Goal: Task Accomplishment & Management: Complete application form

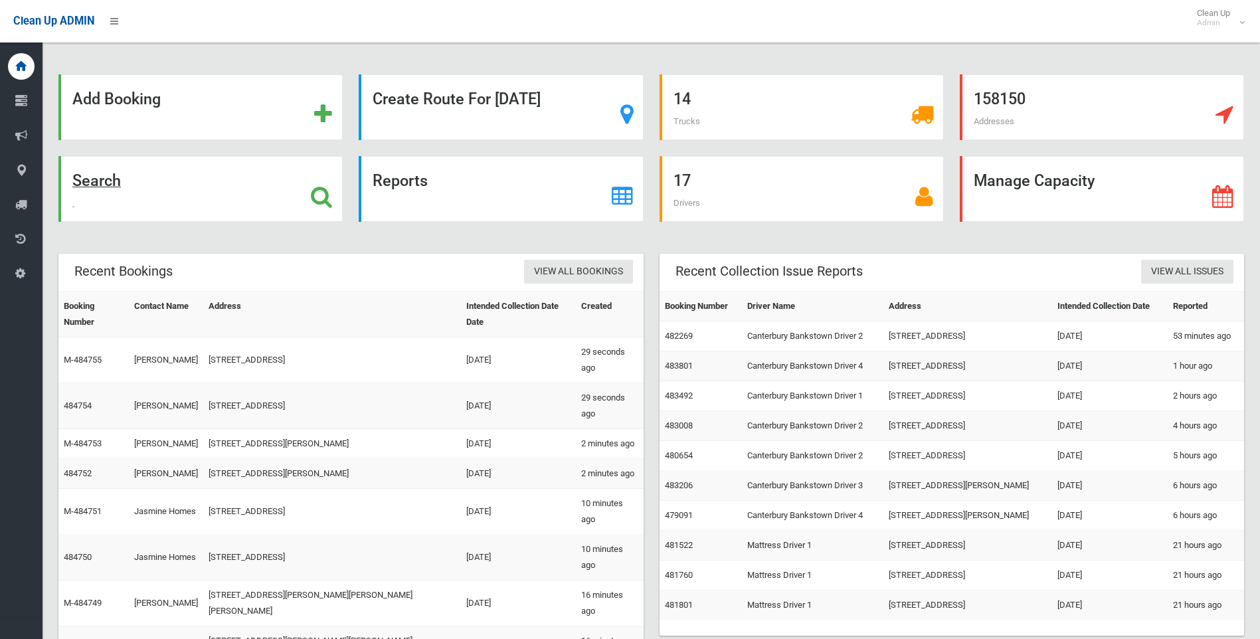
click at [106, 175] on strong "Search" at bounding box center [96, 180] width 49 height 19
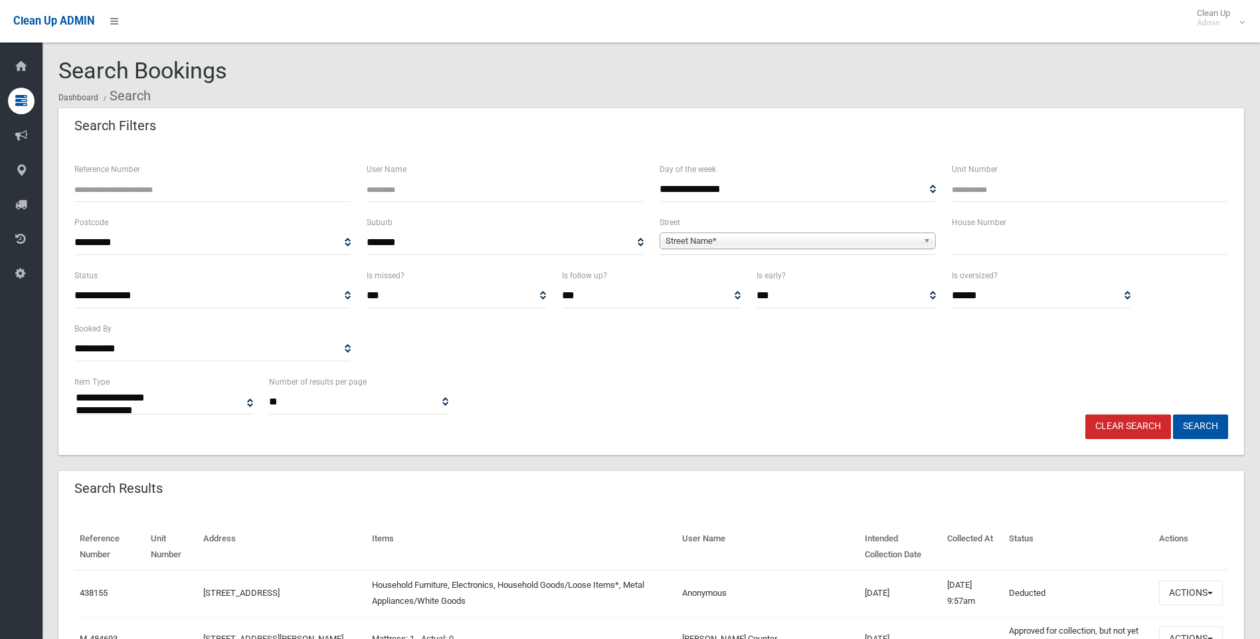
select select
click at [119, 191] on input "Reference Number" at bounding box center [212, 189] width 276 height 25
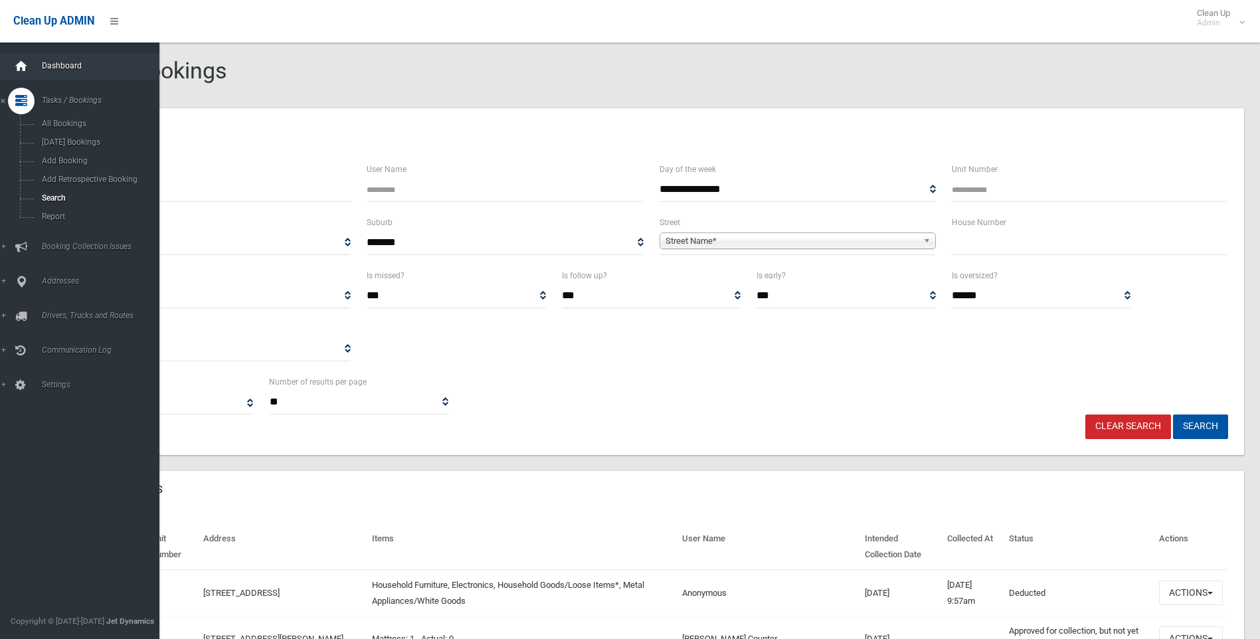
click at [27, 64] on icon at bounding box center [21, 66] width 15 height 27
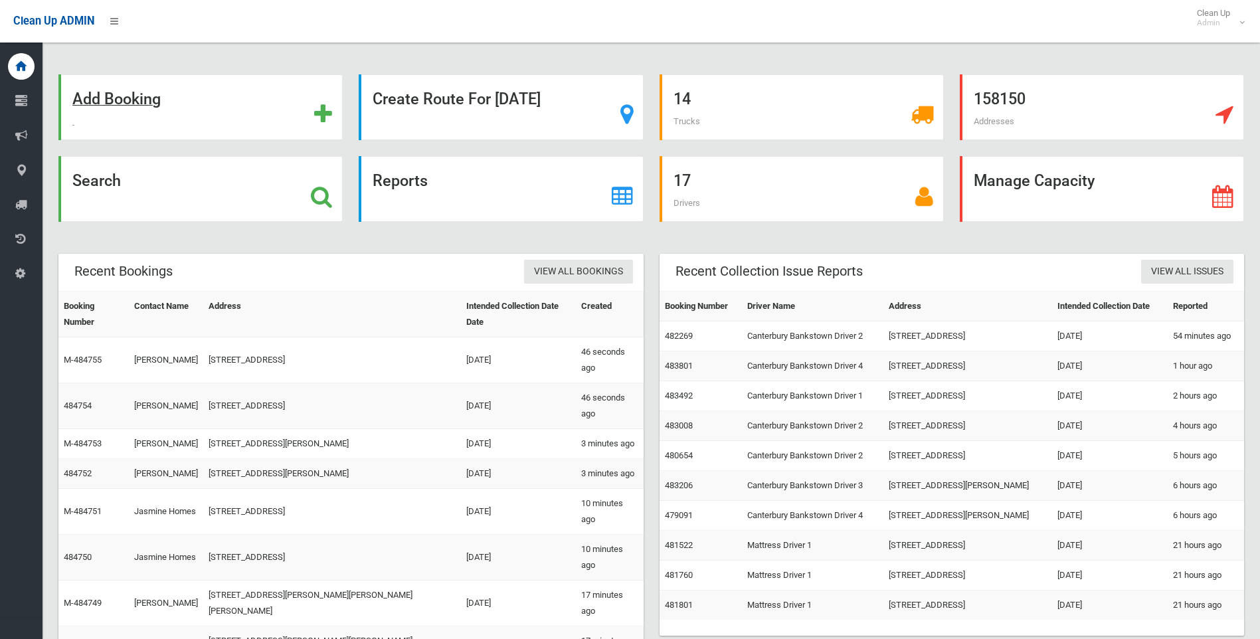
click at [138, 100] on strong "Add Booking" at bounding box center [116, 99] width 88 height 19
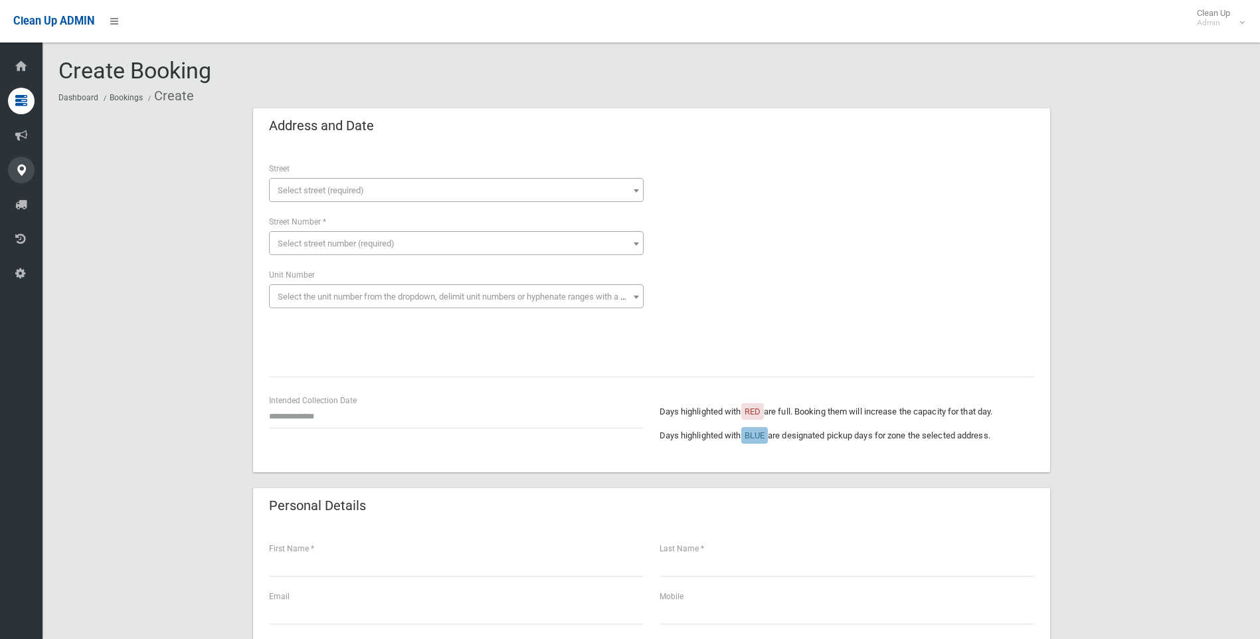
click at [19, 168] on icon at bounding box center [21, 170] width 12 height 27
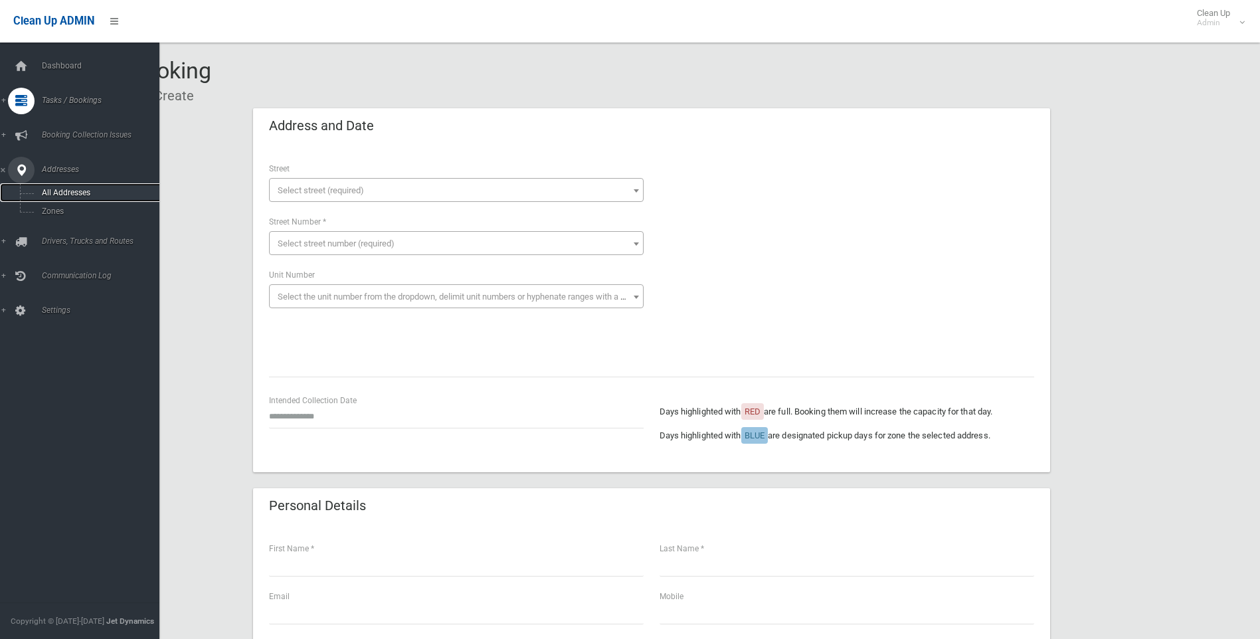
click at [63, 192] on span "All Addresses" at bounding box center [98, 192] width 120 height 9
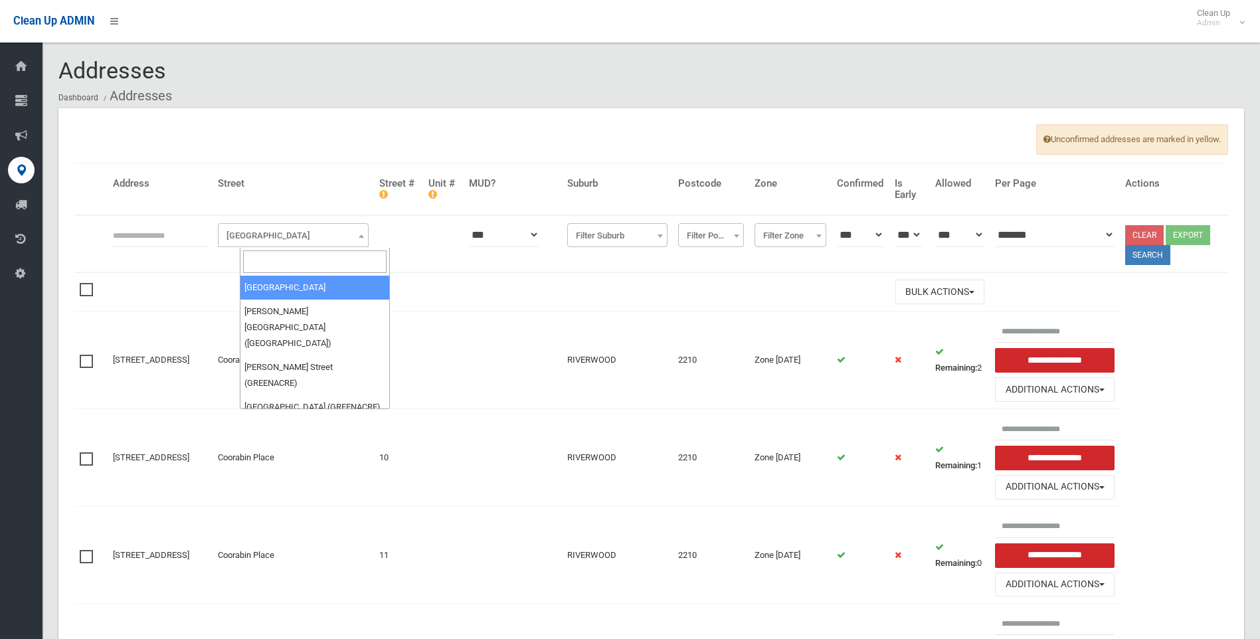
click at [364, 237] on b at bounding box center [361, 236] width 5 height 3
click at [296, 268] on input "search" at bounding box center [315, 261] width 144 height 23
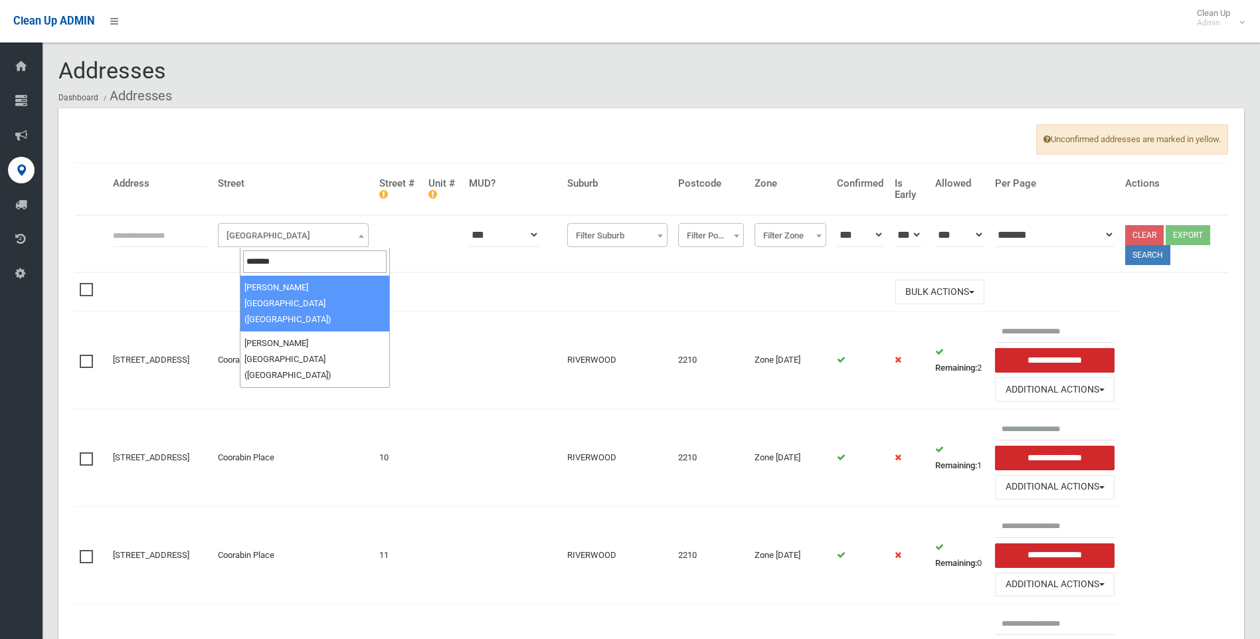
type input "*******"
select select "****"
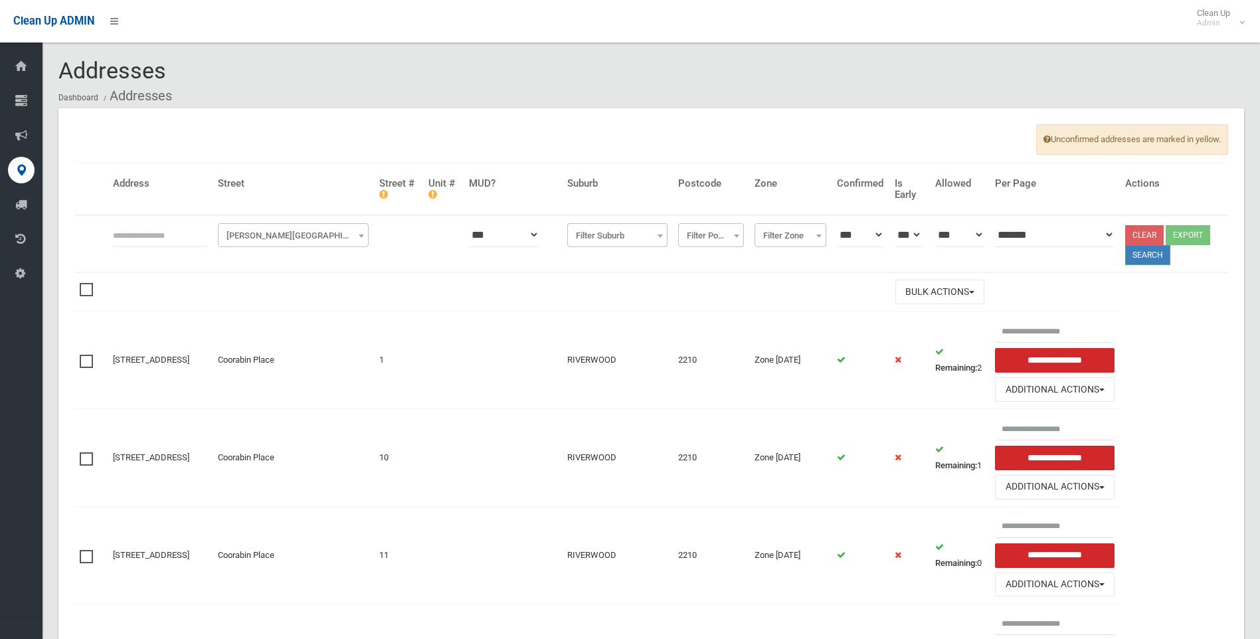
click at [1147, 254] on button "Search" at bounding box center [1148, 255] width 45 height 20
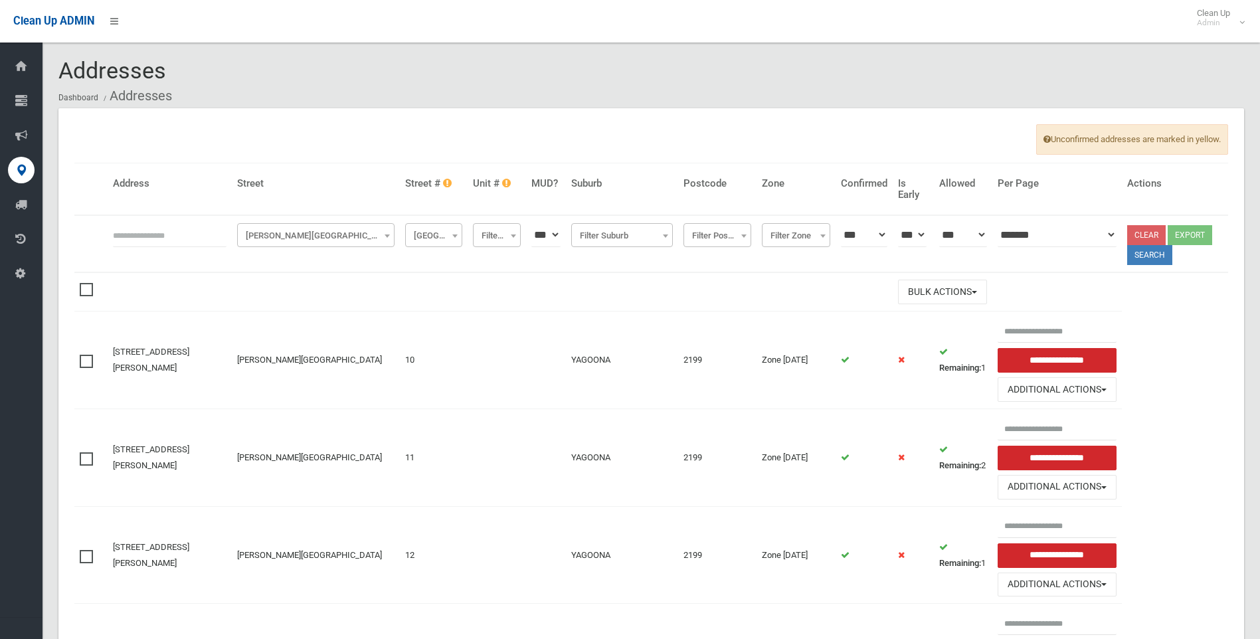
click at [385, 236] on b at bounding box center [387, 236] width 5 height 3
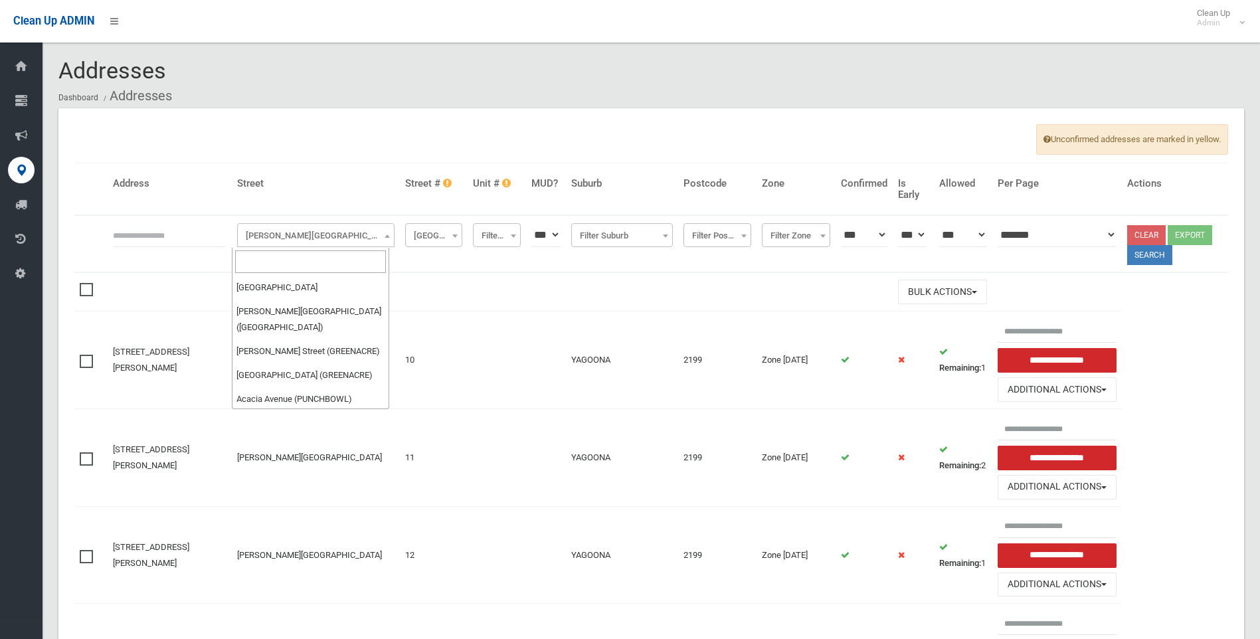
scroll to position [55167, 0]
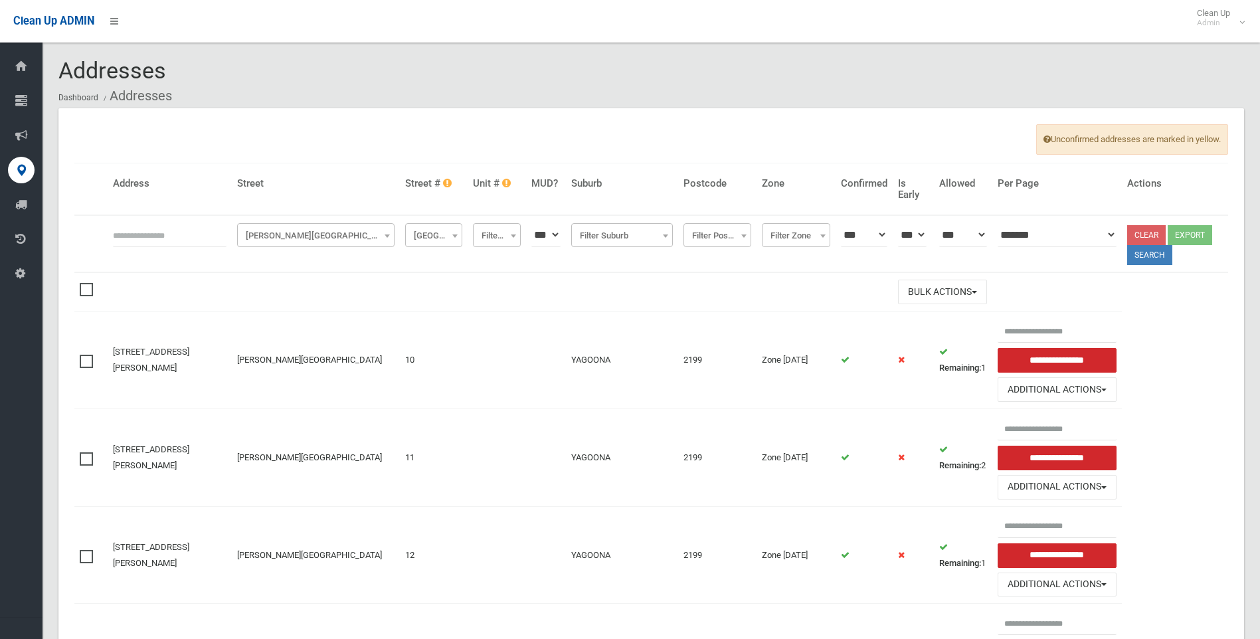
click at [435, 260] on th "**********" at bounding box center [434, 243] width 68 height 57
click at [450, 233] on span at bounding box center [454, 236] width 13 height 24
click at [416, 257] on input "search" at bounding box center [428, 261] width 50 height 23
type input "*"
select select "*"
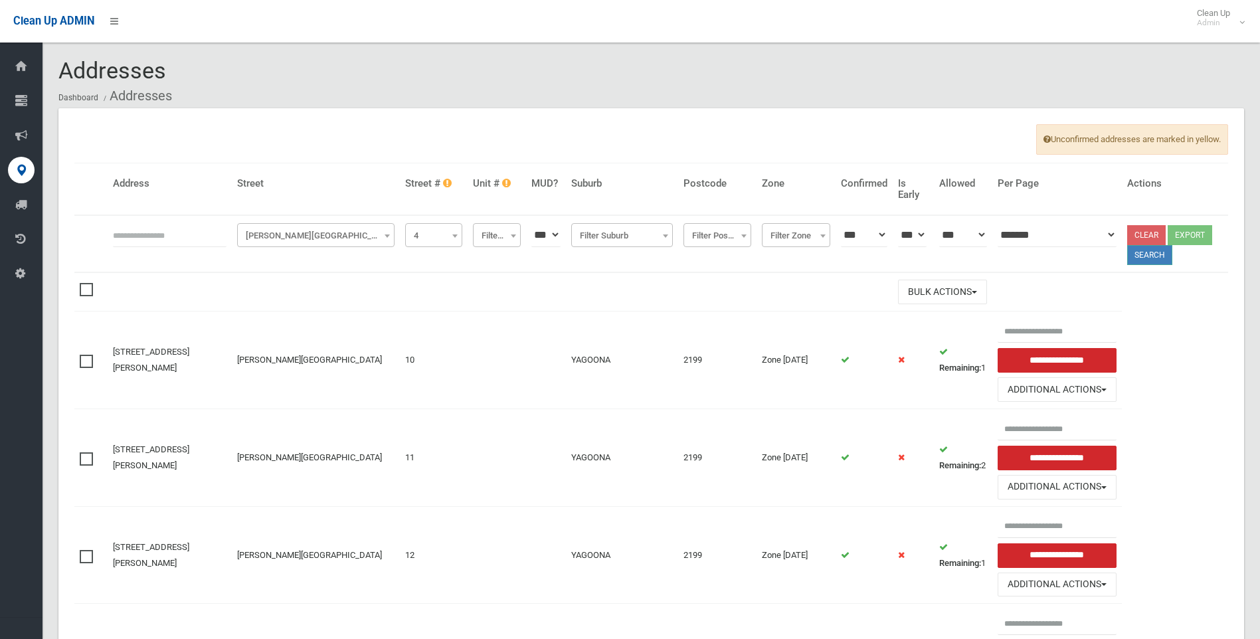
click at [1146, 255] on button "Search" at bounding box center [1150, 255] width 45 height 20
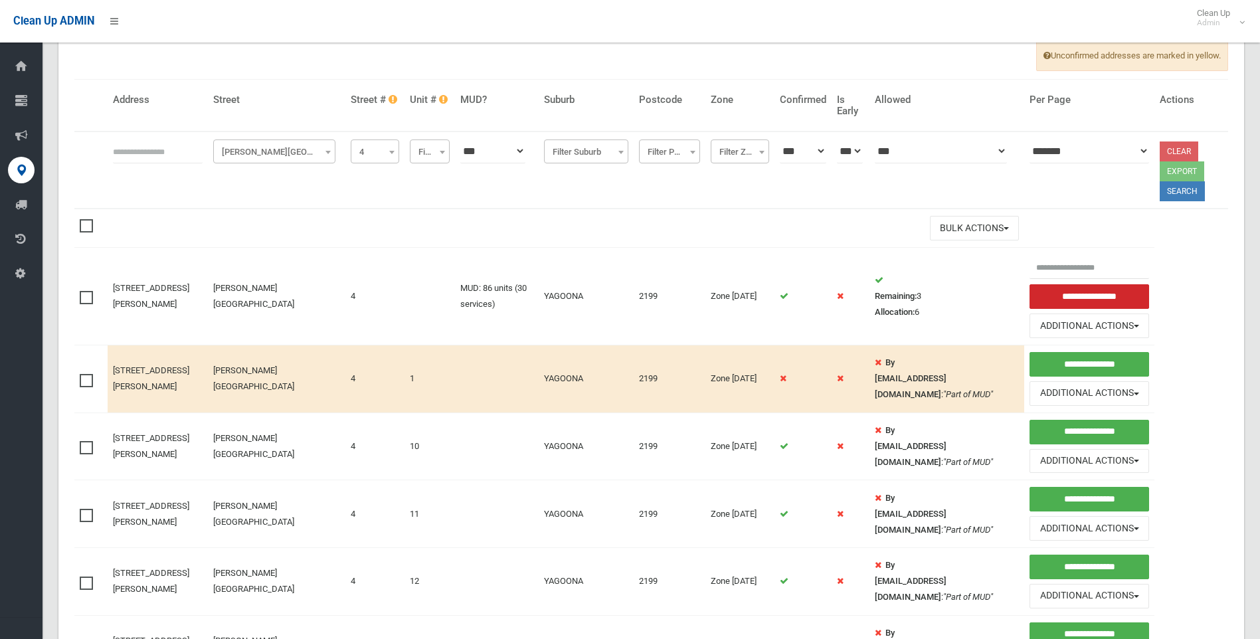
scroll to position [66, 0]
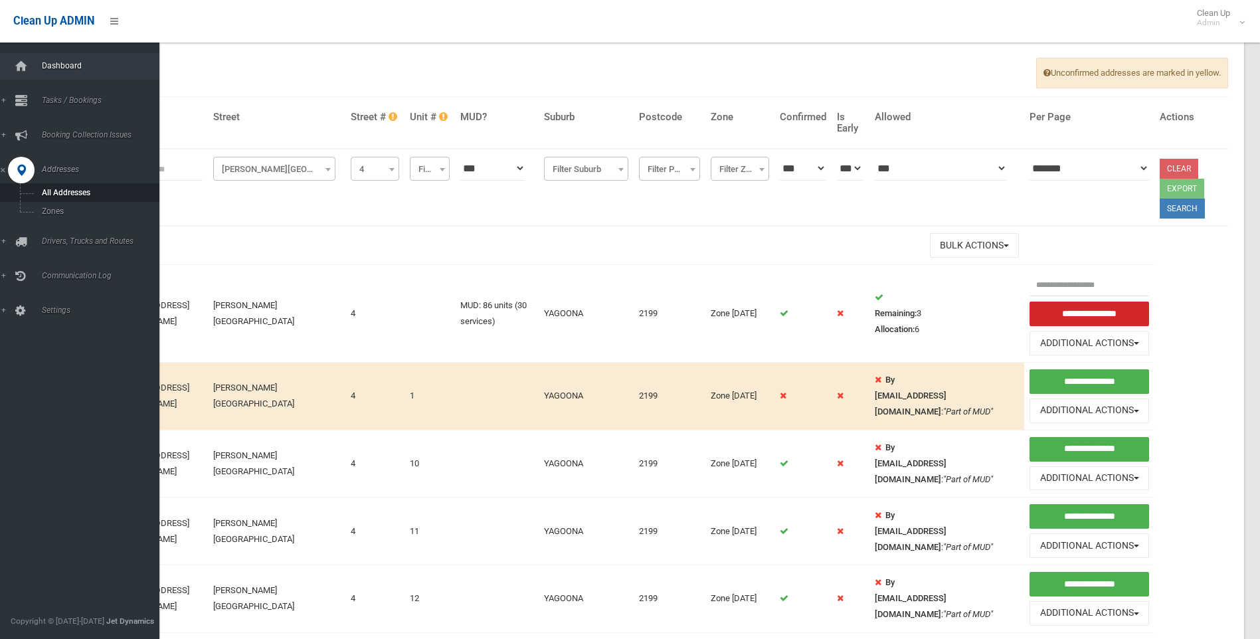
click at [70, 68] on span "Dashboard" at bounding box center [104, 65] width 132 height 9
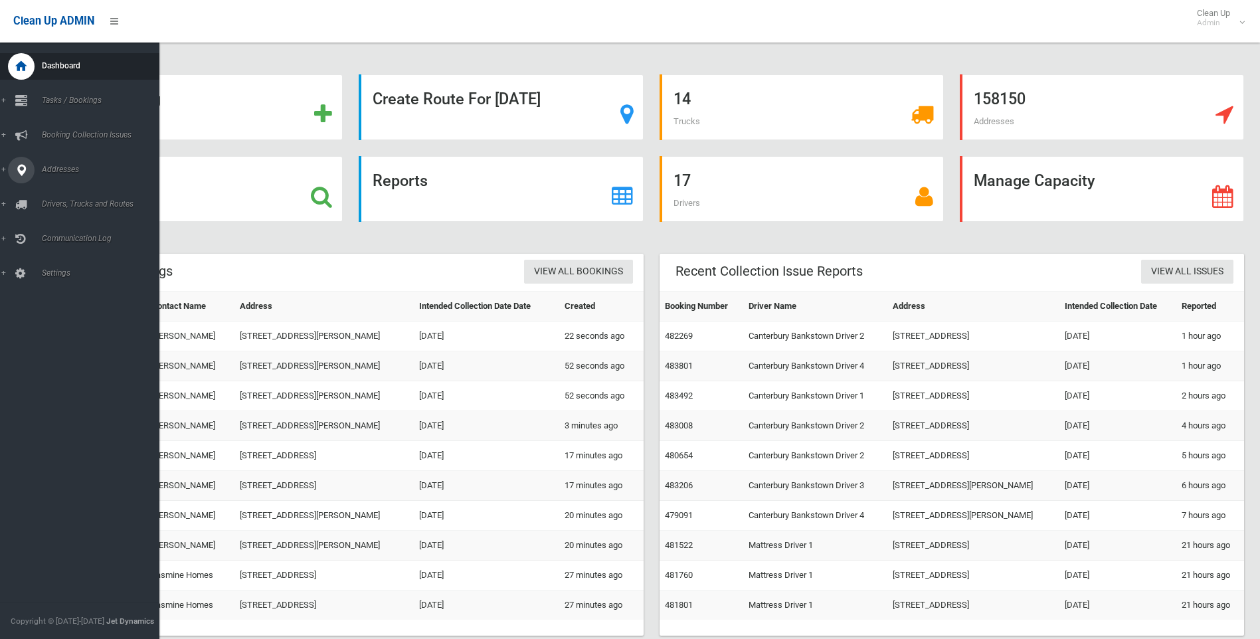
click at [64, 171] on span "Addresses" at bounding box center [104, 169] width 132 height 9
click at [59, 195] on span "All Addresses" at bounding box center [98, 192] width 120 height 9
click at [65, 192] on span "All Addresses" at bounding box center [98, 192] width 120 height 9
click at [67, 193] on span "All Addresses" at bounding box center [98, 192] width 120 height 9
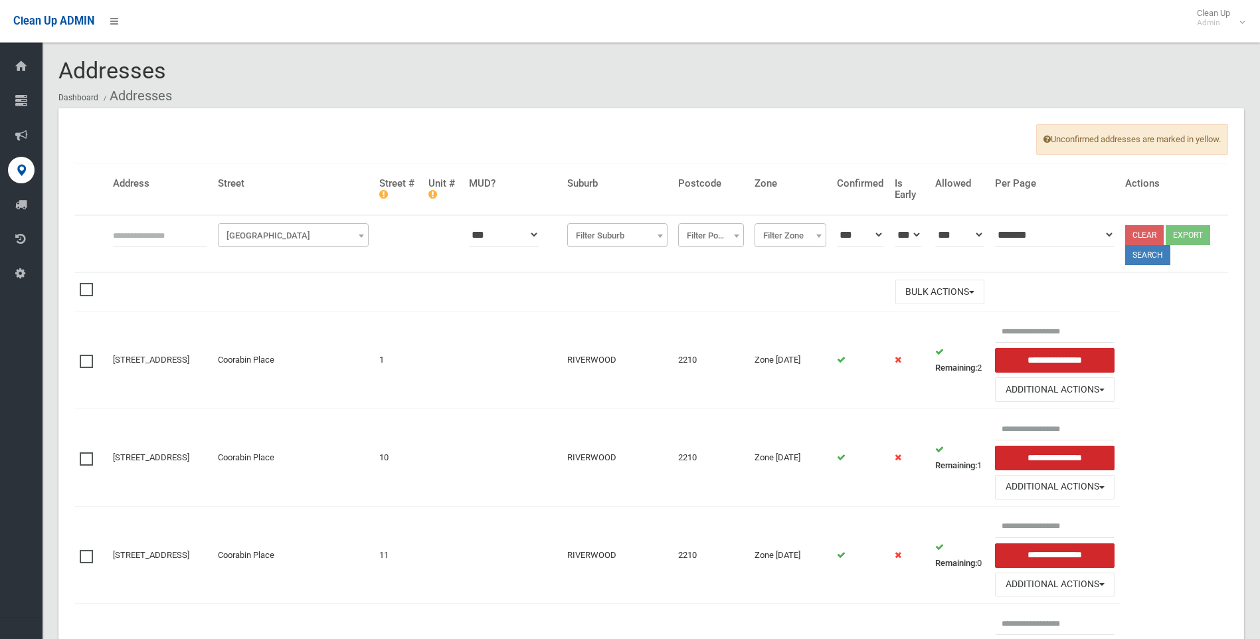
click at [368, 237] on span at bounding box center [361, 236] width 13 height 24
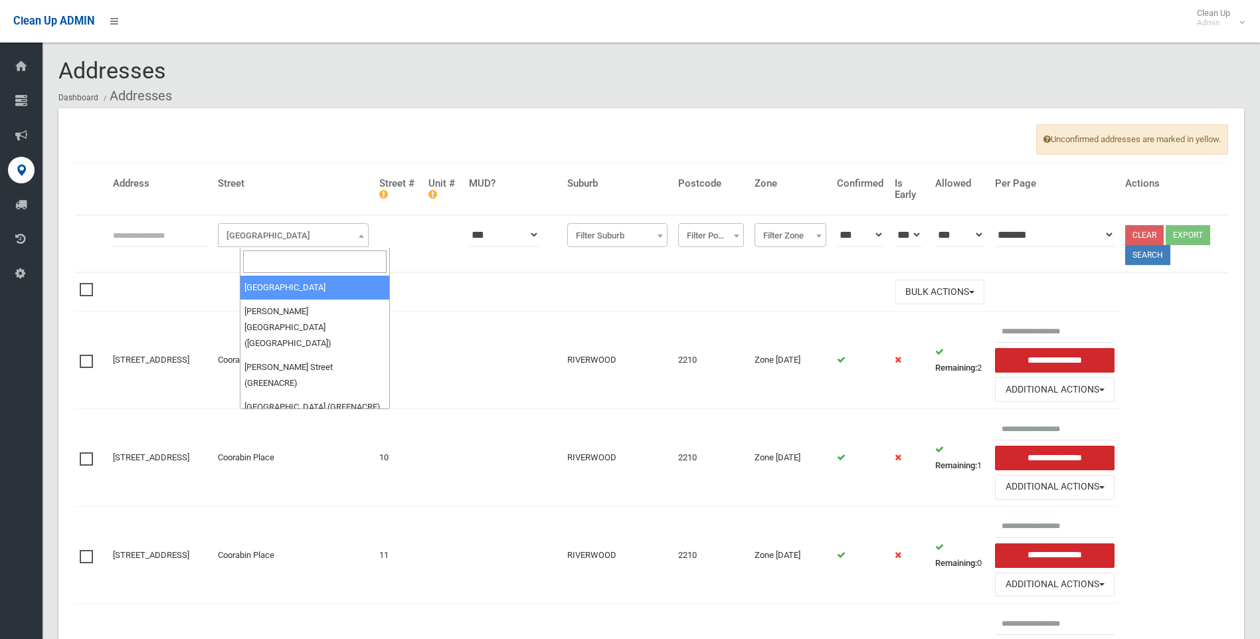
click at [310, 268] on input "search" at bounding box center [315, 261] width 144 height 23
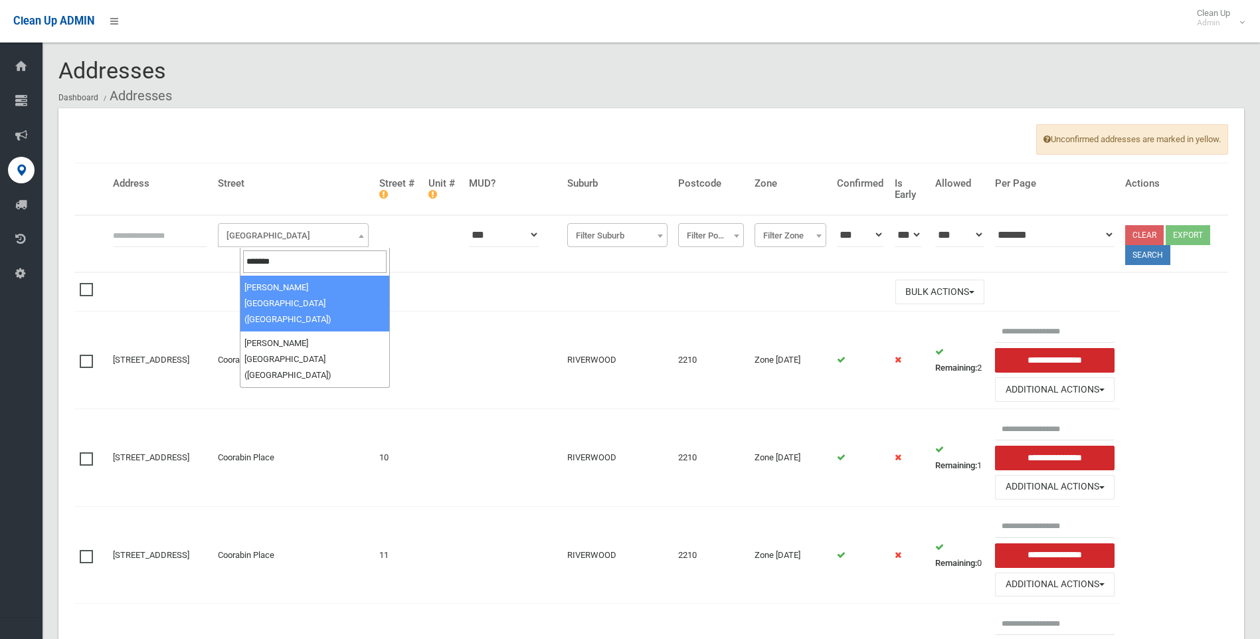
type input "*******"
select select "****"
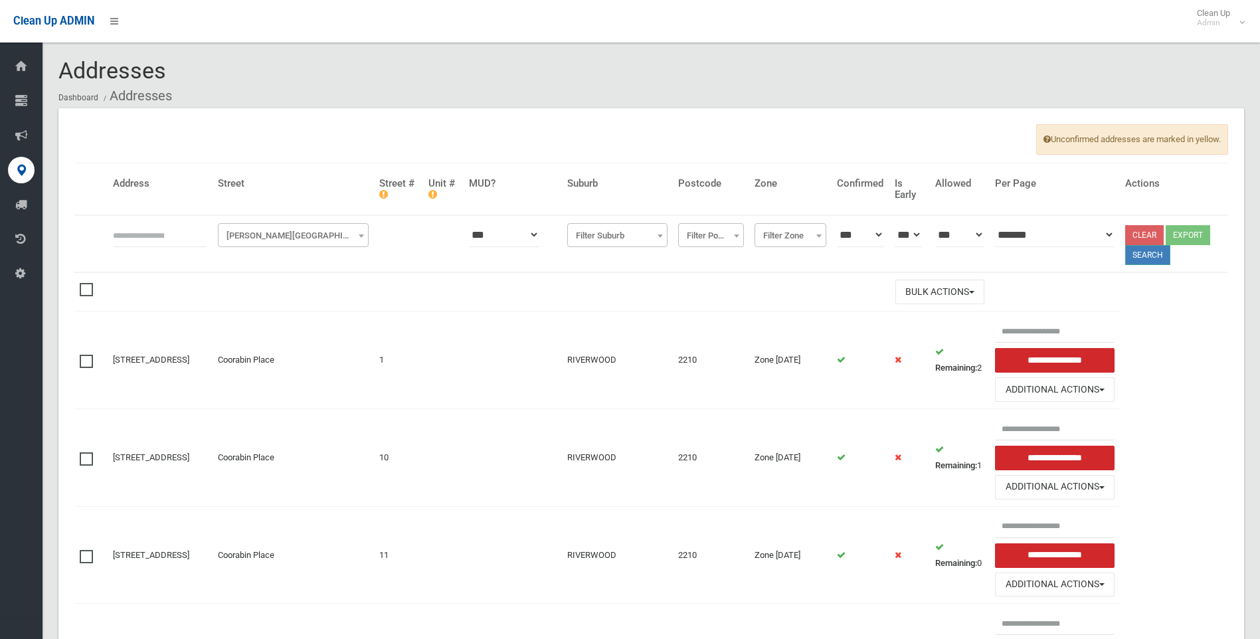
click at [1150, 256] on button "Search" at bounding box center [1148, 255] width 45 height 20
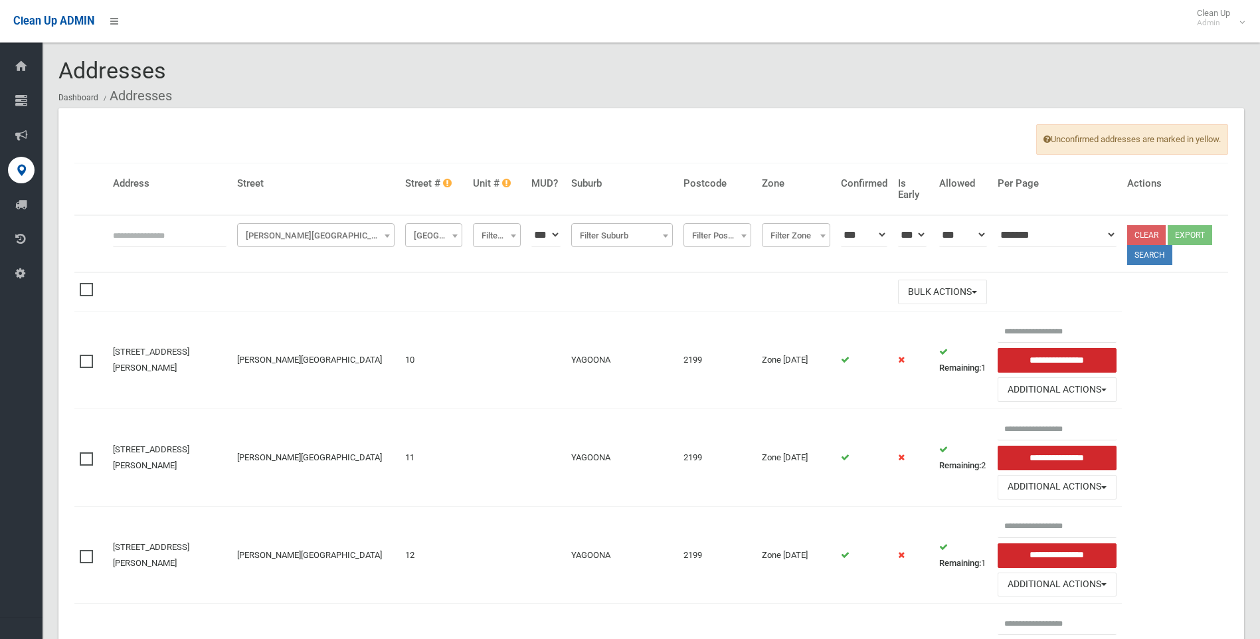
click at [450, 239] on span at bounding box center [454, 236] width 13 height 24
click at [426, 260] on input "search" at bounding box center [428, 261] width 50 height 23
type input "*"
select select "*"
click at [1154, 256] on button "Search" at bounding box center [1150, 255] width 45 height 20
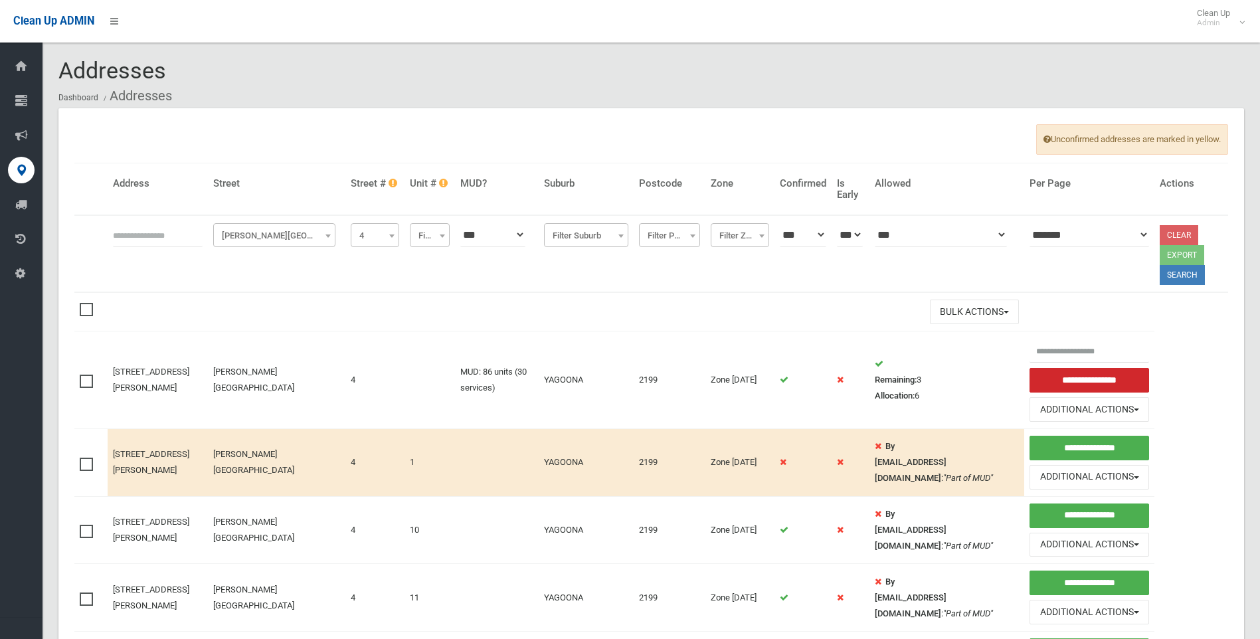
click at [84, 375] on span at bounding box center [90, 375] width 20 height 0
click at [1093, 413] on button "Additional Actions" at bounding box center [1089, 409] width 119 height 25
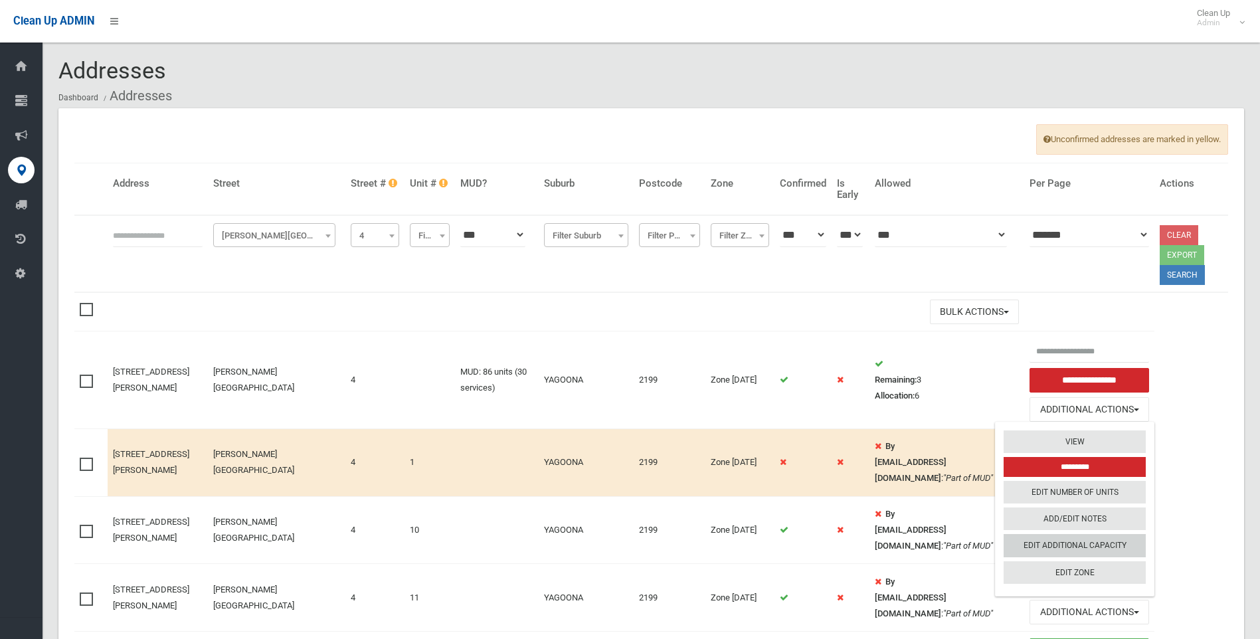
click at [1083, 545] on link "Edit Additional Capacity" at bounding box center [1075, 546] width 142 height 23
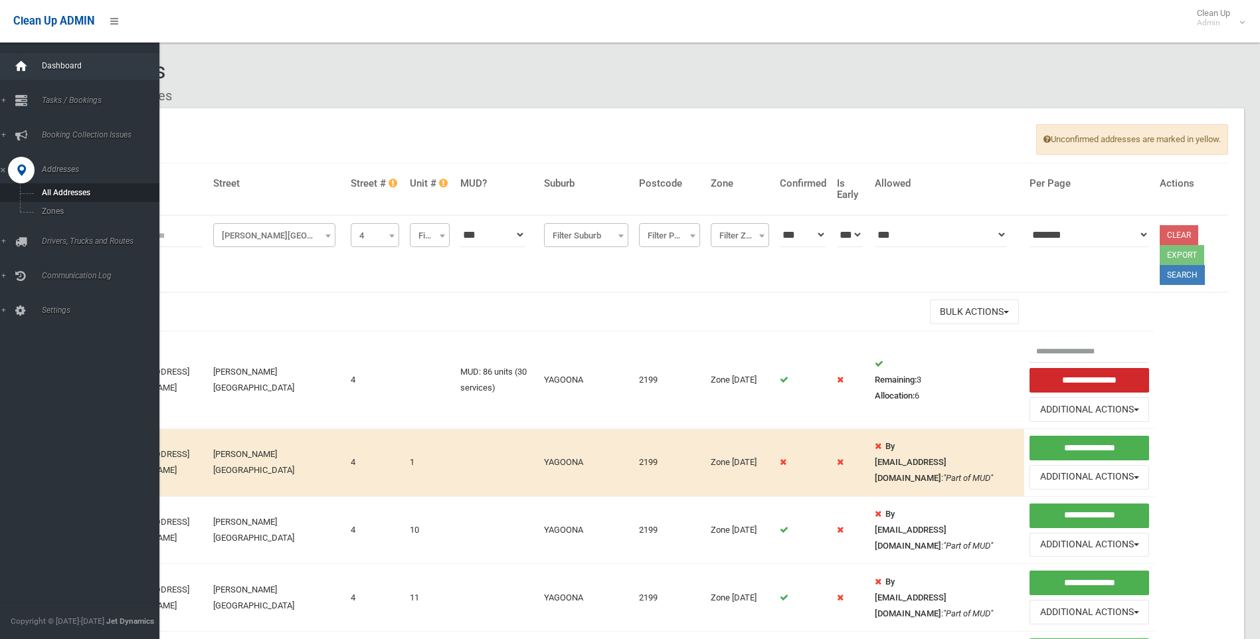
click at [19, 69] on icon at bounding box center [21, 66] width 15 height 27
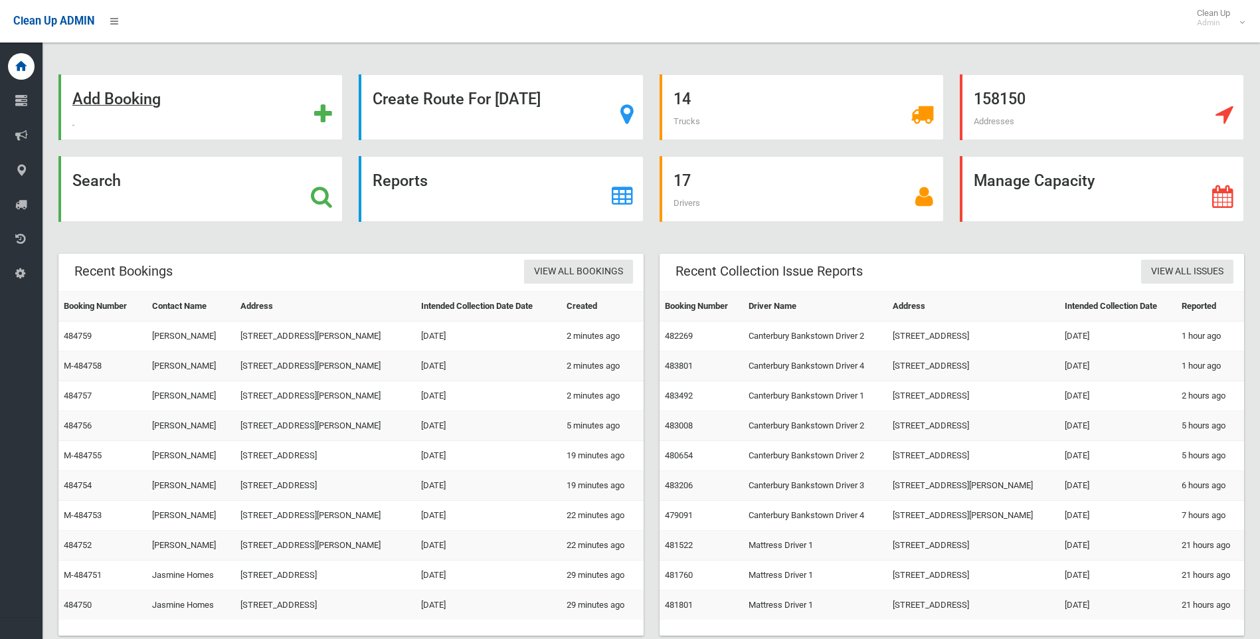
click at [135, 100] on strong "Add Booking" at bounding box center [116, 99] width 88 height 19
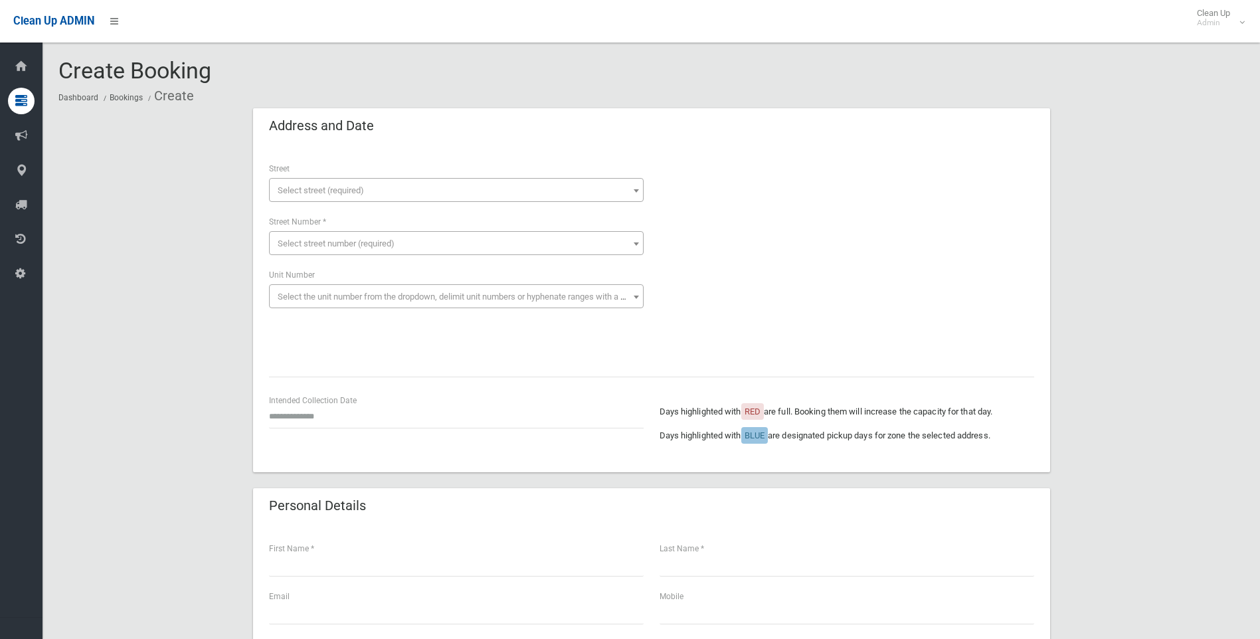
click at [303, 187] on span "Select street (required)" at bounding box center [321, 190] width 86 height 10
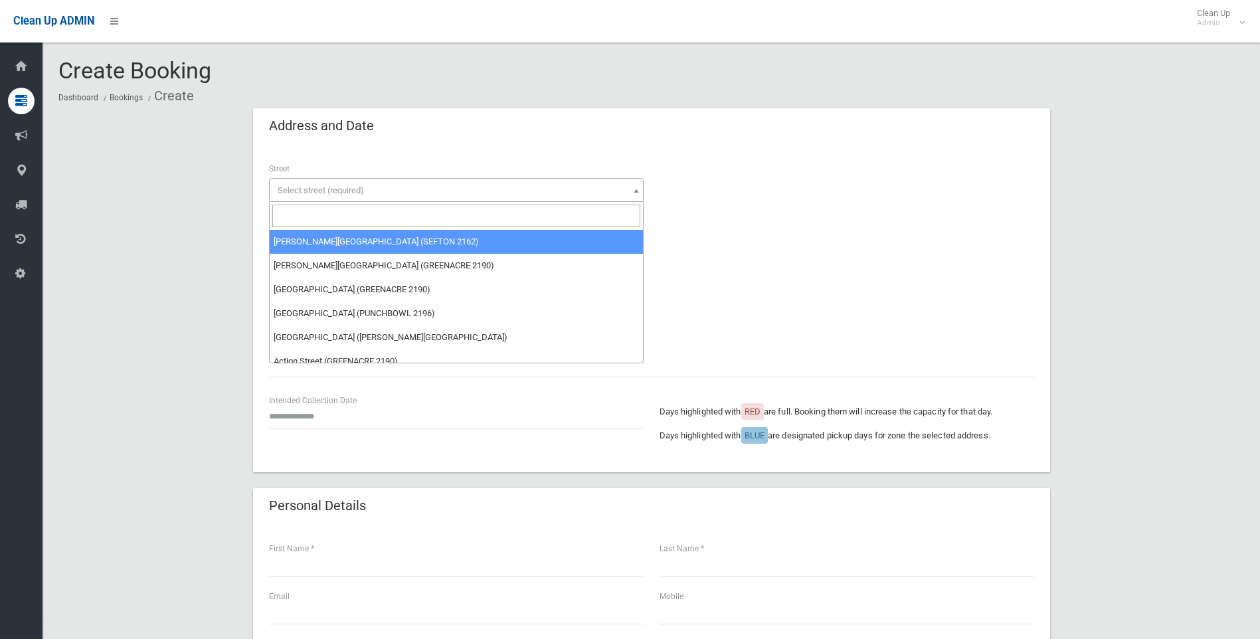
click at [300, 218] on input "search" at bounding box center [456, 216] width 368 height 23
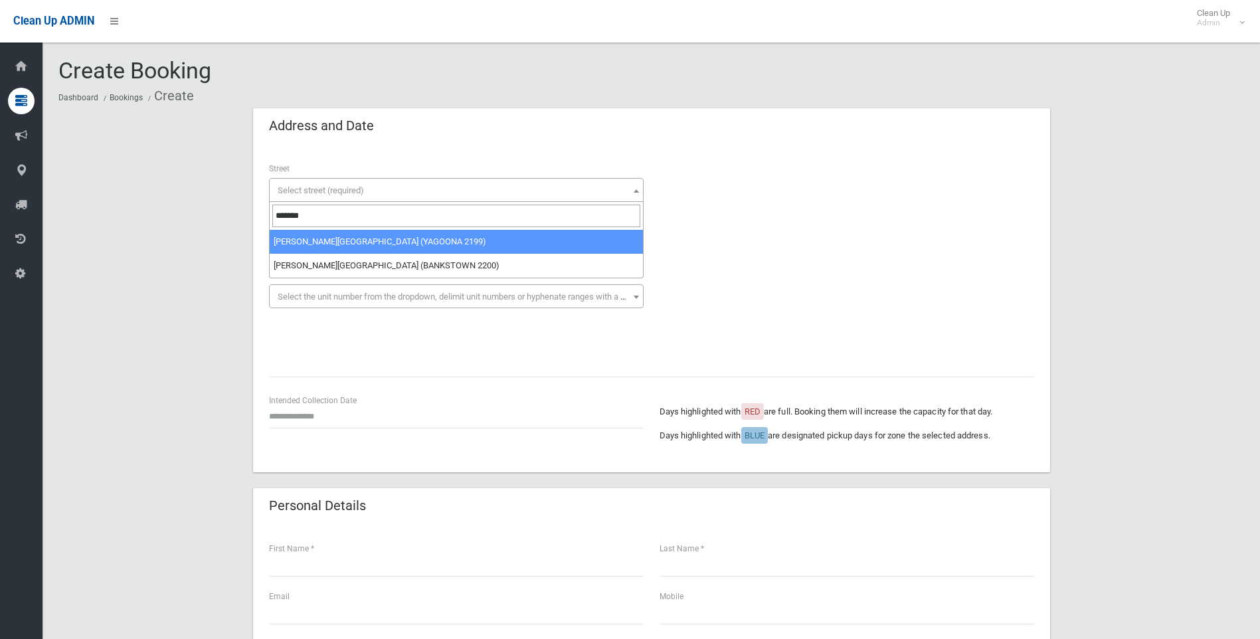
type input "*******"
select select "****"
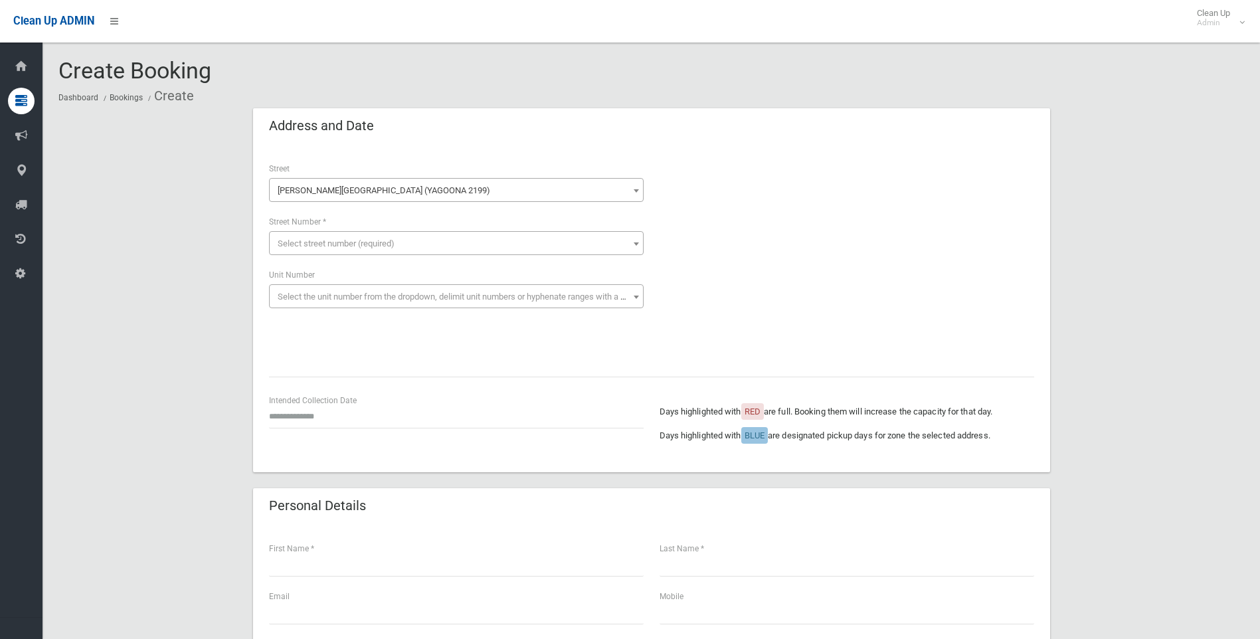
click at [297, 239] on span "Select street number (required)" at bounding box center [336, 244] width 117 height 10
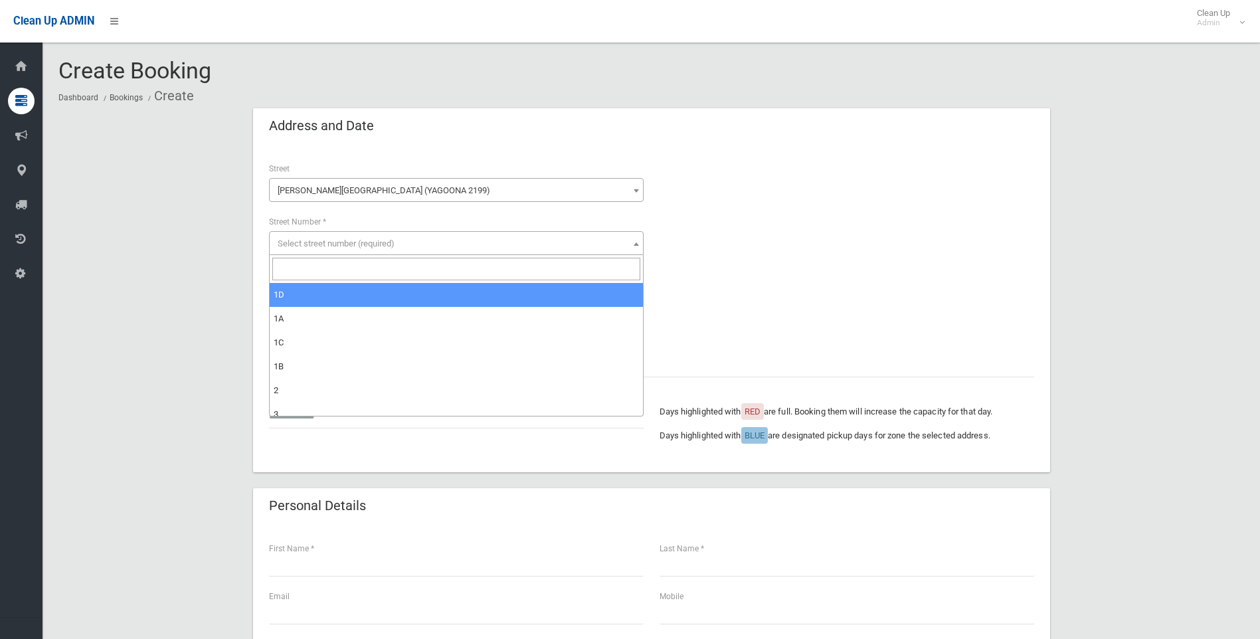
click at [290, 273] on input "search" at bounding box center [456, 269] width 368 height 23
type input "*"
select select "*"
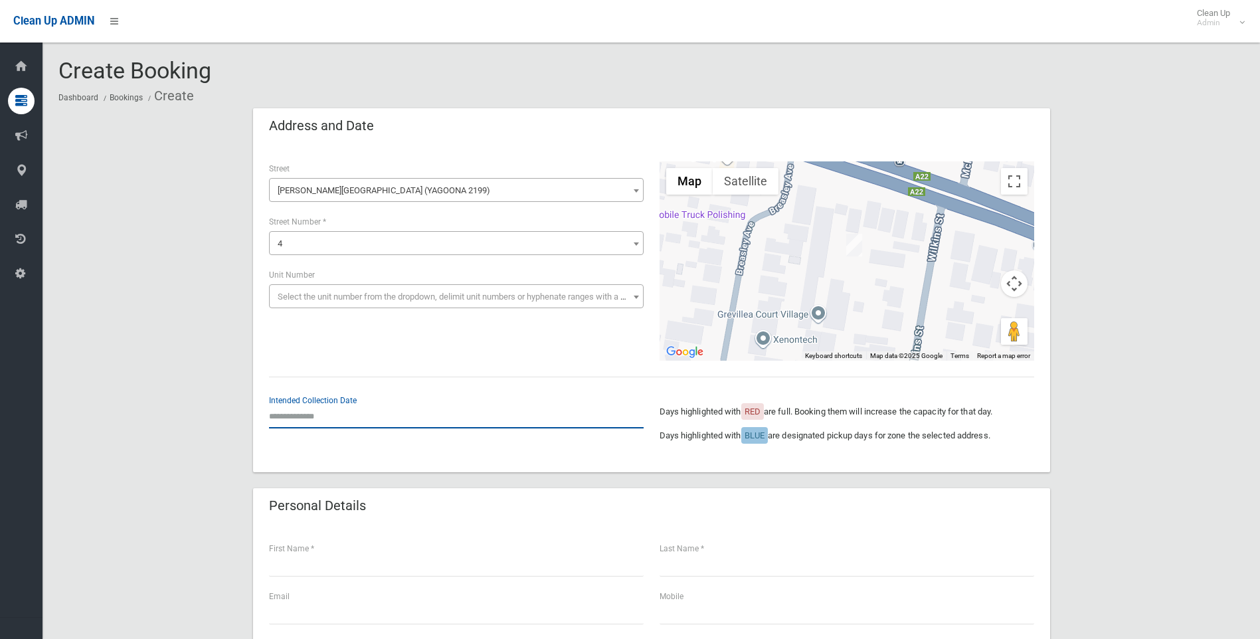
click at [289, 419] on input "text" at bounding box center [456, 416] width 375 height 25
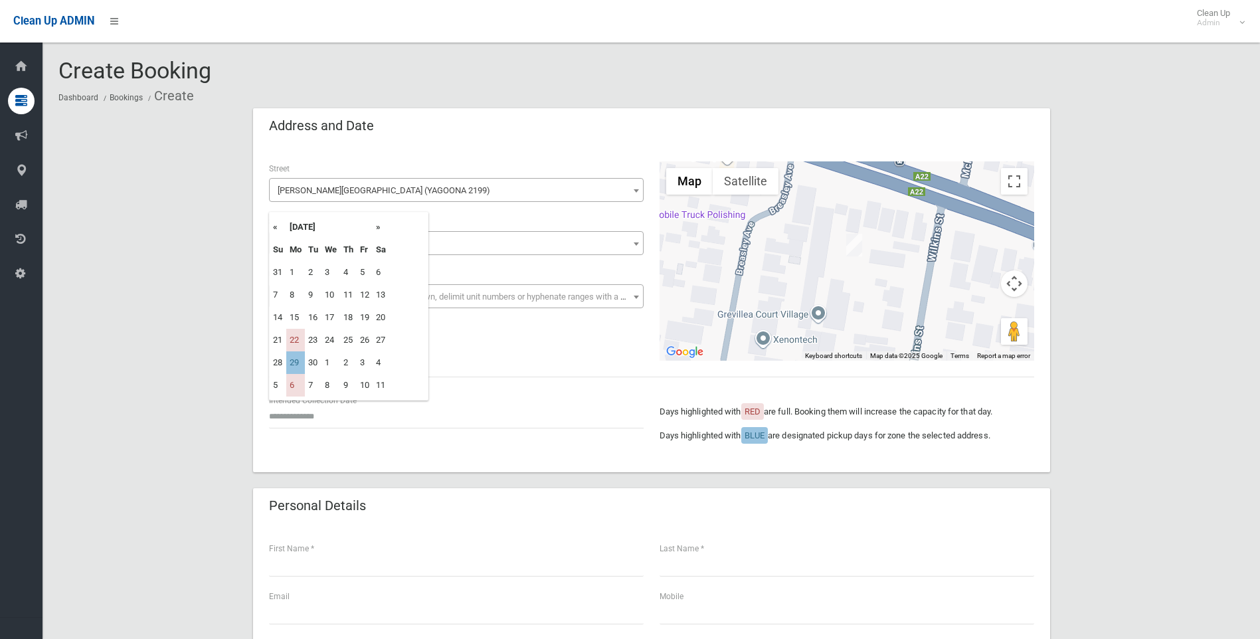
click at [378, 229] on th "»" at bounding box center [381, 227] width 17 height 23
click at [379, 229] on th "»" at bounding box center [381, 227] width 17 height 23
click at [294, 318] on td "12" at bounding box center [295, 317] width 19 height 23
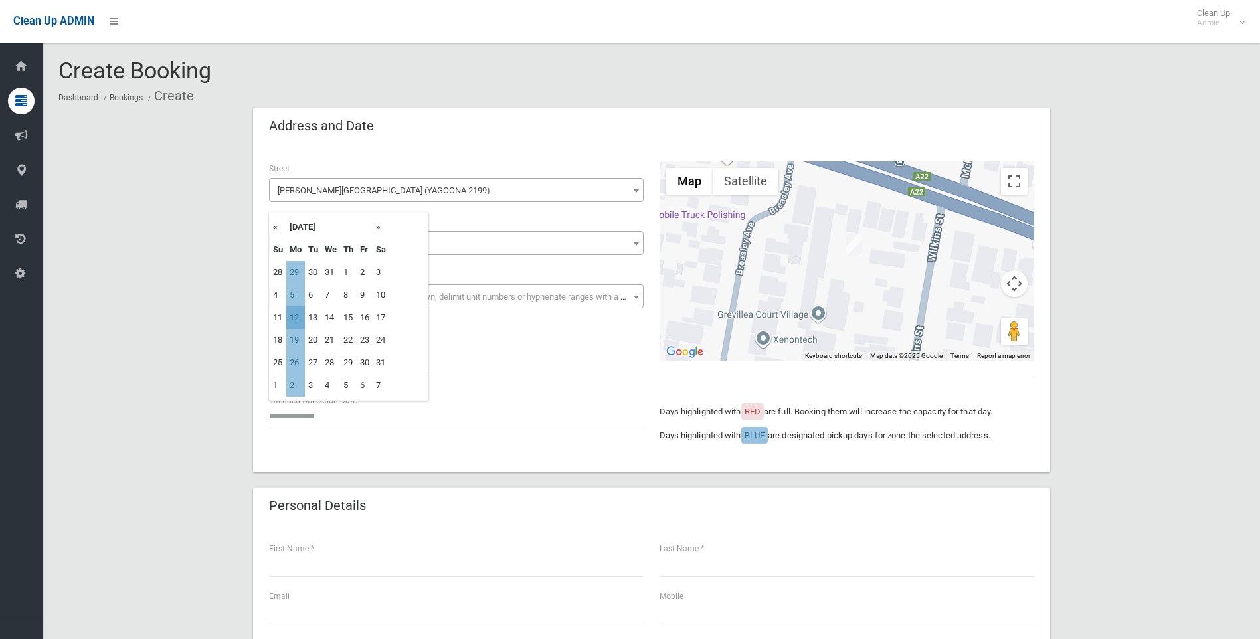
type input "**********"
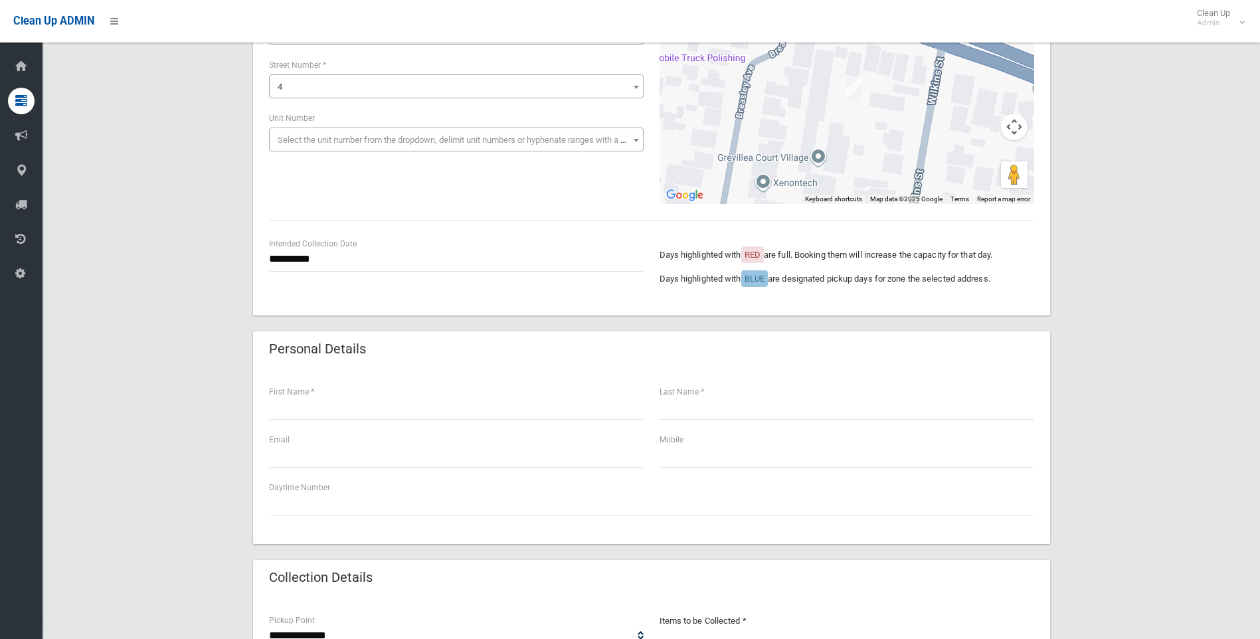
scroll to position [199, 0]
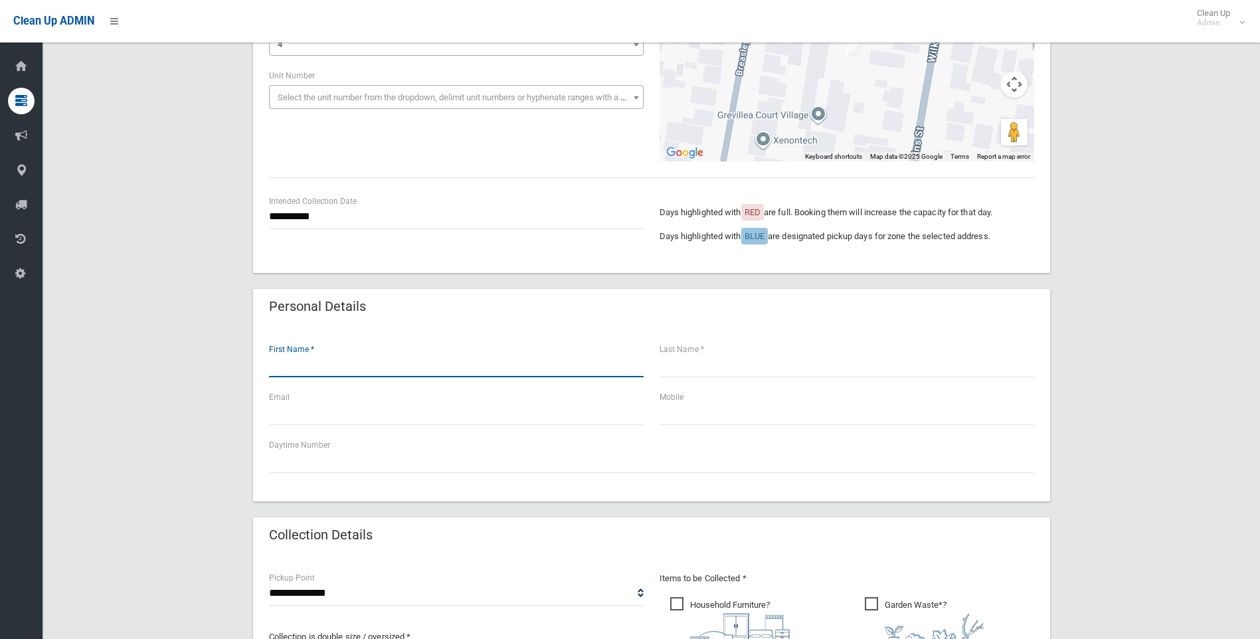
click at [284, 367] on input "text" at bounding box center [456, 365] width 375 height 25
type input "******"
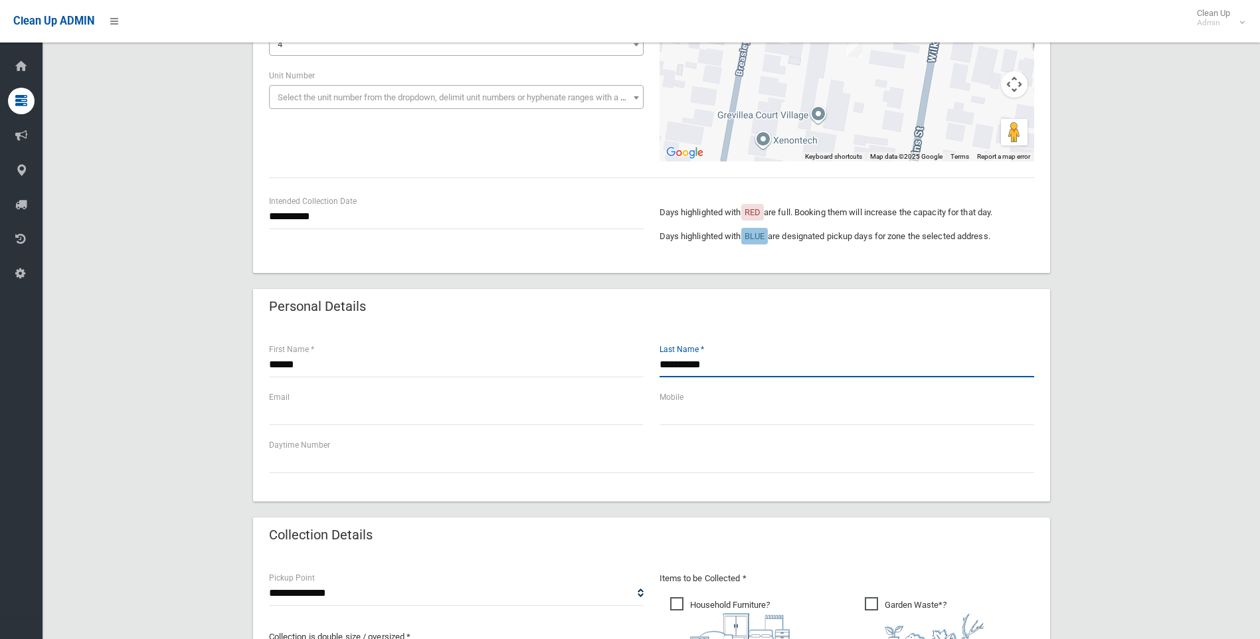
type input "**********"
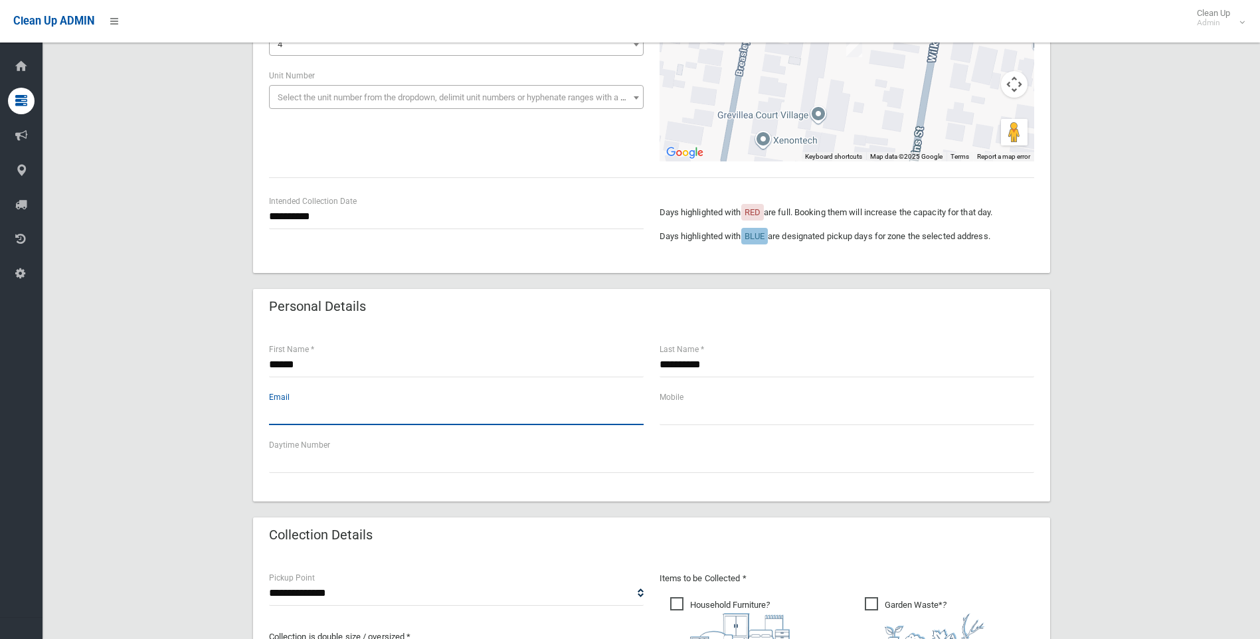
click at [300, 419] on input "text" at bounding box center [456, 413] width 375 height 25
type input "**********"
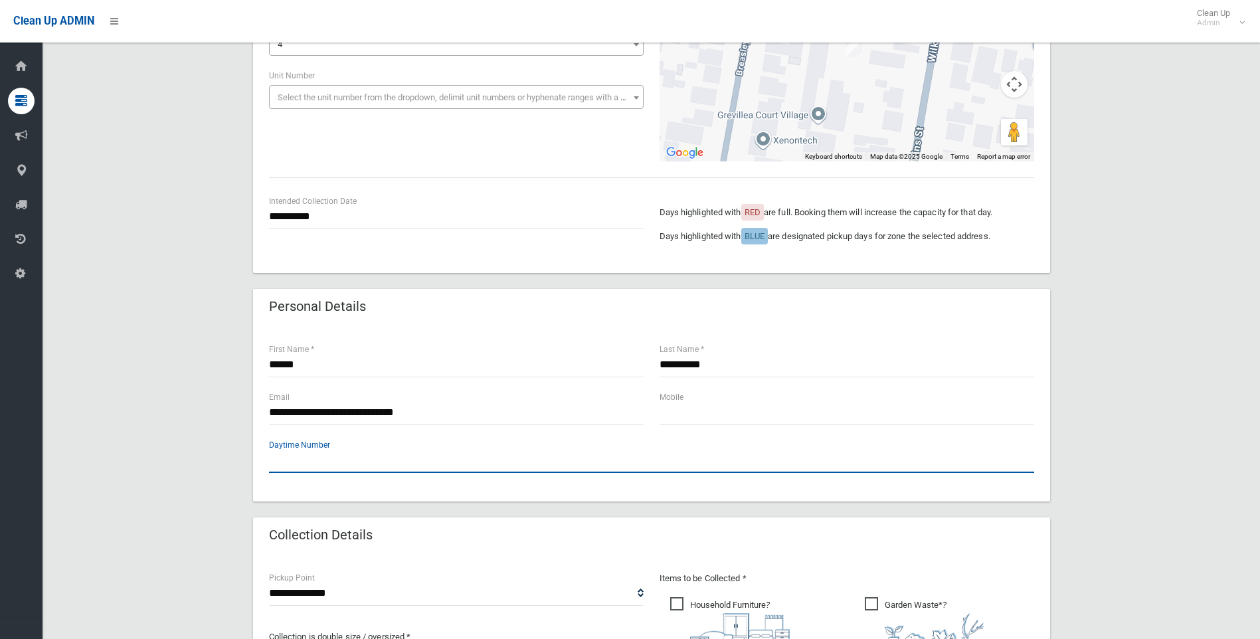
click at [292, 464] on input "text" at bounding box center [651, 460] width 765 height 25
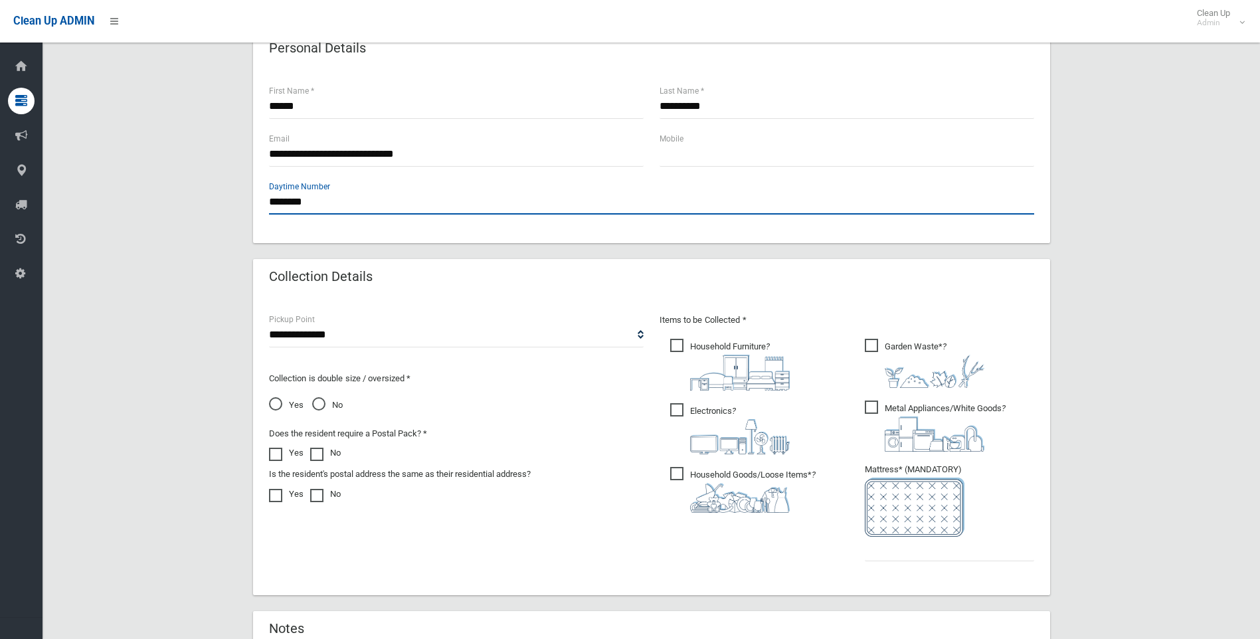
scroll to position [465, 0]
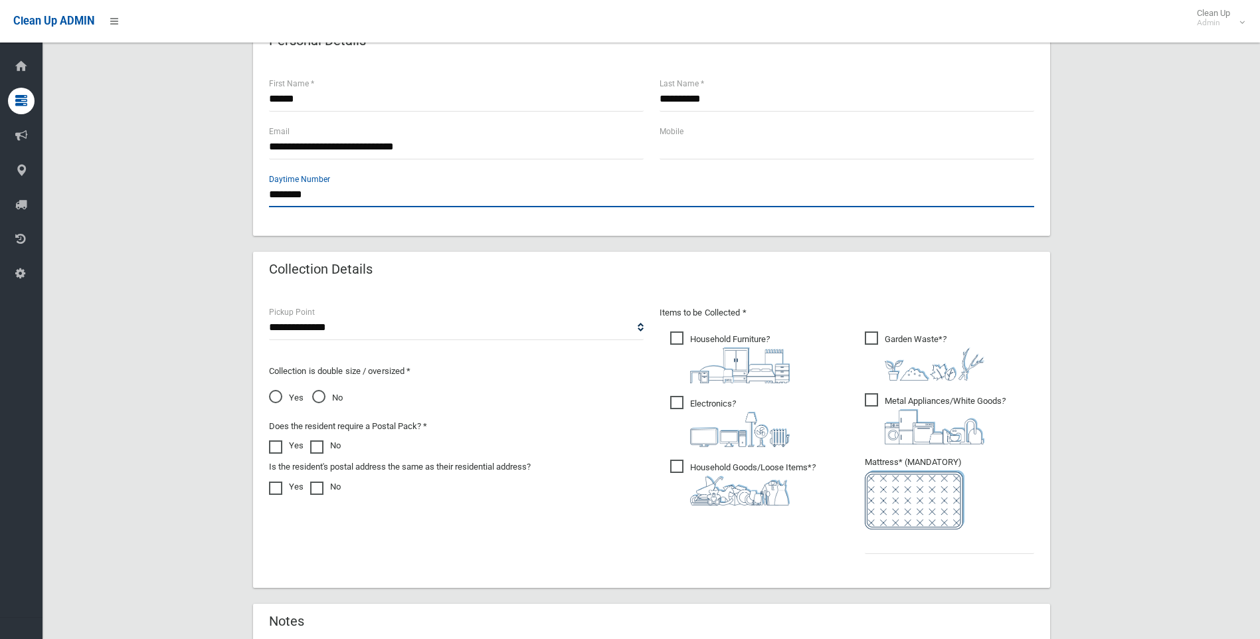
type input "********"
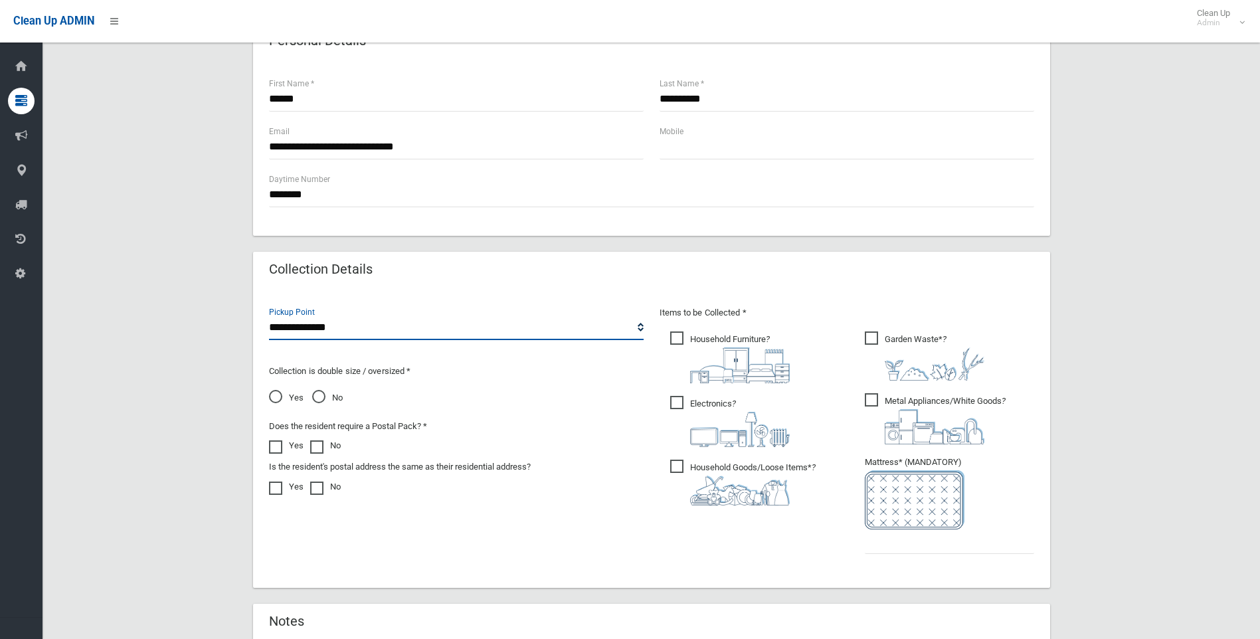
click at [312, 330] on select "**********" at bounding box center [456, 328] width 375 height 25
select select "*"
click at [269, 316] on select "**********" at bounding box center [456, 328] width 375 height 25
click at [322, 397] on span "No" at bounding box center [327, 398] width 31 height 16
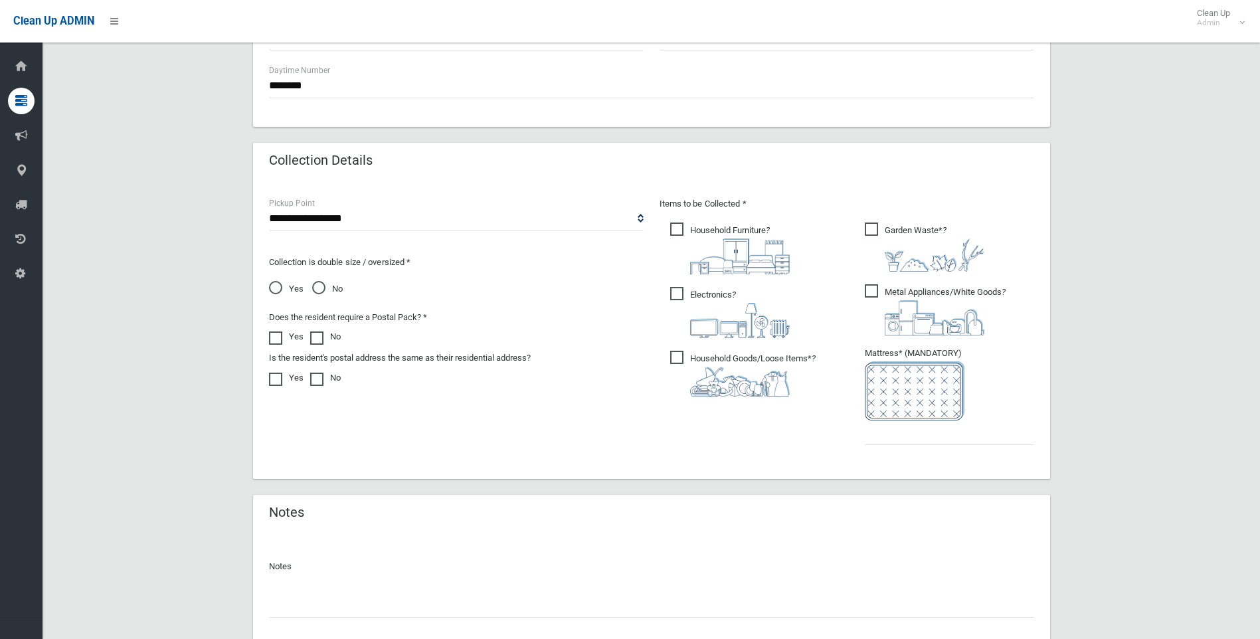
scroll to position [598, 0]
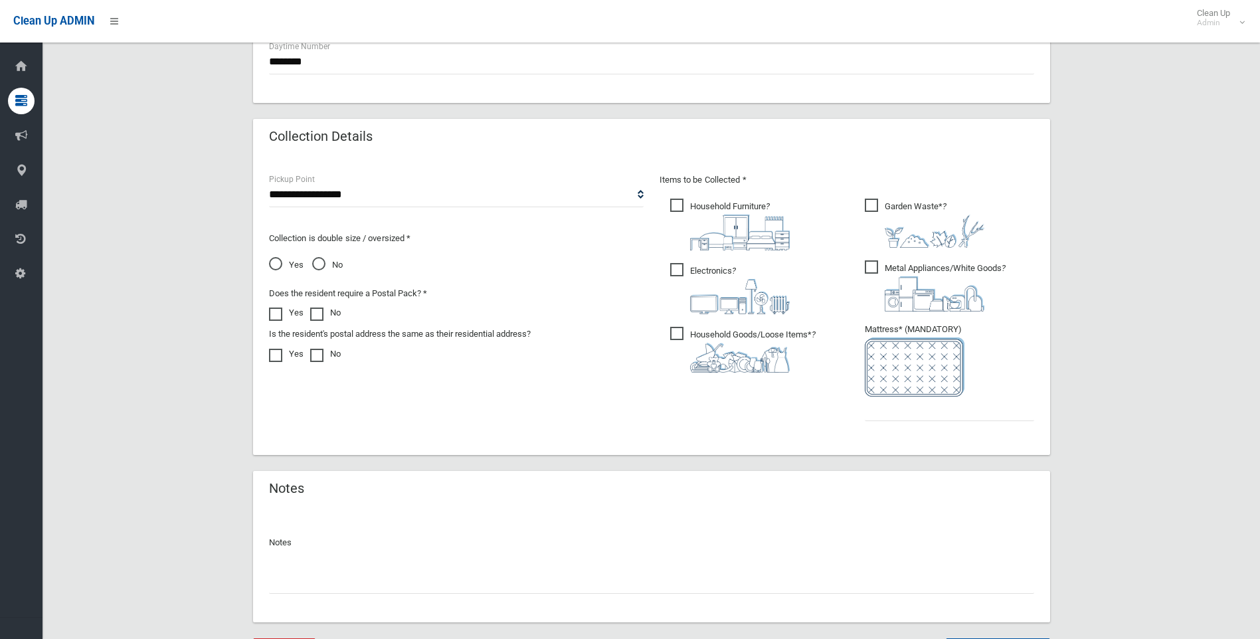
click at [679, 208] on span "Household Furniture ?" at bounding box center [730, 225] width 120 height 52
click at [675, 271] on span "Electronics ?" at bounding box center [730, 288] width 120 height 51
click at [678, 328] on span "Household Goods/Loose Items* ?" at bounding box center [743, 350] width 146 height 46
click at [866, 266] on span "Metal Appliances/White Goods ?" at bounding box center [935, 285] width 141 height 51
click at [887, 414] on input "text" at bounding box center [949, 409] width 169 height 25
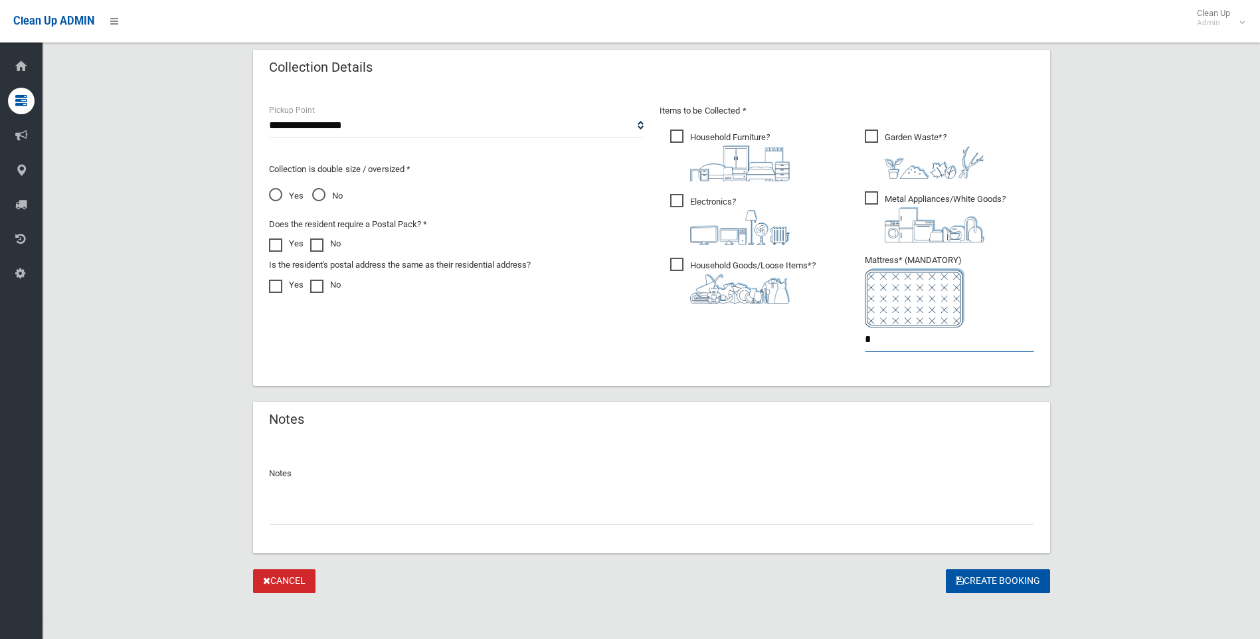
scroll to position [669, 0]
type input "*"
click at [284, 516] on input "text" at bounding box center [651, 510] width 765 height 25
type input "**********"
click at [1001, 575] on button "Create Booking" at bounding box center [998, 579] width 104 height 25
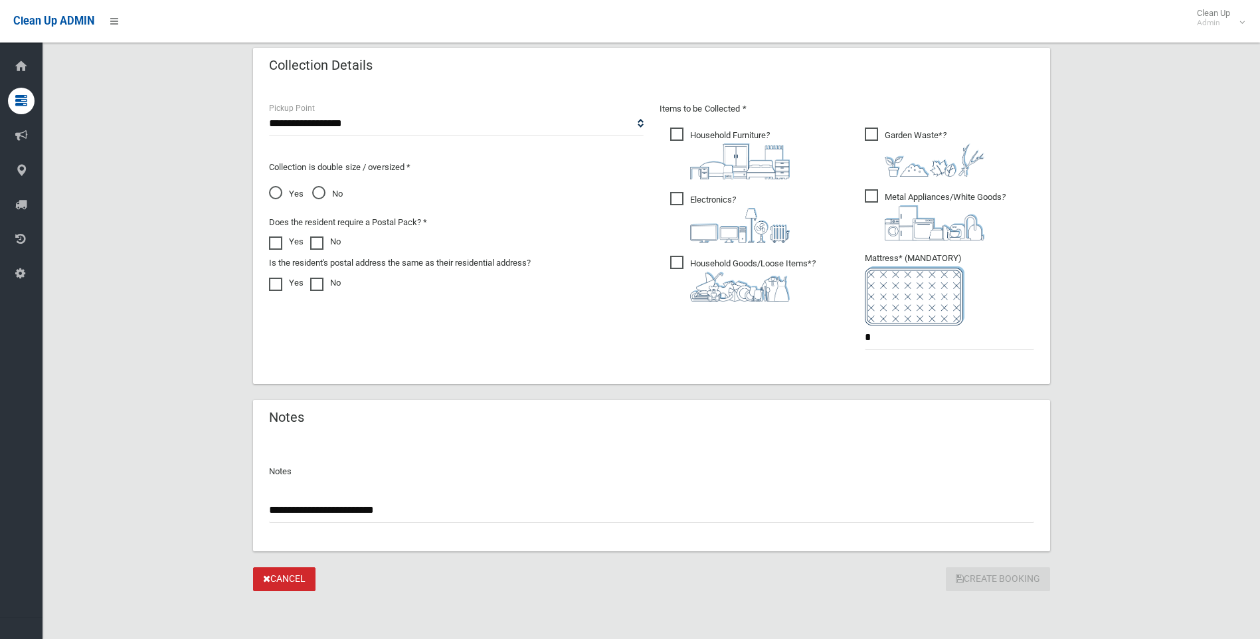
click at [291, 576] on link "Cancel" at bounding box center [284, 579] width 62 height 25
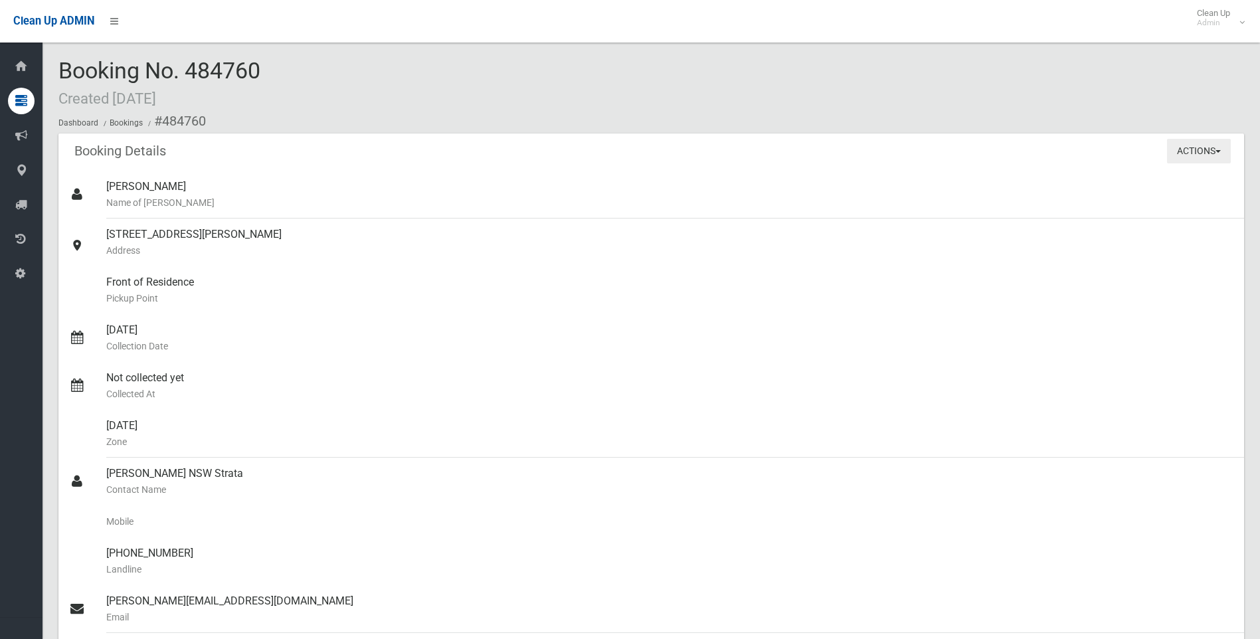
click at [1220, 148] on button "Actions" at bounding box center [1199, 151] width 64 height 25
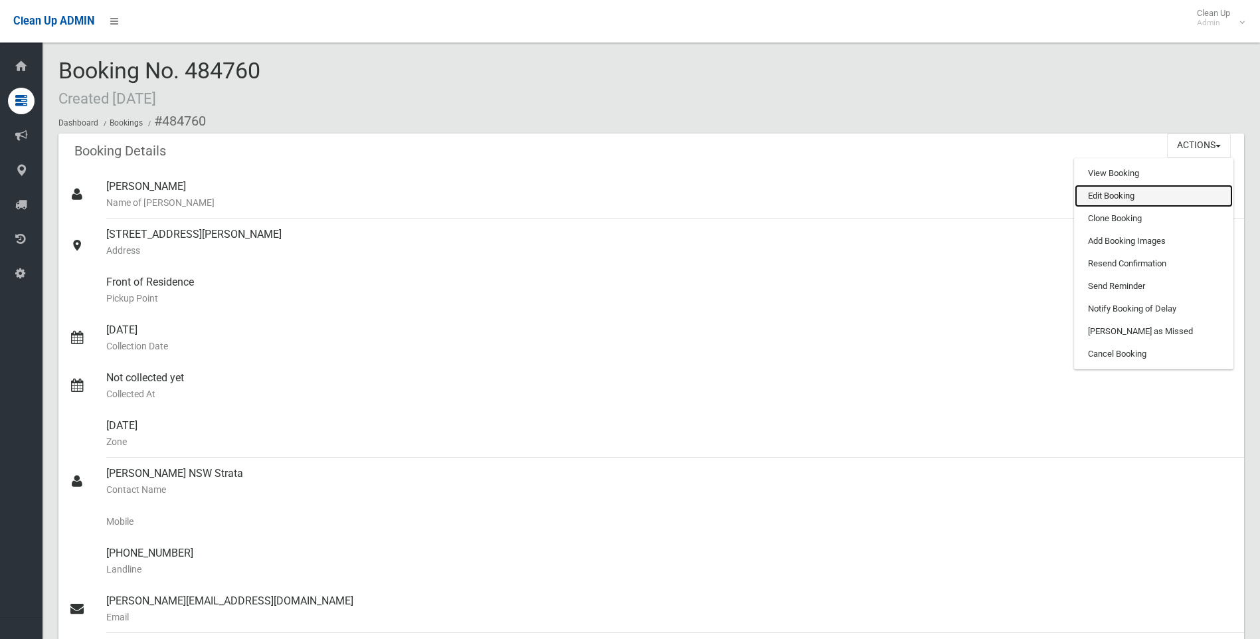
click at [1117, 194] on link "Edit Booking" at bounding box center [1154, 196] width 158 height 23
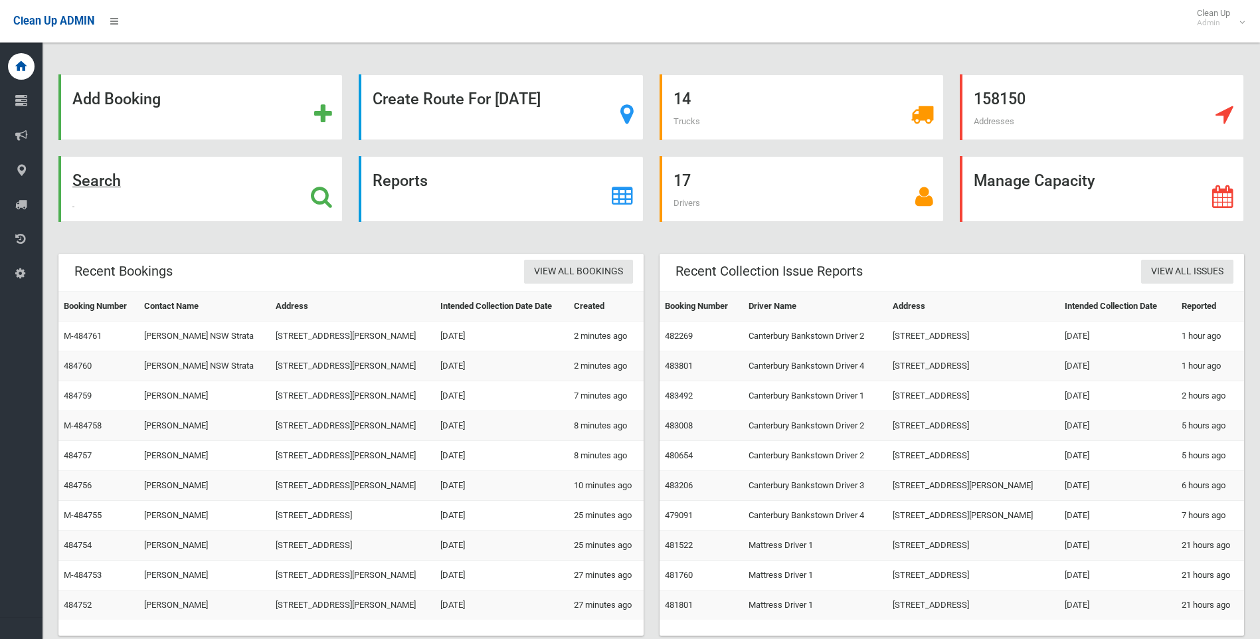
click at [99, 183] on strong "Search" at bounding box center [96, 180] width 49 height 19
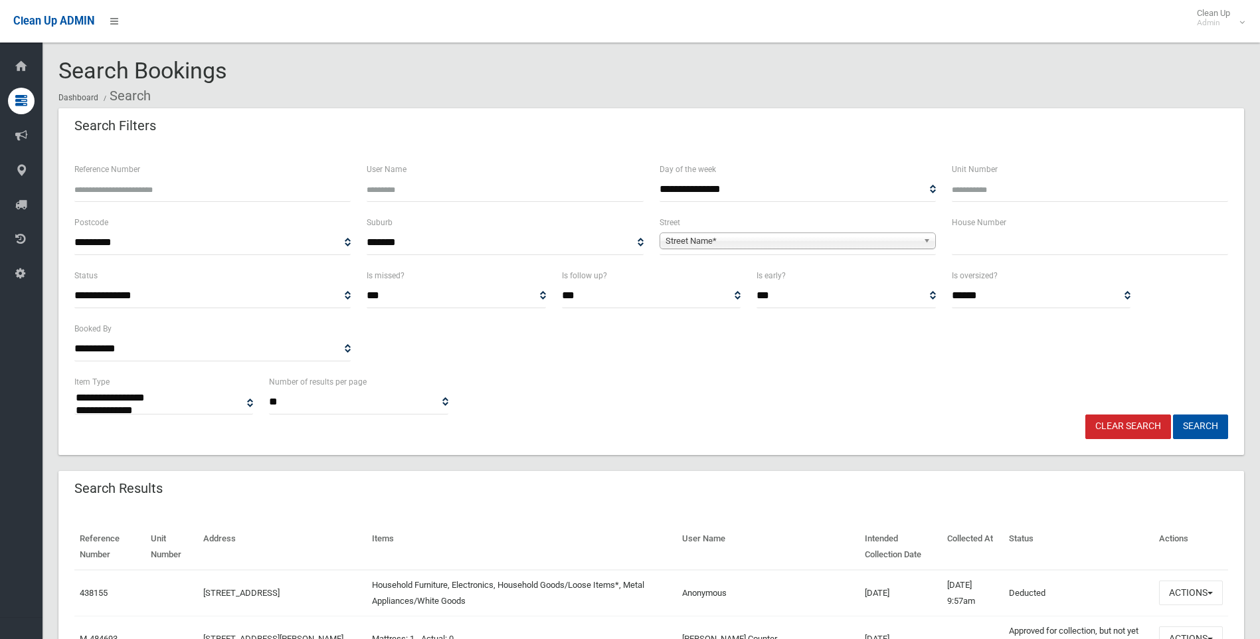
select select
click at [962, 243] on input "text" at bounding box center [1090, 243] width 276 height 25
type input "*"
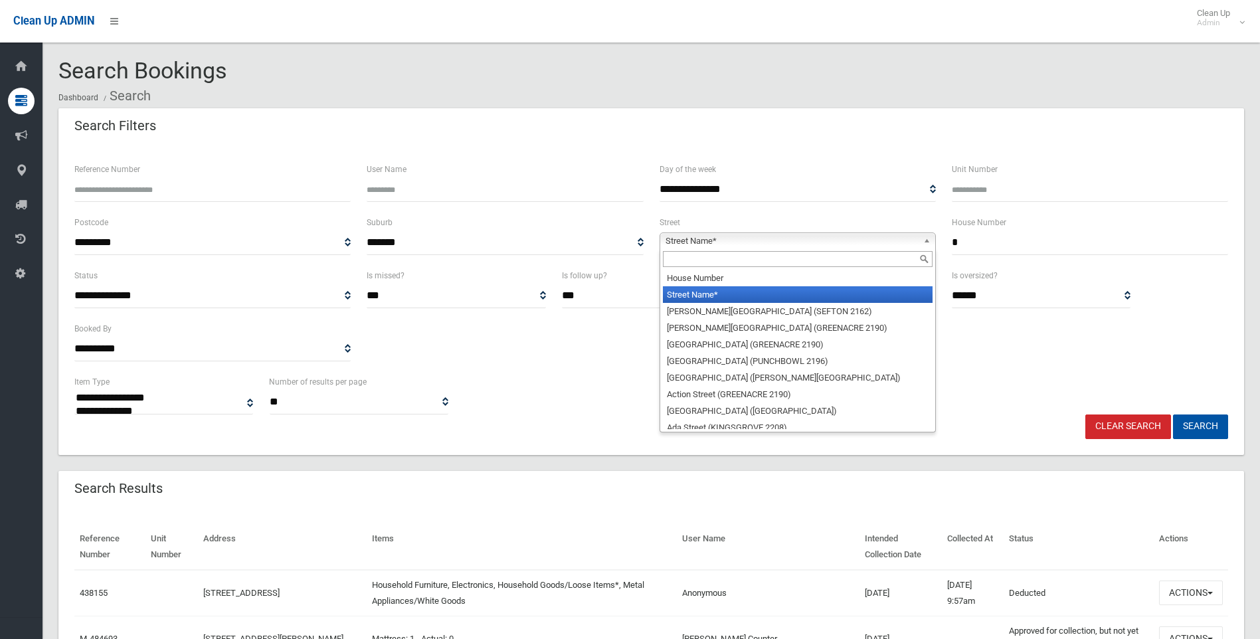
click at [692, 236] on span "Street Name*" at bounding box center [792, 241] width 252 height 16
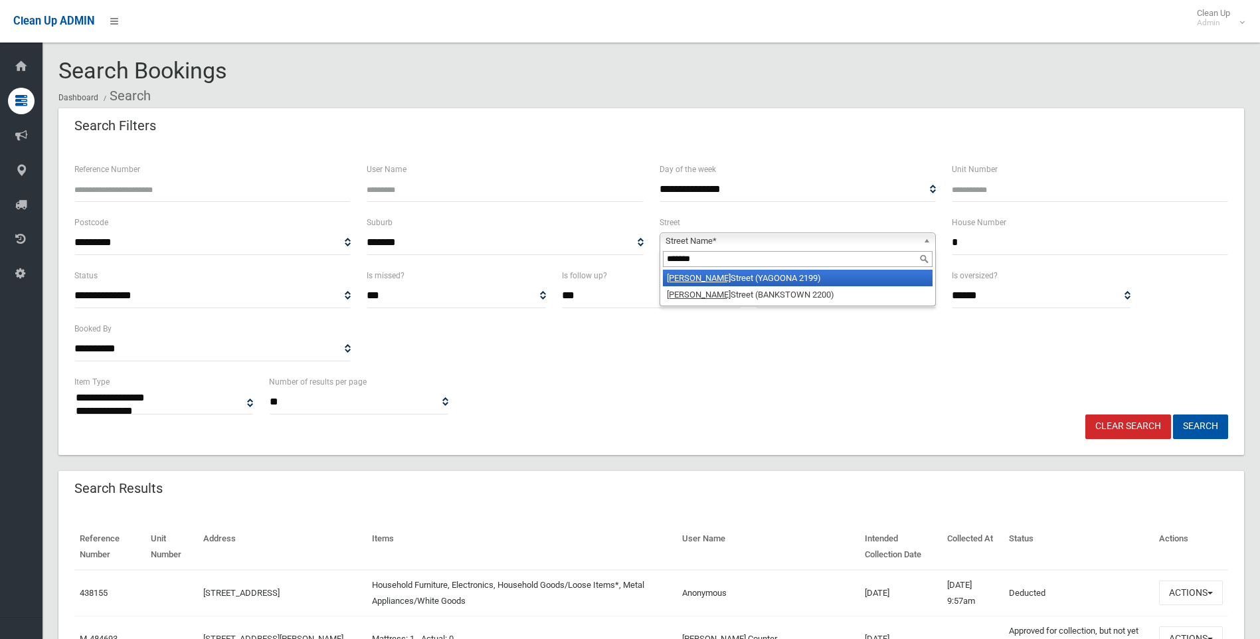
type input "*******"
click at [677, 278] on em "Wilkins" at bounding box center [699, 278] width 64 height 10
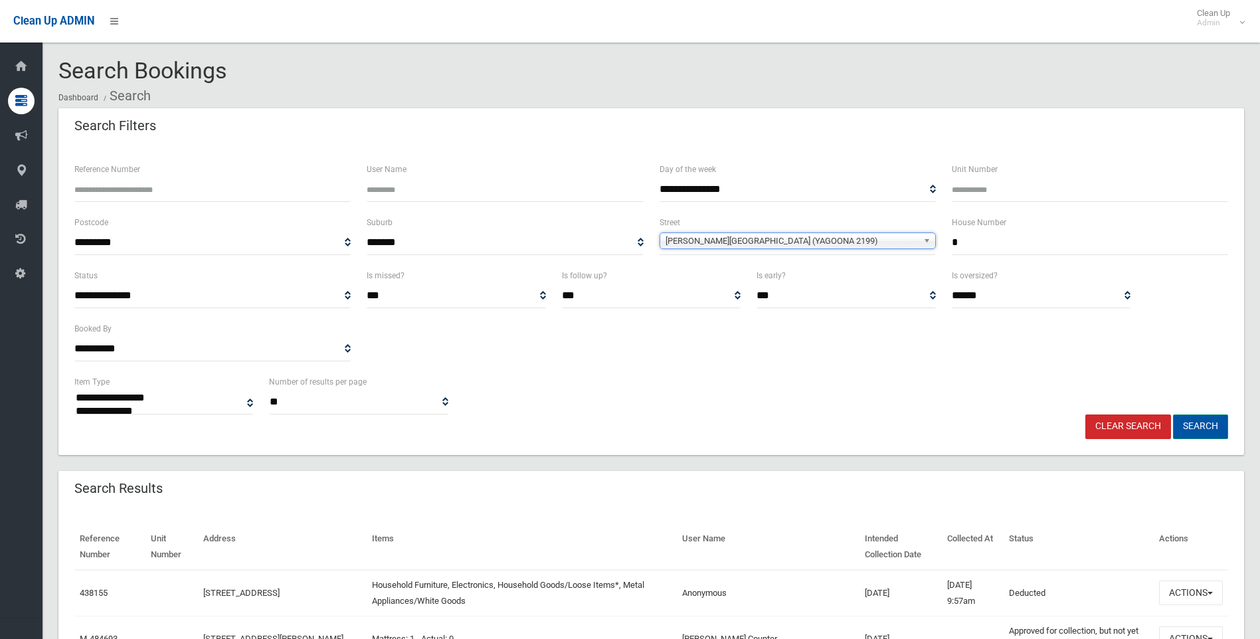
click at [1207, 428] on button "Search" at bounding box center [1200, 427] width 55 height 25
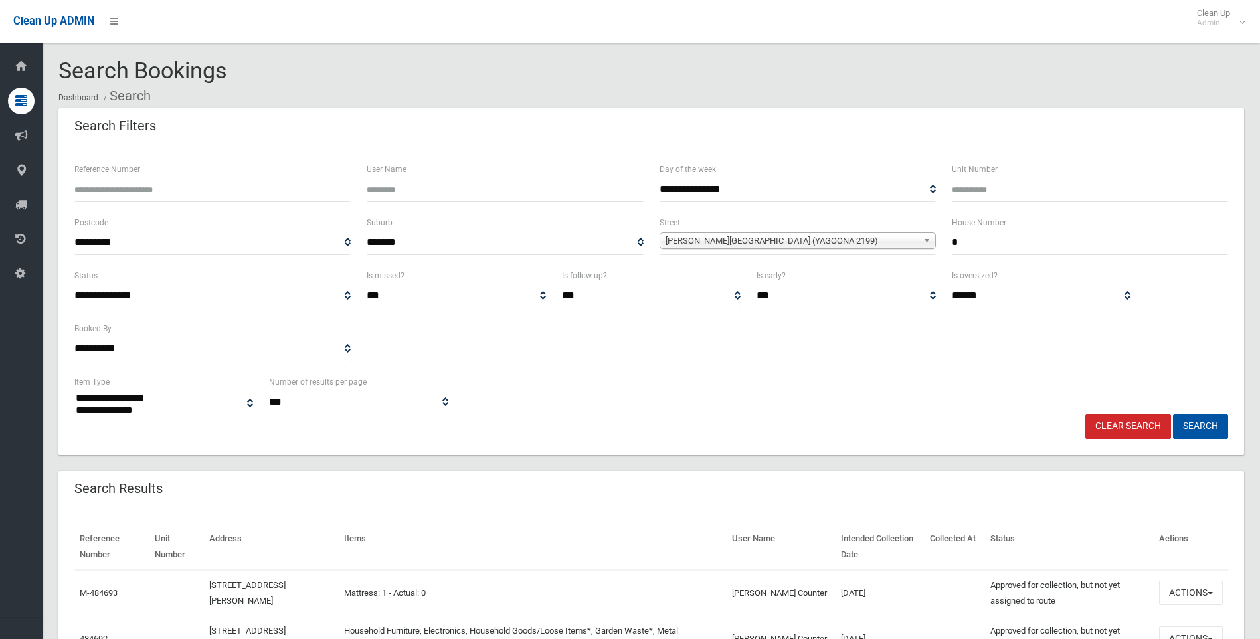
select select
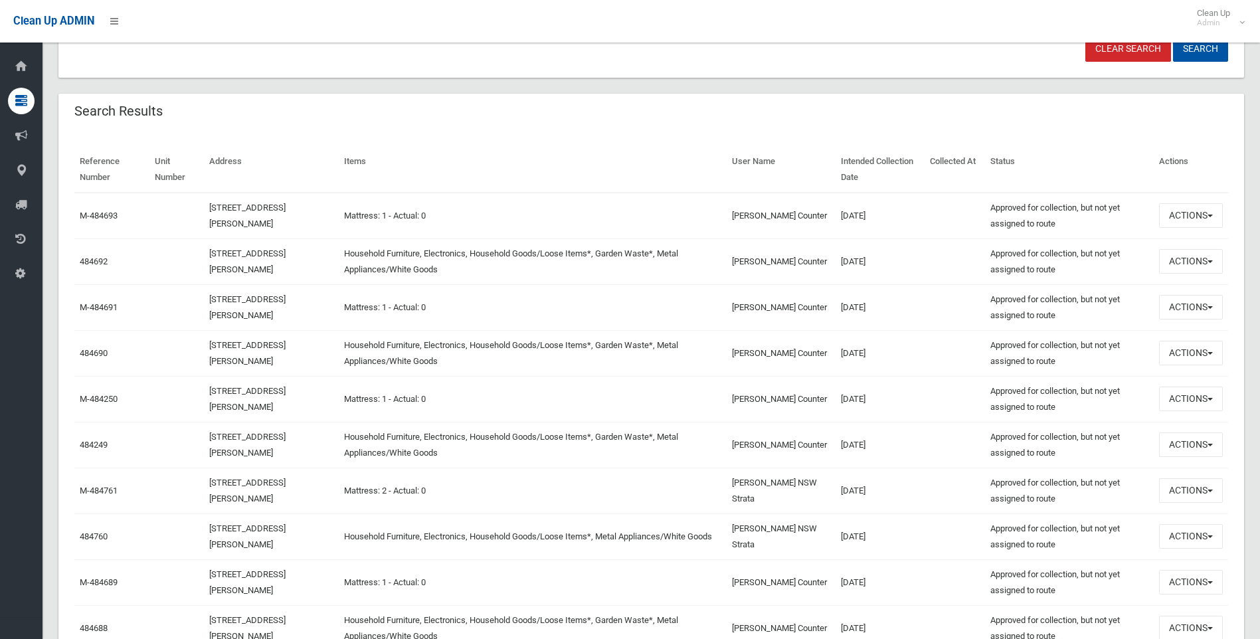
scroll to position [399, 0]
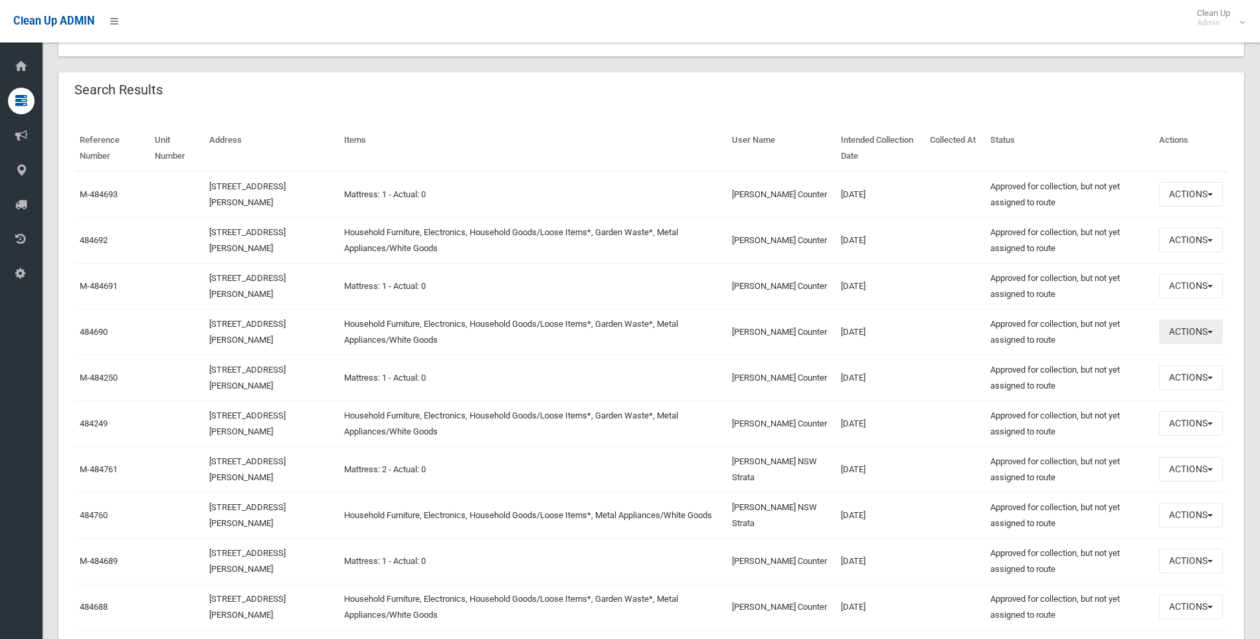
click at [1213, 330] on button "Actions" at bounding box center [1191, 332] width 64 height 25
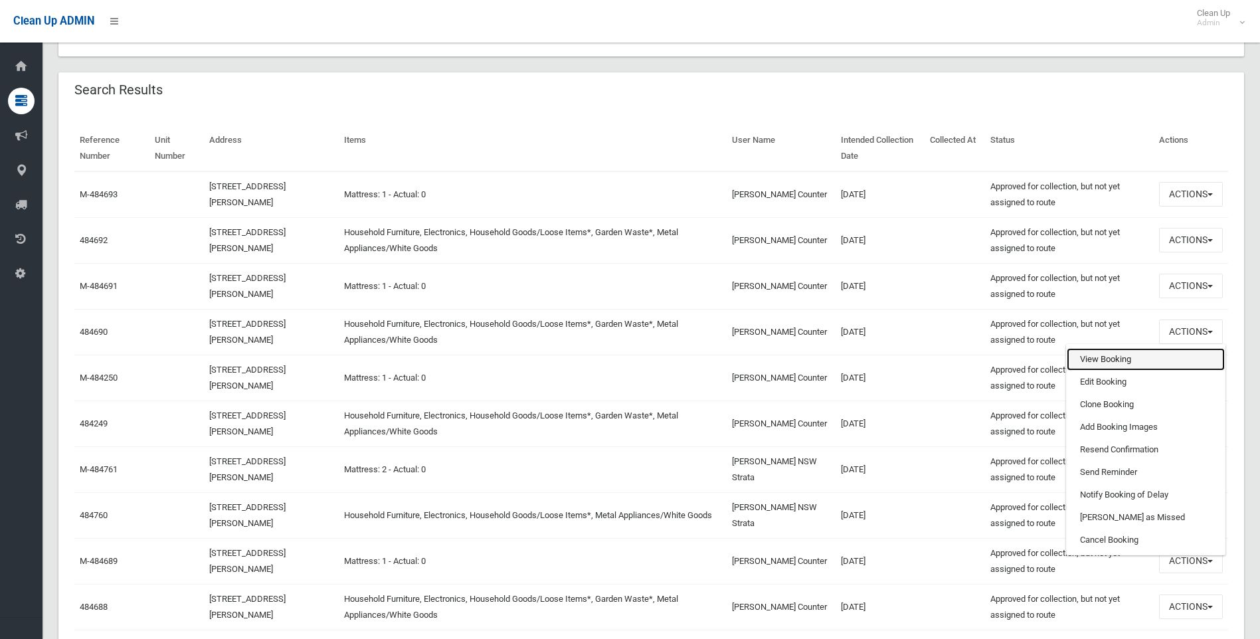
click at [1116, 359] on link "View Booking" at bounding box center [1146, 359] width 158 height 23
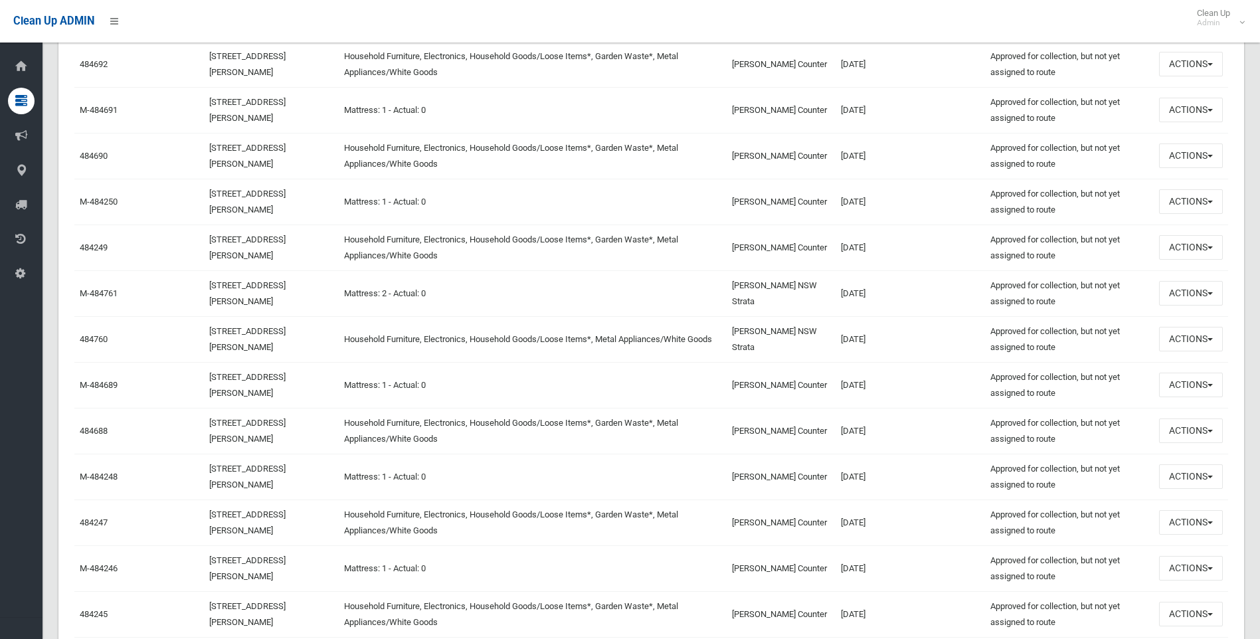
scroll to position [598, 0]
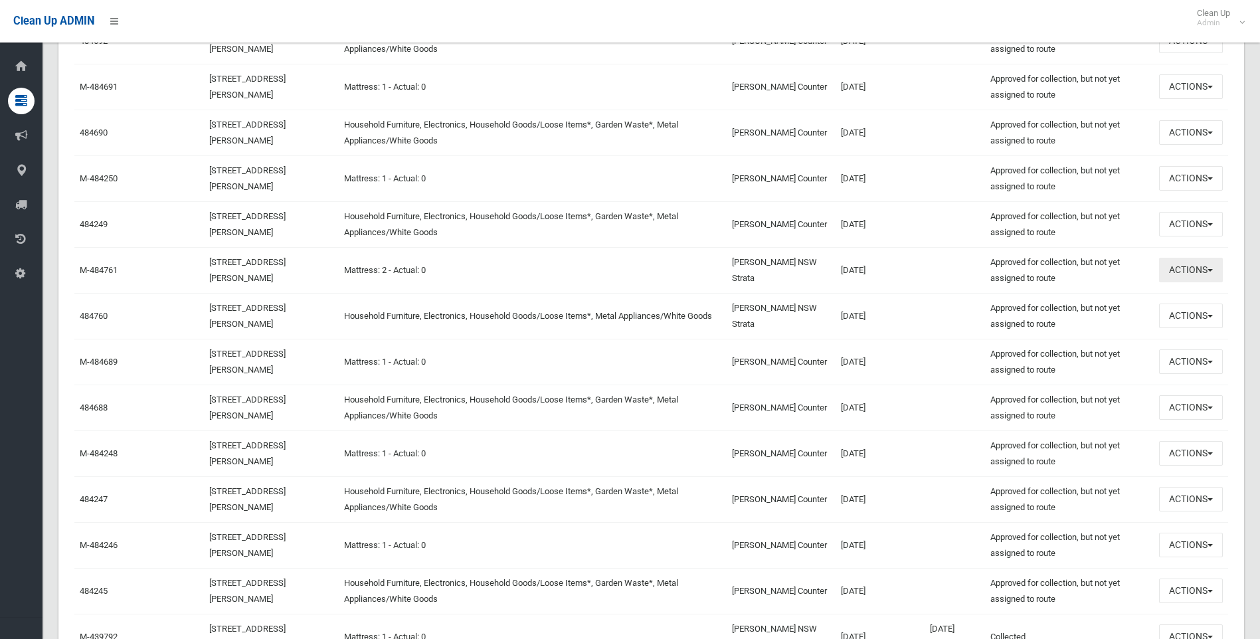
click at [1211, 268] on button "Actions" at bounding box center [1191, 270] width 64 height 25
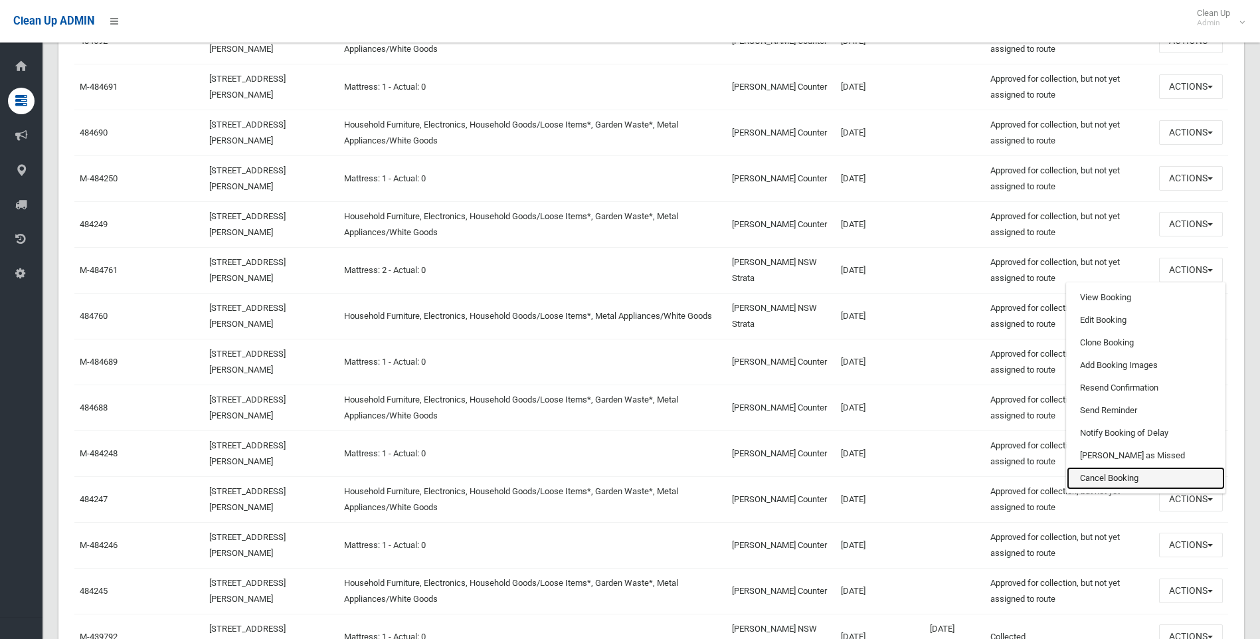
click at [1106, 475] on link "Cancel Booking" at bounding box center [1146, 478] width 158 height 23
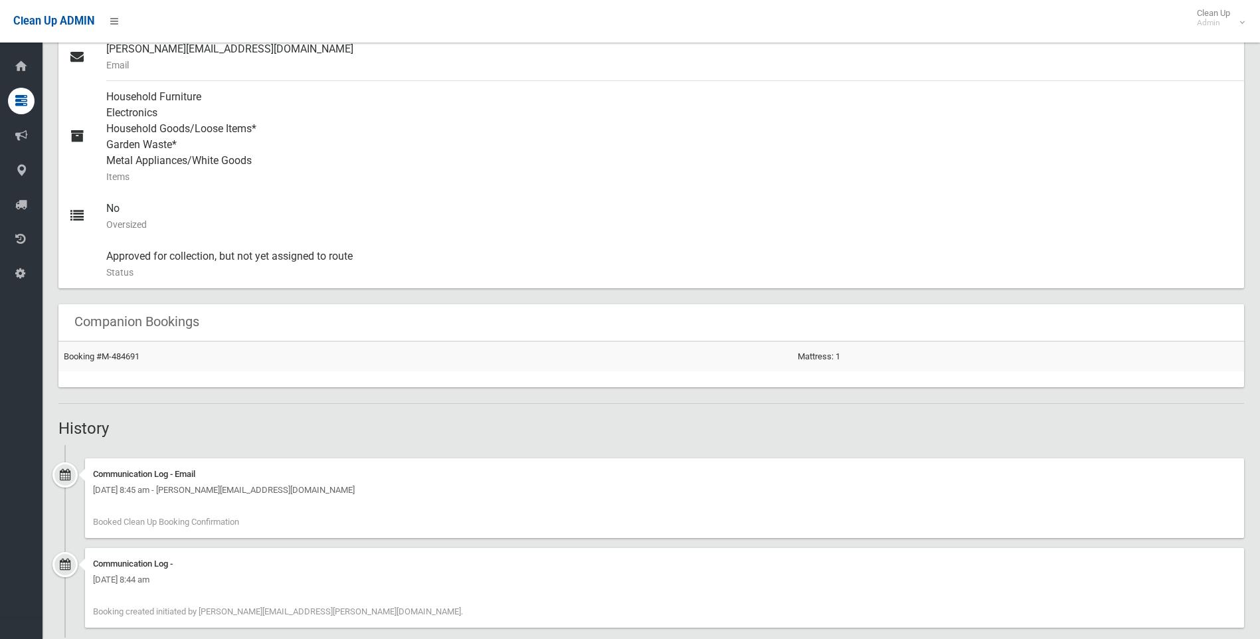
scroll to position [575, 0]
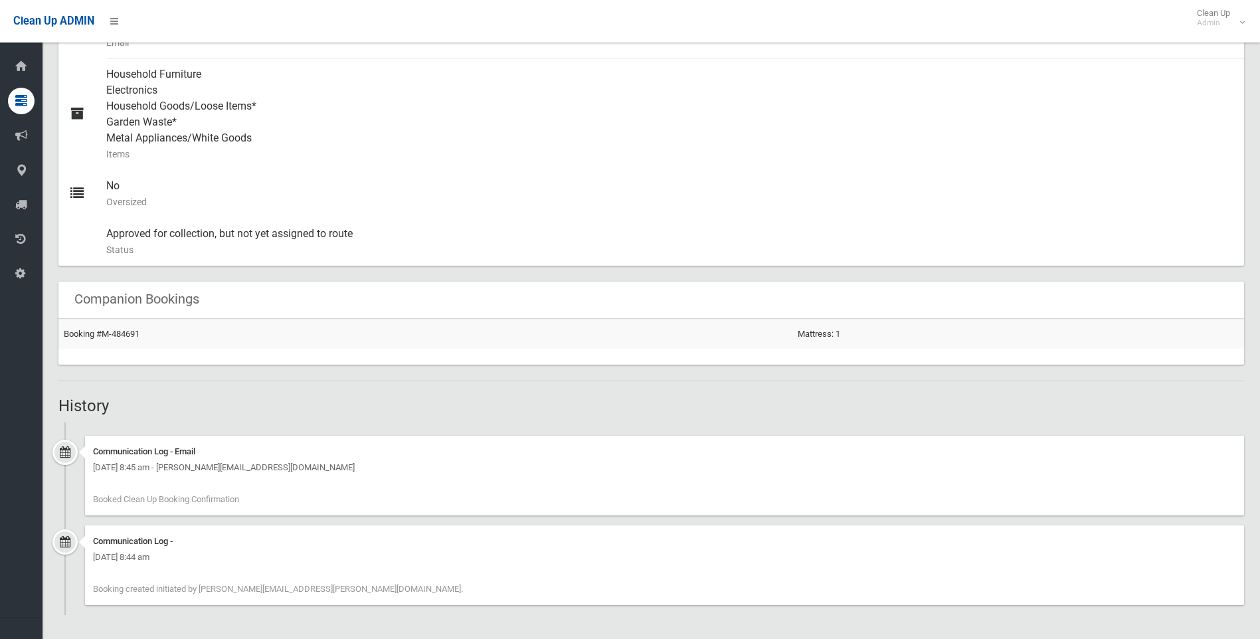
click at [642, 488] on div "Communication Log - Email [DATE] 8:45 am - [PERSON_NAME][EMAIL_ADDRESS][DOMAIN_…" at bounding box center [664, 476] width 1159 height 80
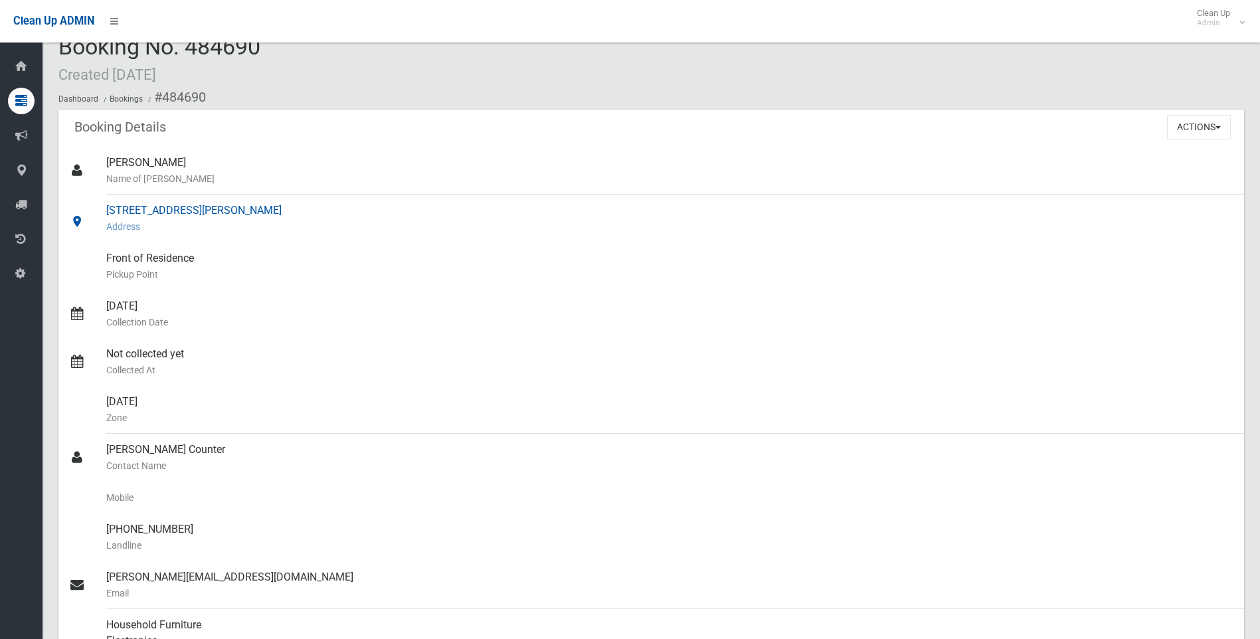
scroll to position [0, 0]
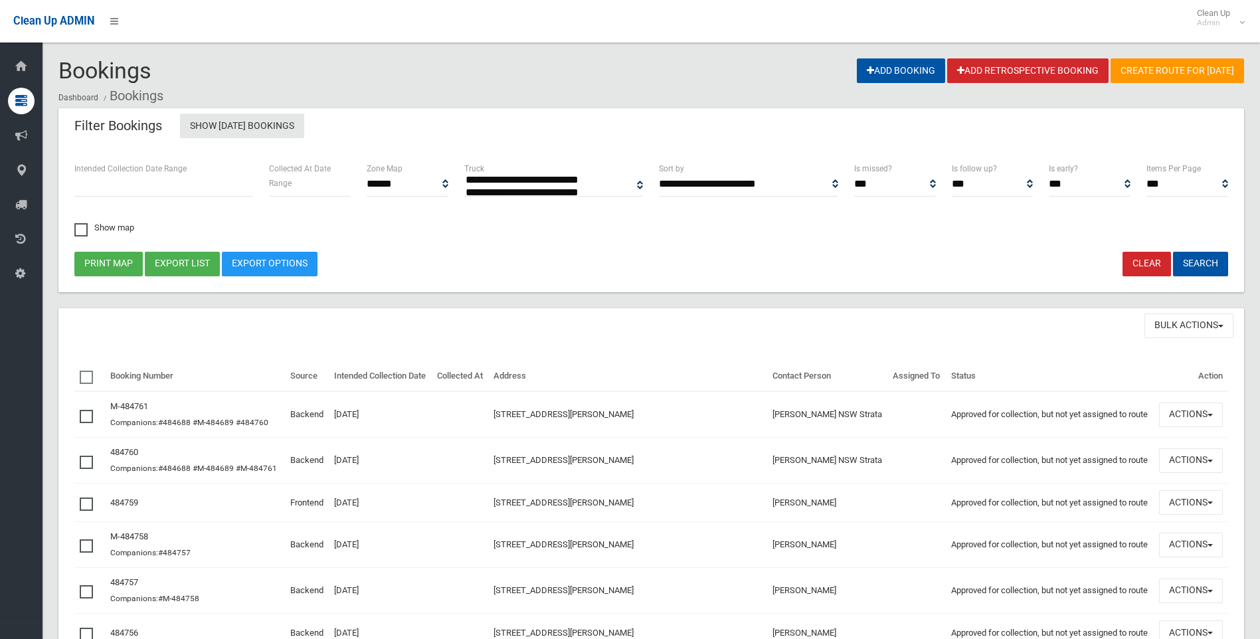
select select
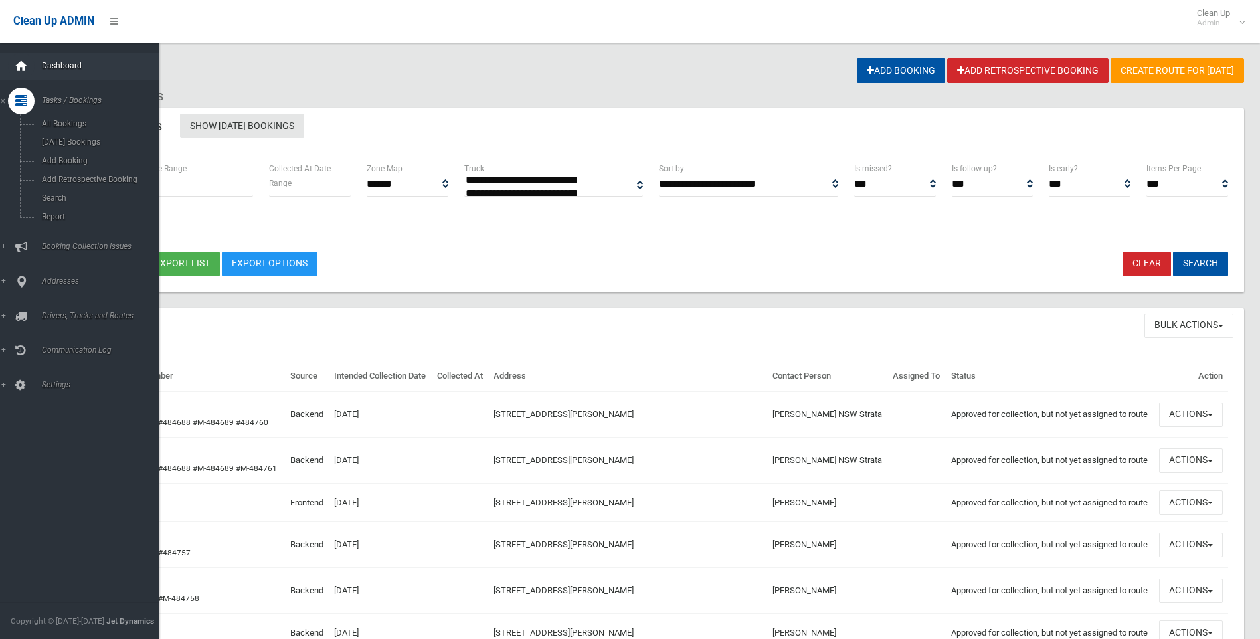
click at [25, 64] on icon at bounding box center [21, 66] width 15 height 27
click at [54, 62] on span "Dashboard" at bounding box center [104, 65] width 132 height 9
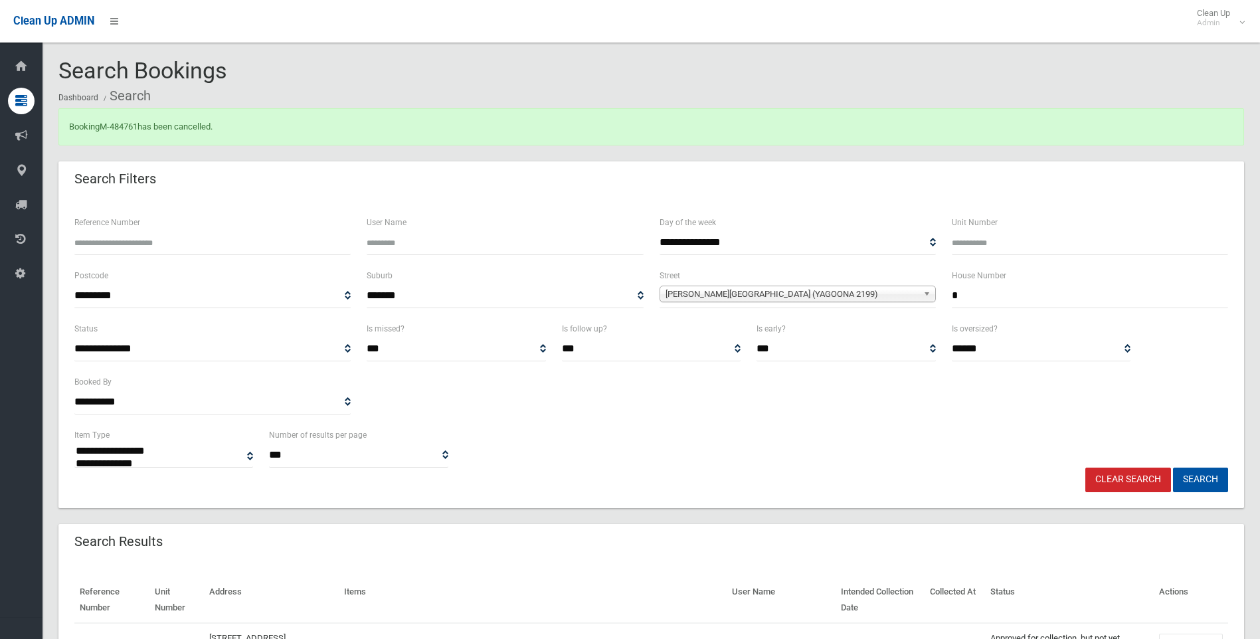
select select
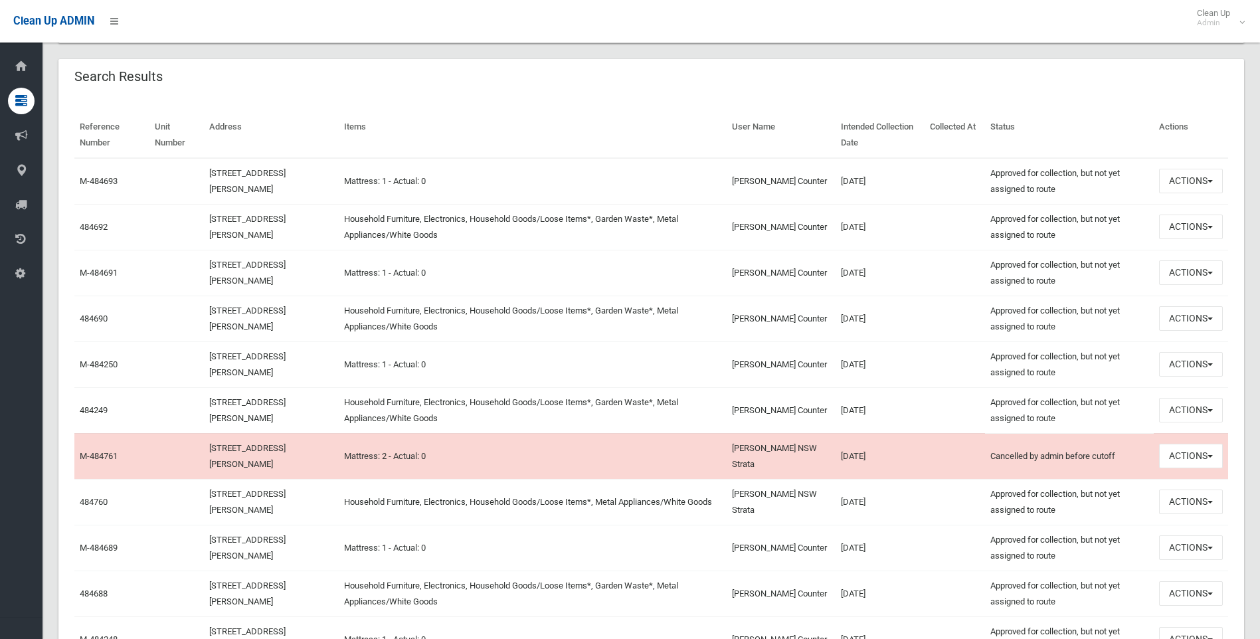
scroll to position [532, 0]
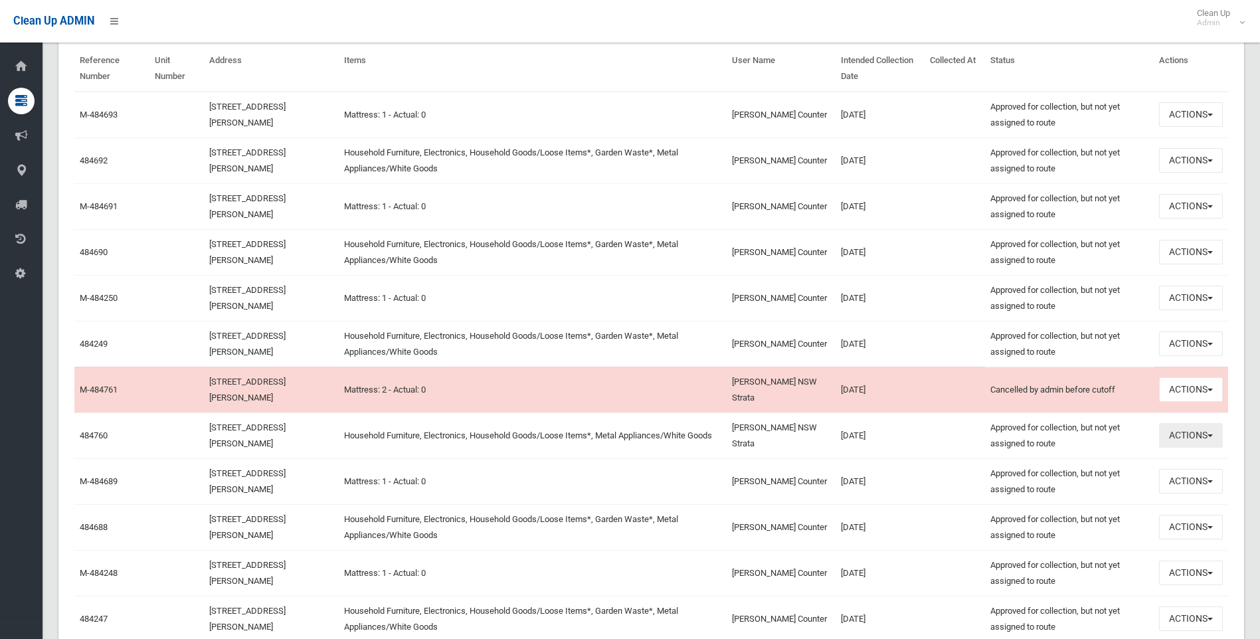
click at [1213, 434] on button "Actions" at bounding box center [1191, 435] width 64 height 25
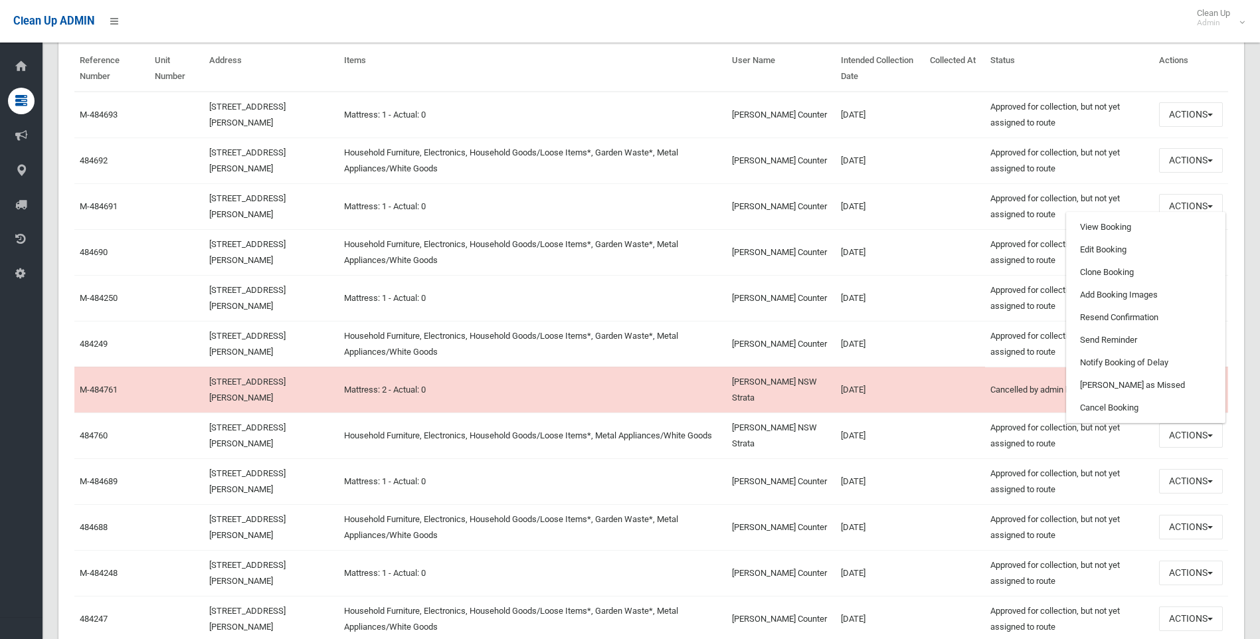
click at [859, 435] on td "[DATE]" at bounding box center [880, 436] width 89 height 46
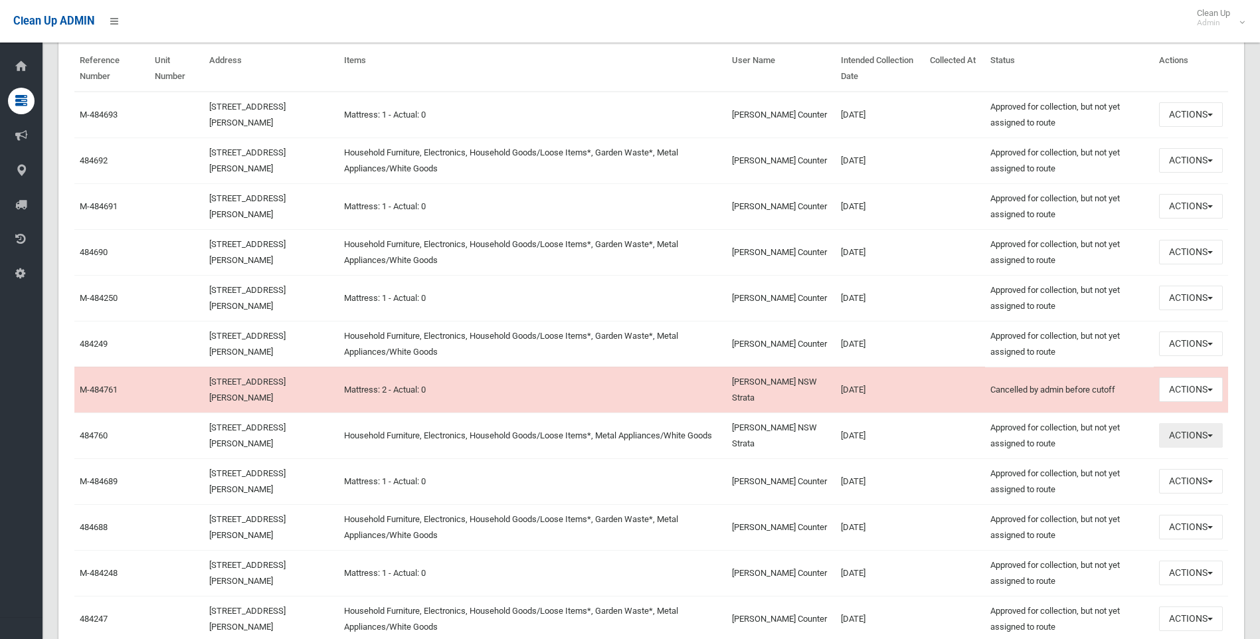
click at [1177, 435] on button "Actions" at bounding box center [1191, 435] width 64 height 25
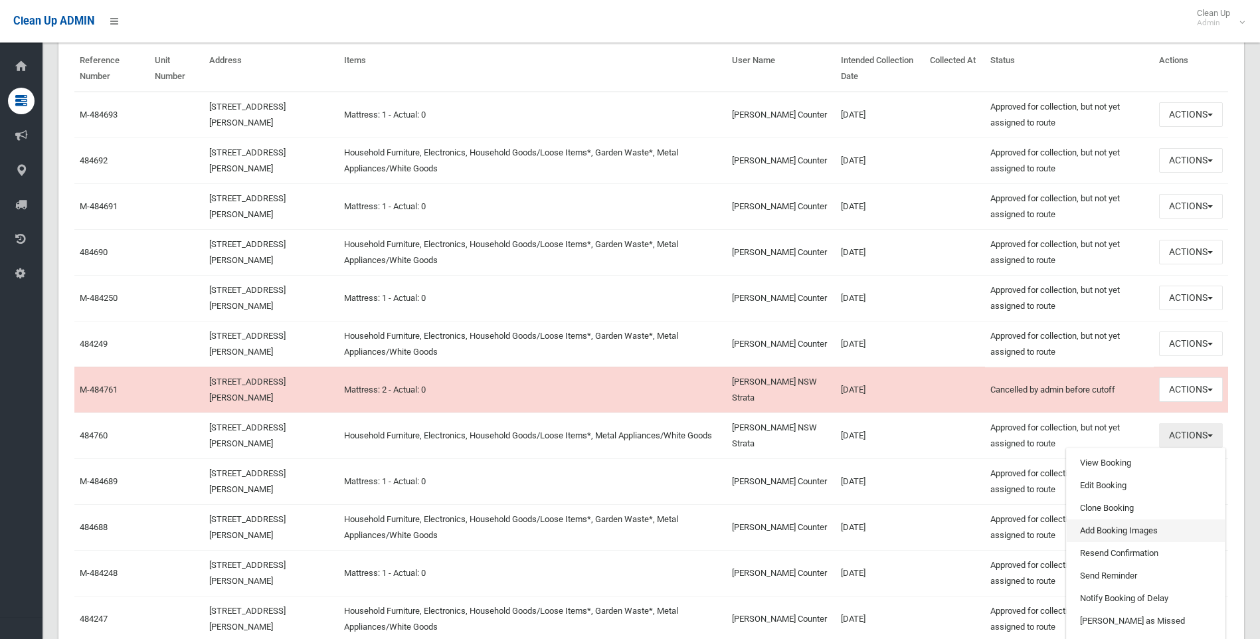
scroll to position [598, 0]
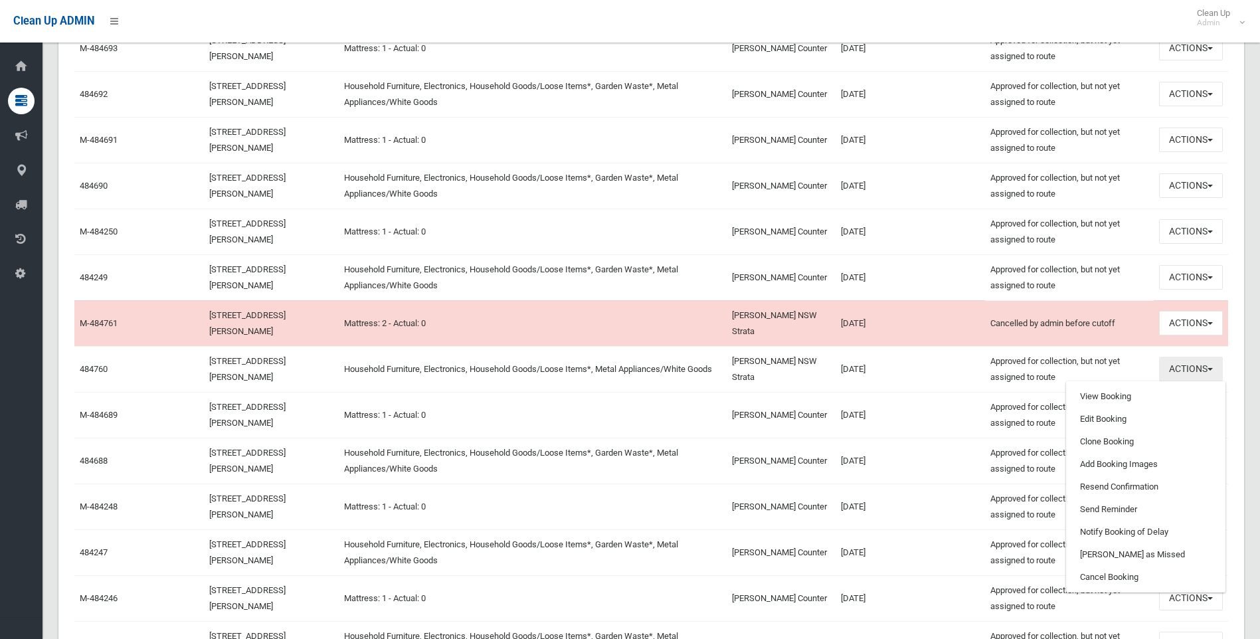
click at [1213, 367] on button "Actions" at bounding box center [1191, 369] width 64 height 25
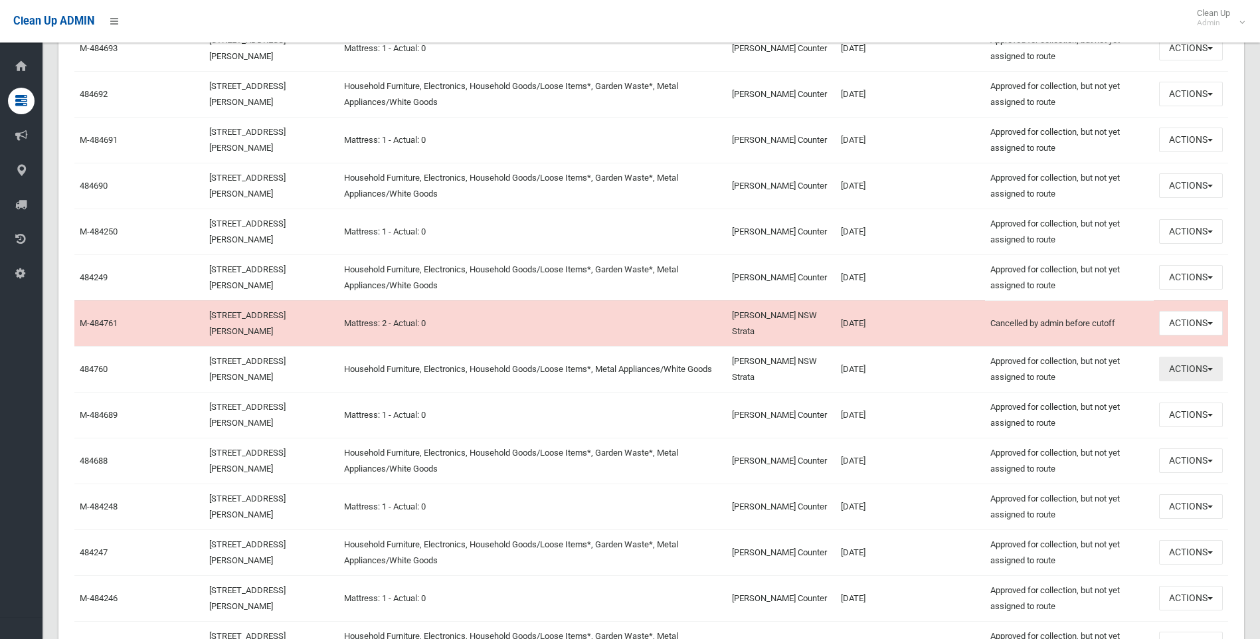
click at [1213, 367] on button "Actions" at bounding box center [1191, 369] width 64 height 25
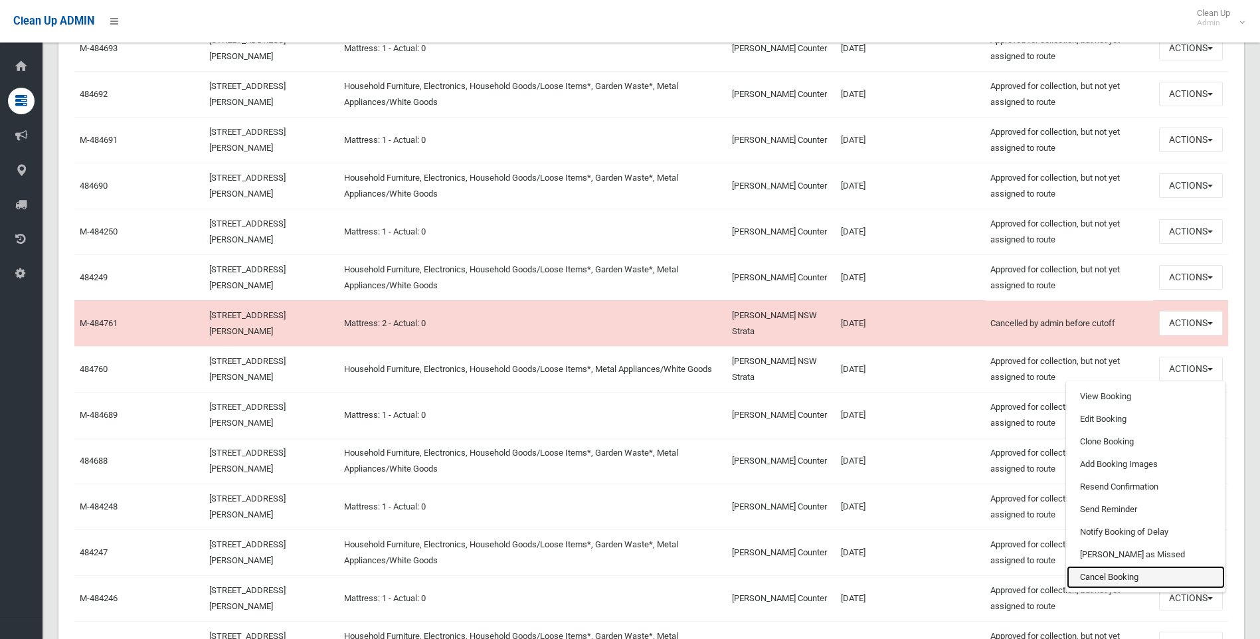
click at [1116, 576] on link "Cancel Booking" at bounding box center [1146, 577] width 158 height 23
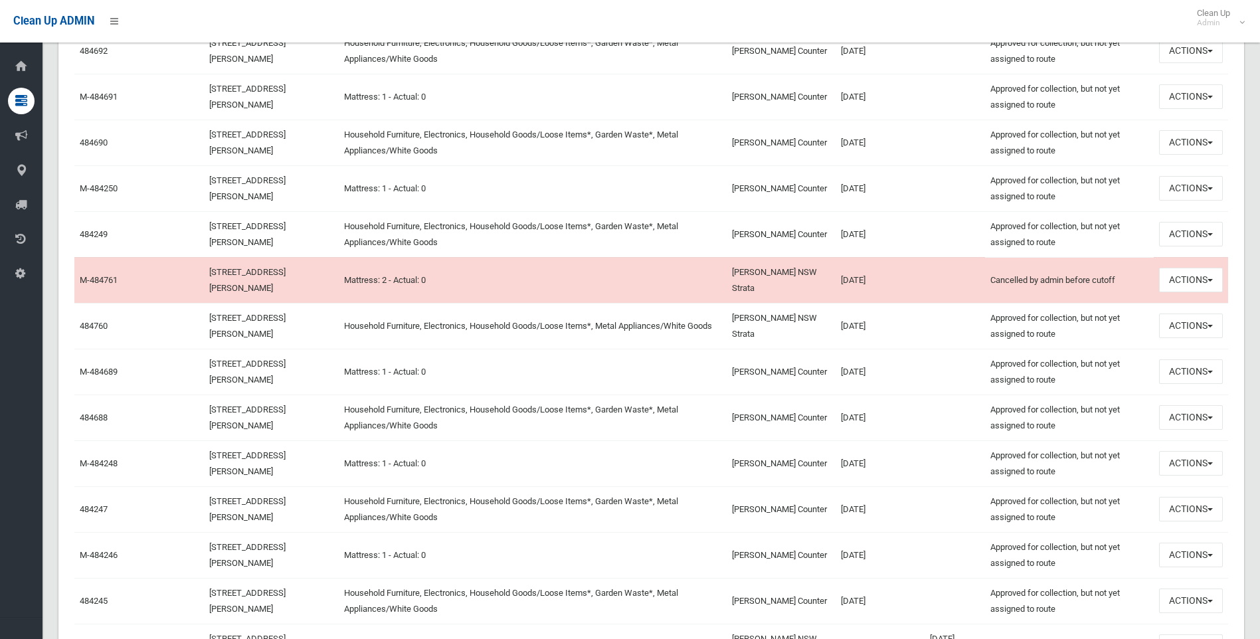
scroll to position [664, 0]
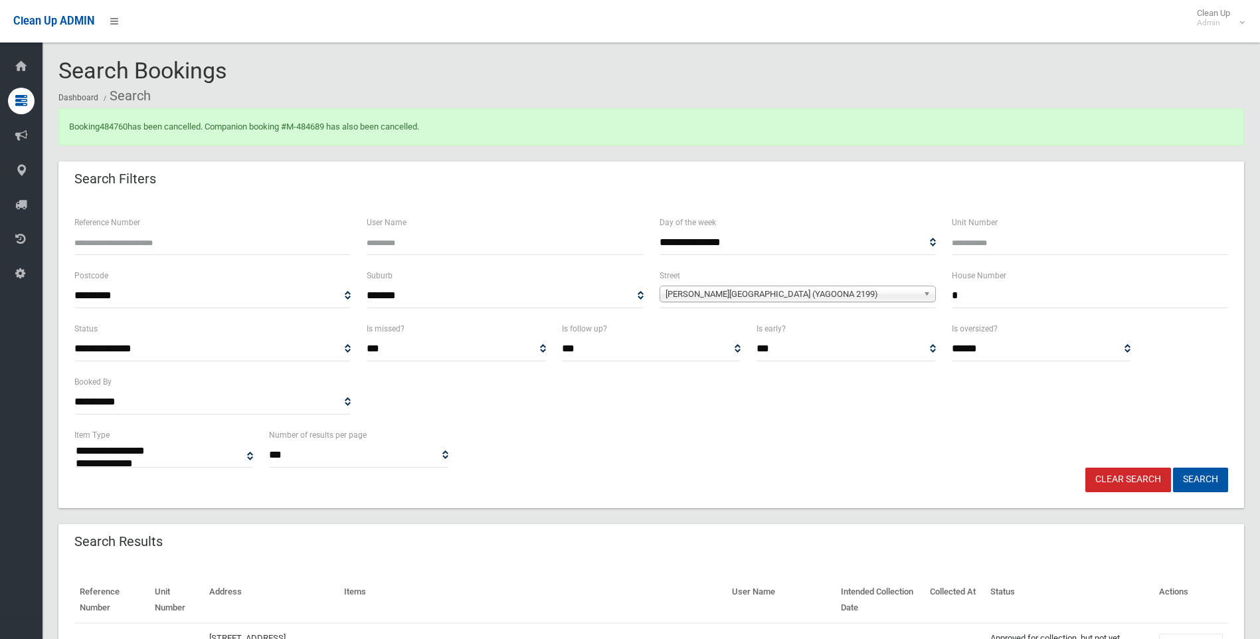
select select
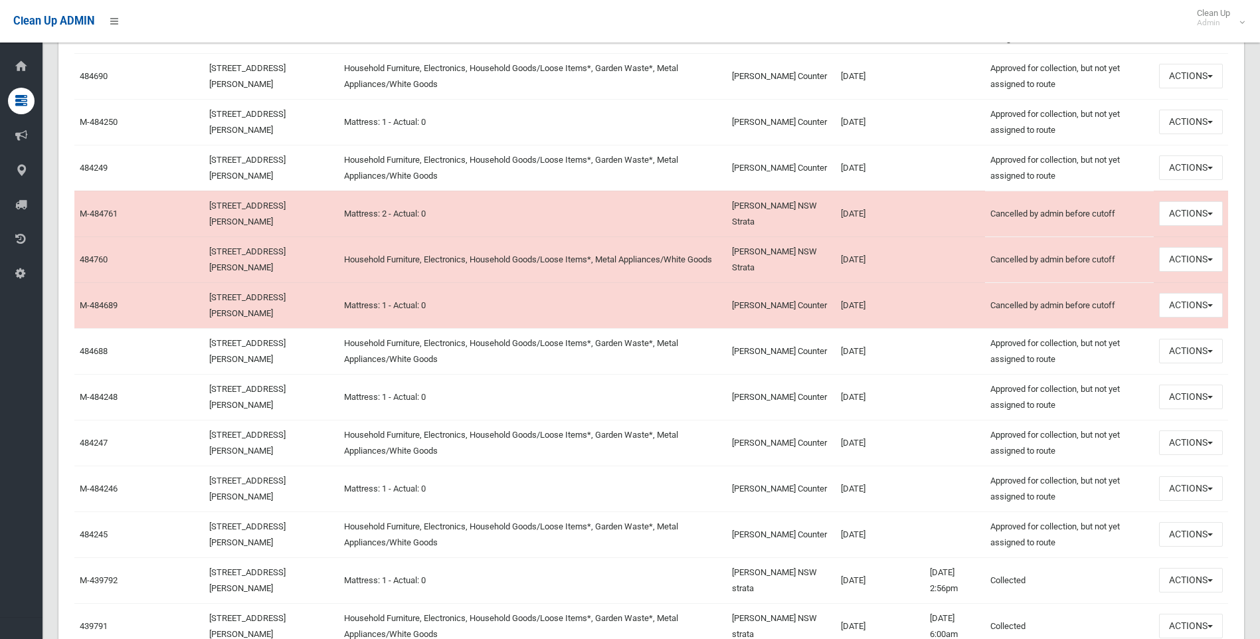
scroll to position [731, 0]
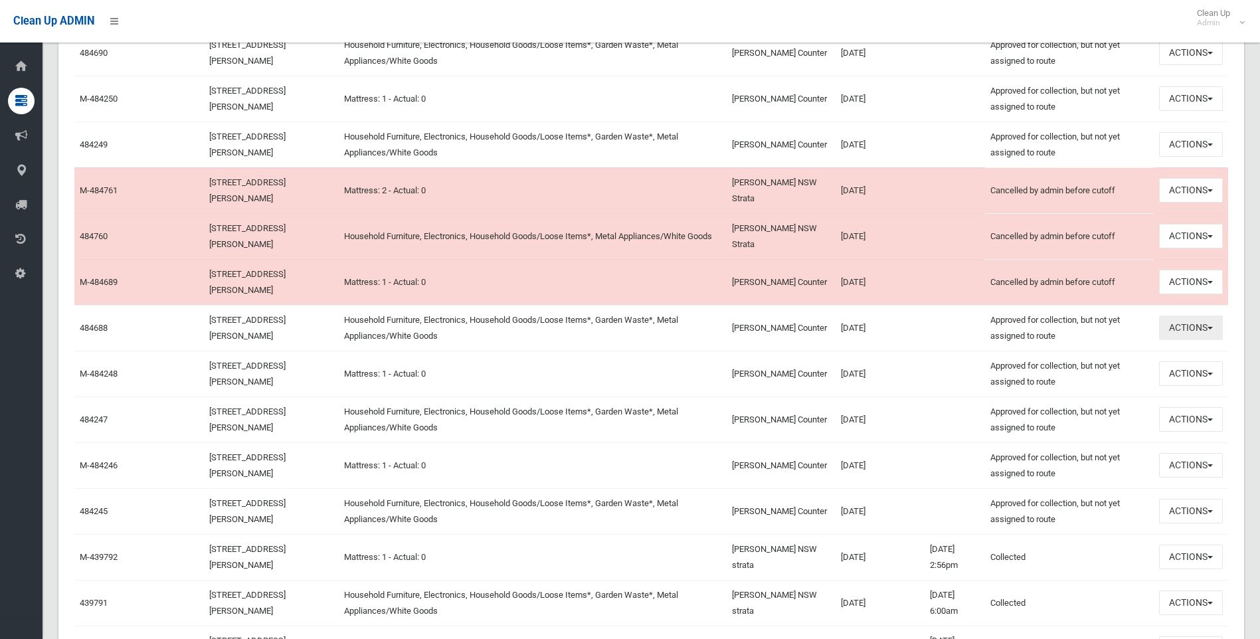
click at [1212, 328] on span "button" at bounding box center [1210, 328] width 5 height 3
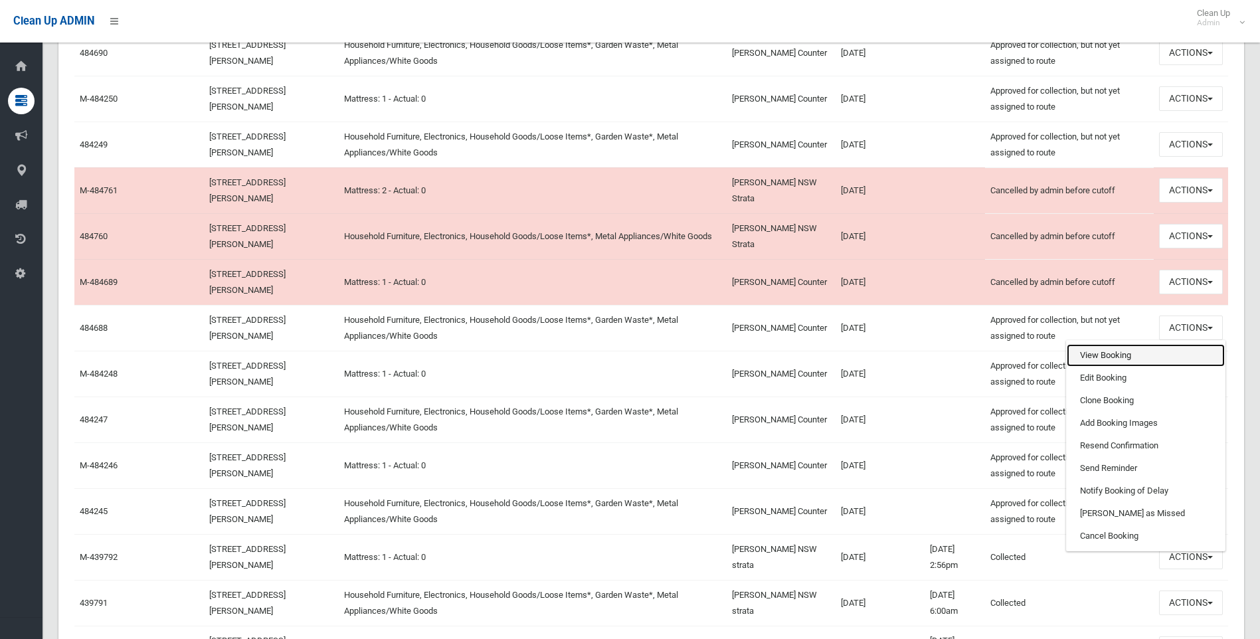
click at [1108, 353] on link "View Booking" at bounding box center [1146, 355] width 158 height 23
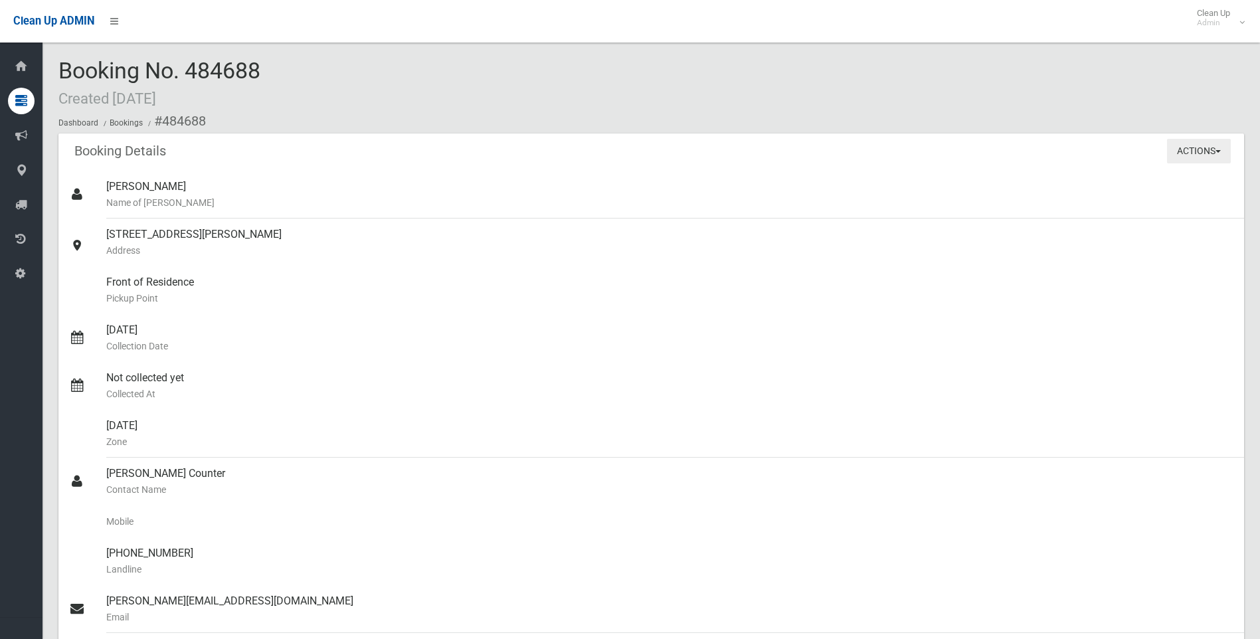
click at [1216, 151] on span "button" at bounding box center [1218, 151] width 5 height 3
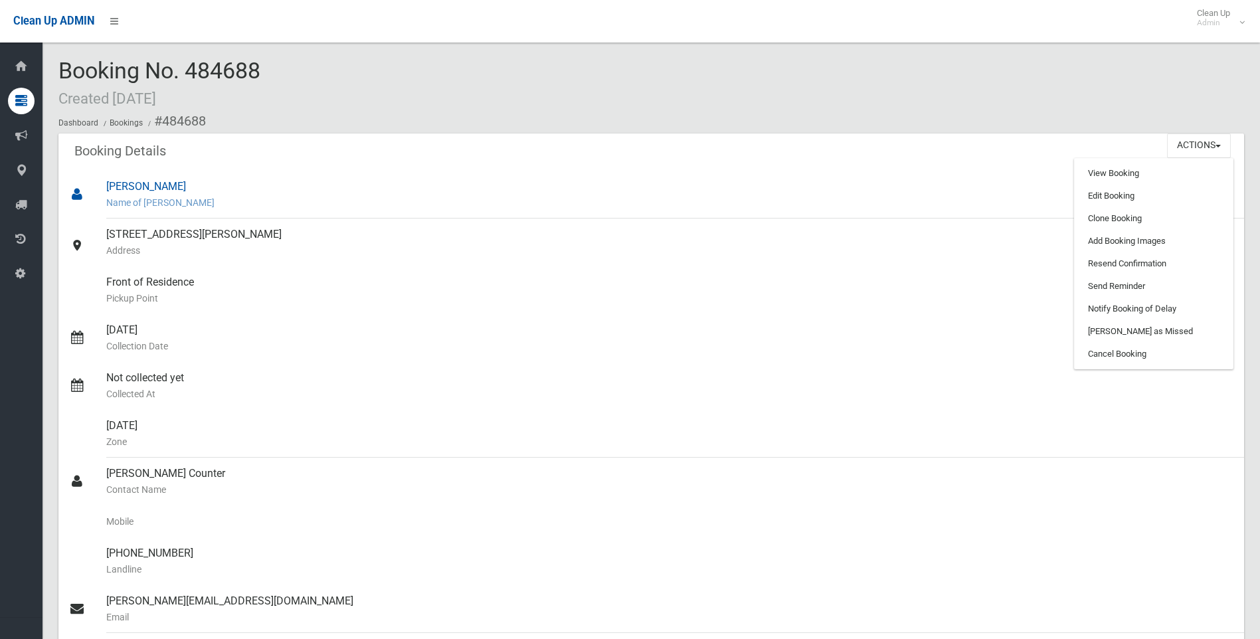
click at [778, 173] on div "Elissa Abboud Name of Booker" at bounding box center [670, 195] width 1128 height 48
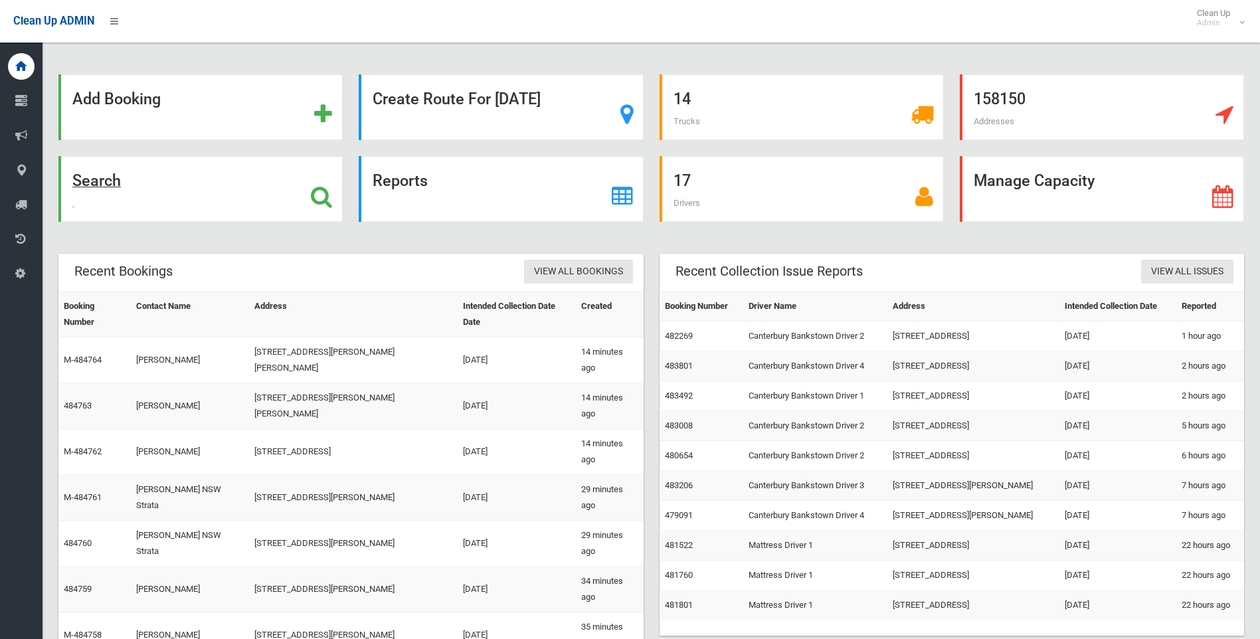
click at [100, 184] on strong "Search" at bounding box center [96, 180] width 49 height 19
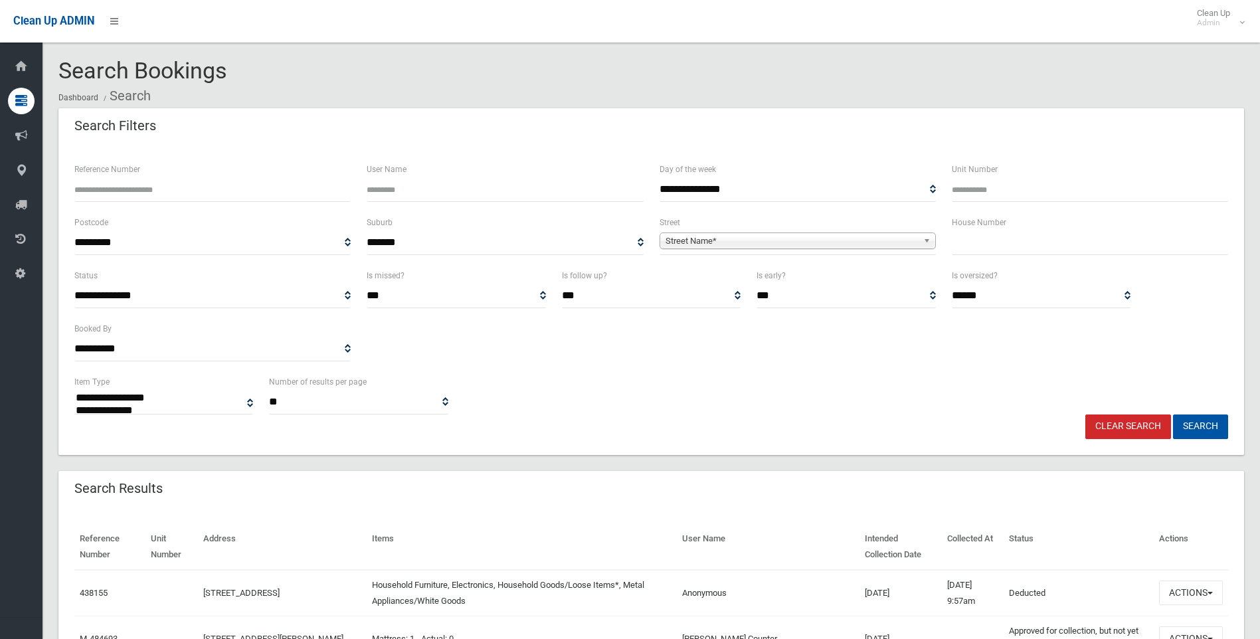
select select
click at [982, 245] on input "text" at bounding box center [1090, 243] width 276 height 25
click at [992, 248] on input "text" at bounding box center [1090, 243] width 276 height 25
type input "*"
click at [710, 241] on span "Street Name*" at bounding box center [792, 241] width 252 height 16
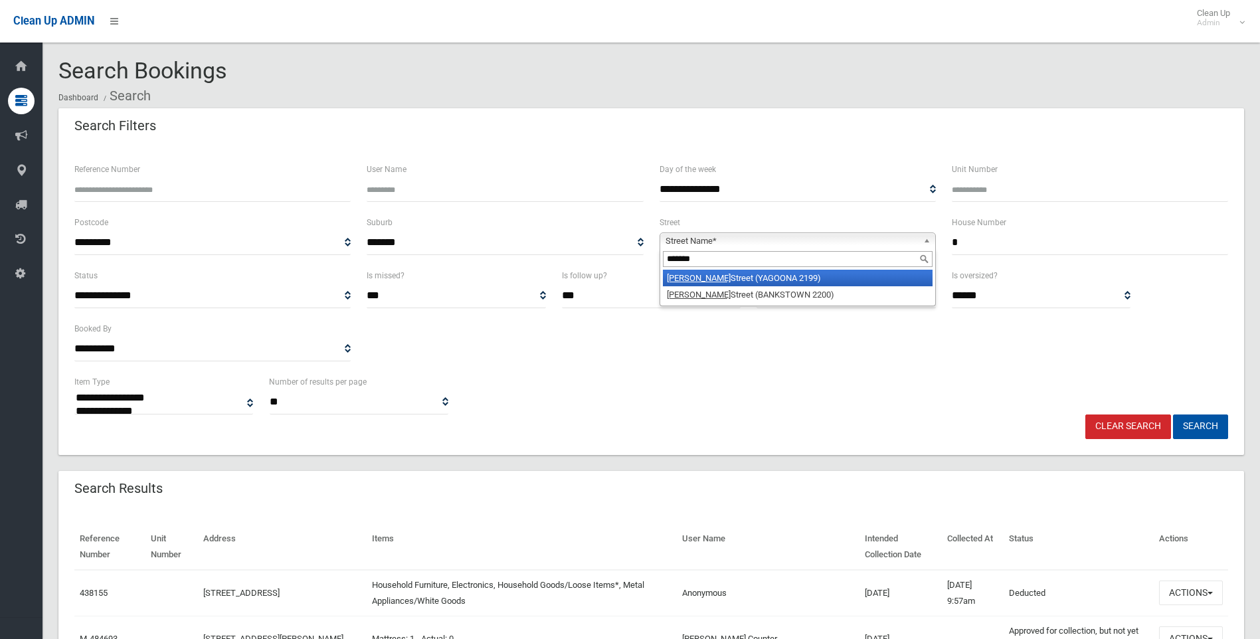
type input "*******"
click at [684, 276] on em "[PERSON_NAME]" at bounding box center [699, 278] width 64 height 10
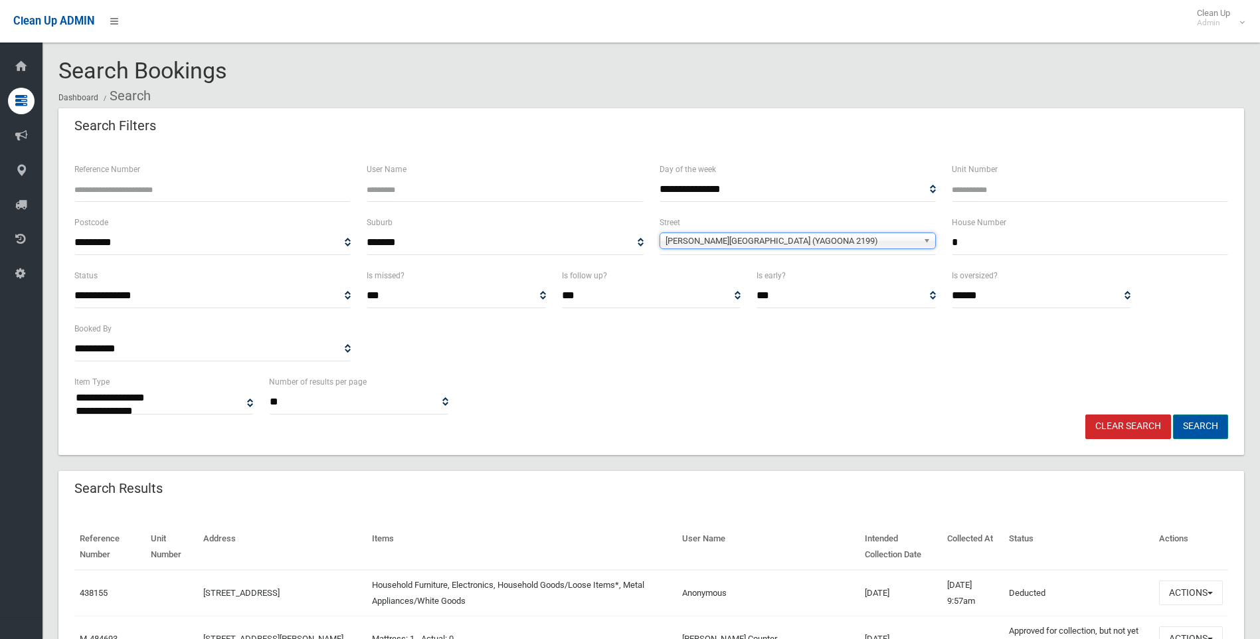
click at [1197, 427] on button "Search" at bounding box center [1200, 427] width 55 height 25
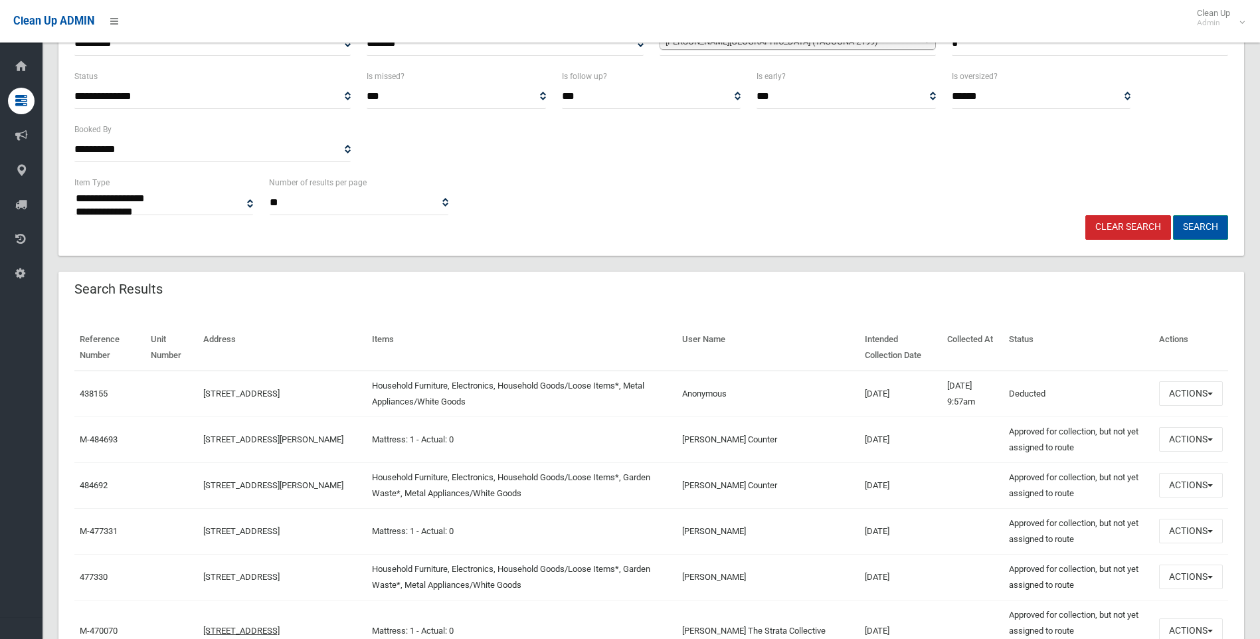
scroll to position [299, 0]
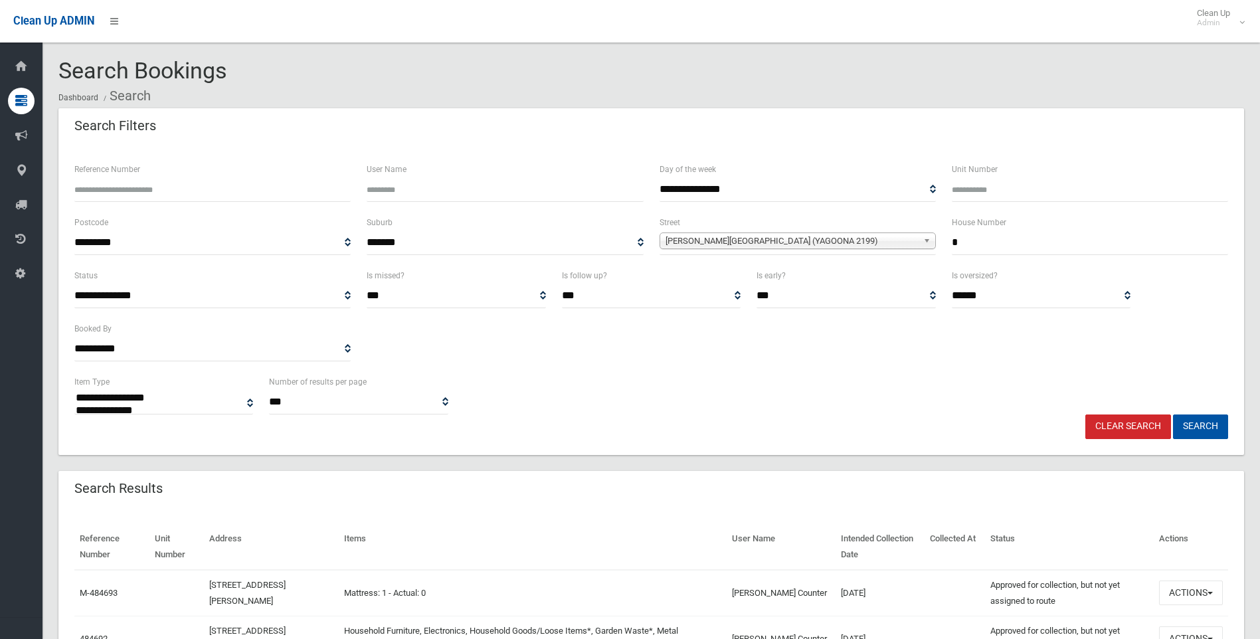
select select
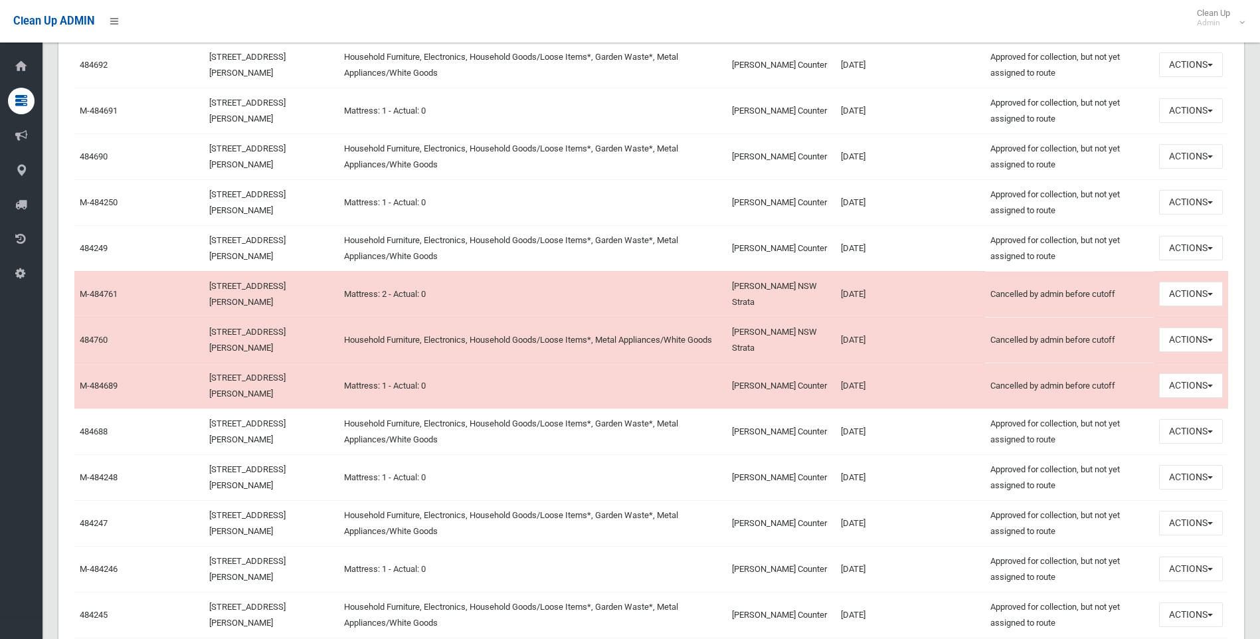
scroll to position [598, 0]
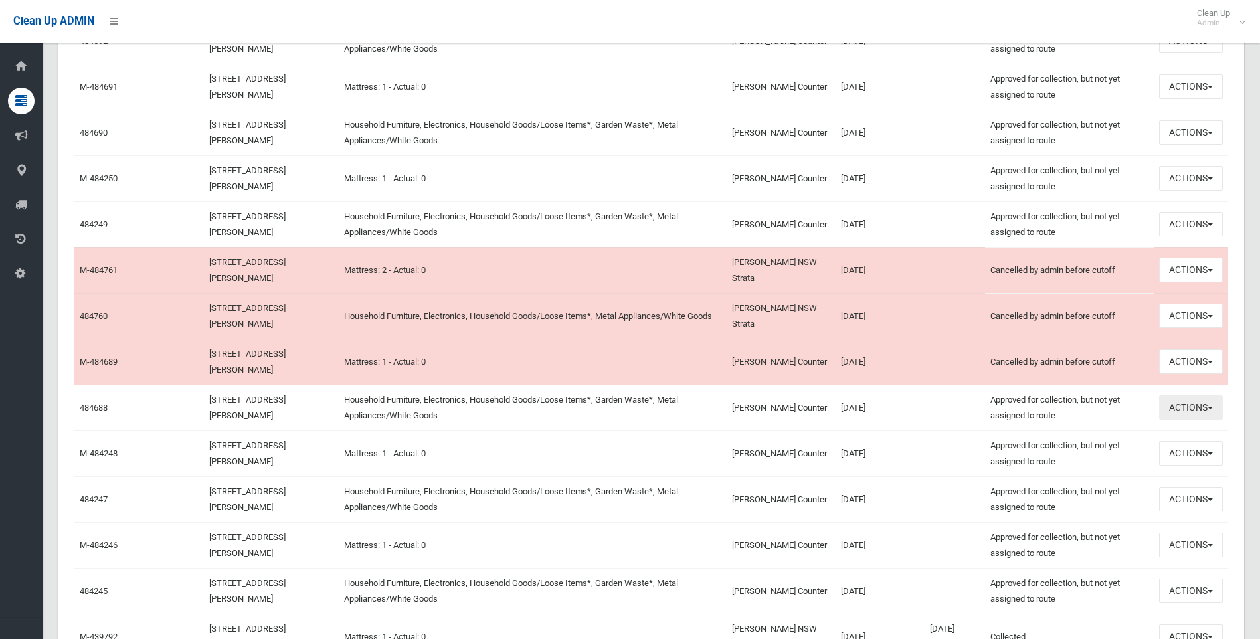
click at [1211, 408] on span "button" at bounding box center [1210, 408] width 5 height 3
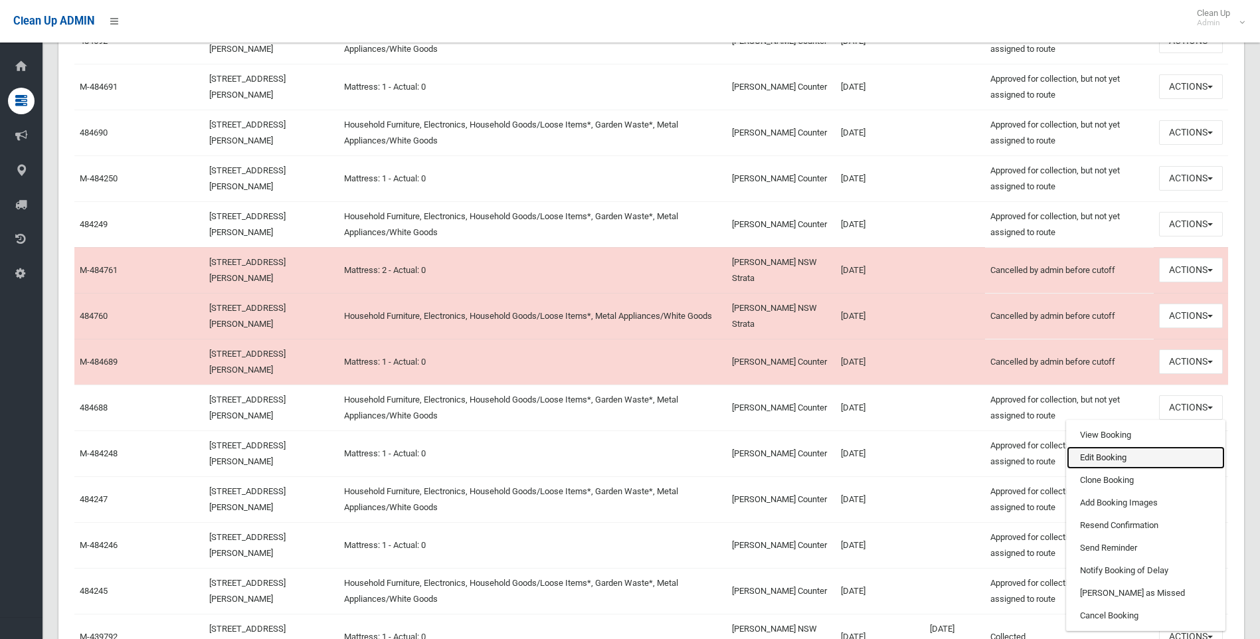
click at [1114, 458] on link "Edit Booking" at bounding box center [1146, 458] width 158 height 23
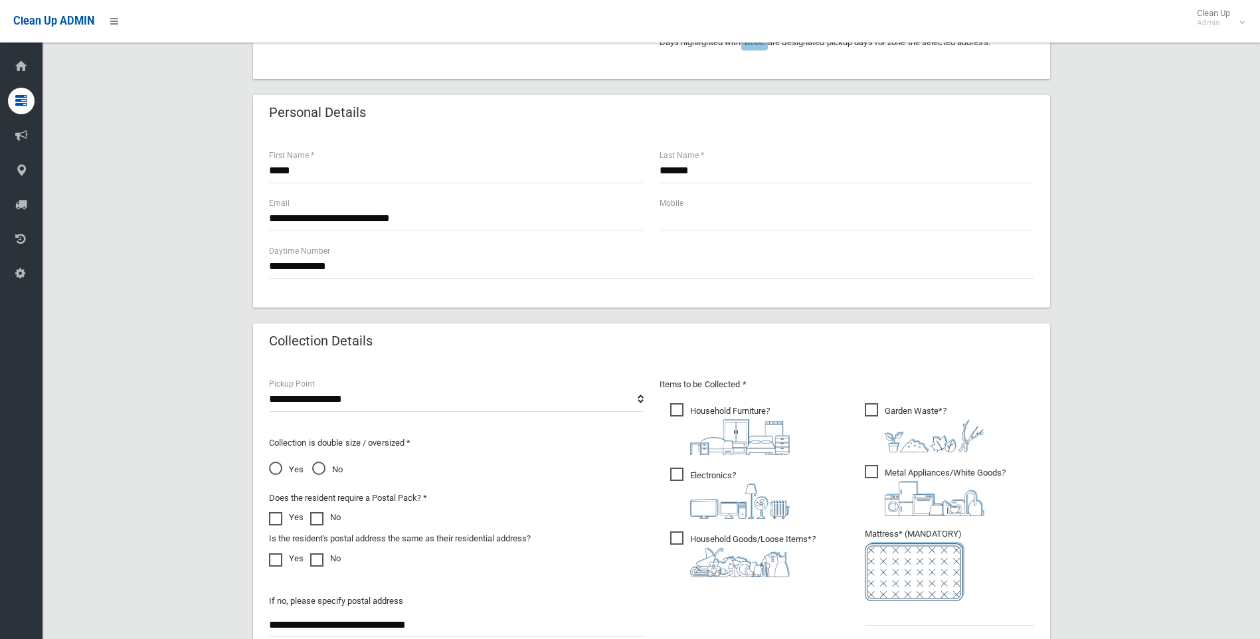
scroll to position [598, 0]
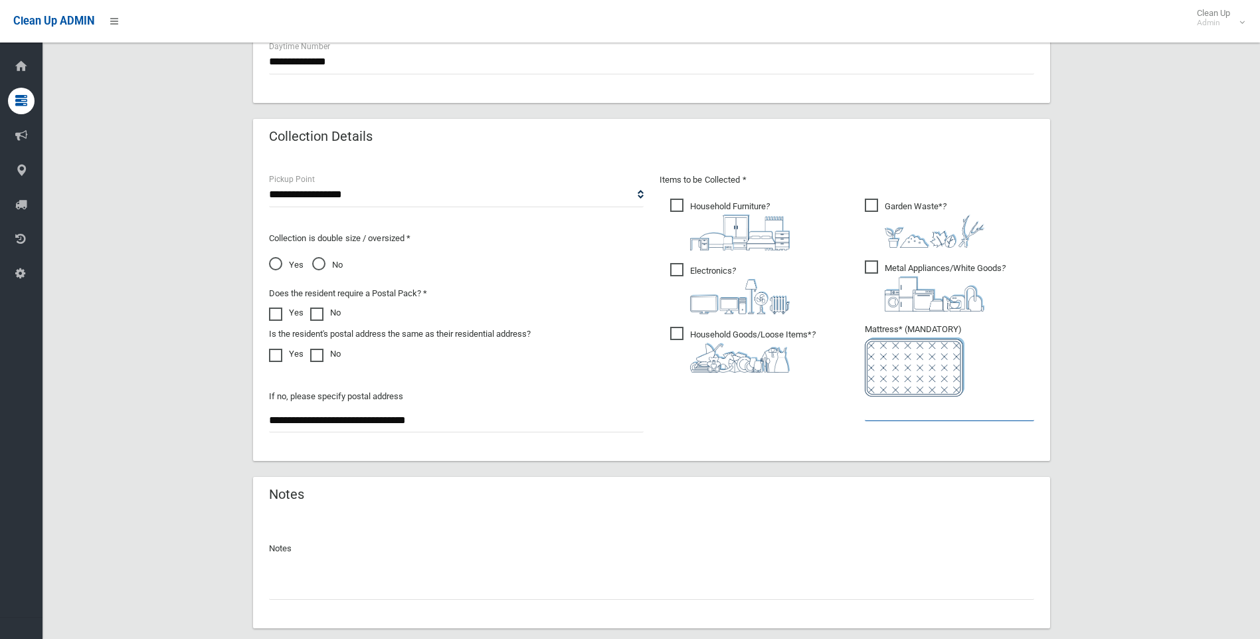
click at [891, 413] on input "text" at bounding box center [949, 409] width 169 height 25
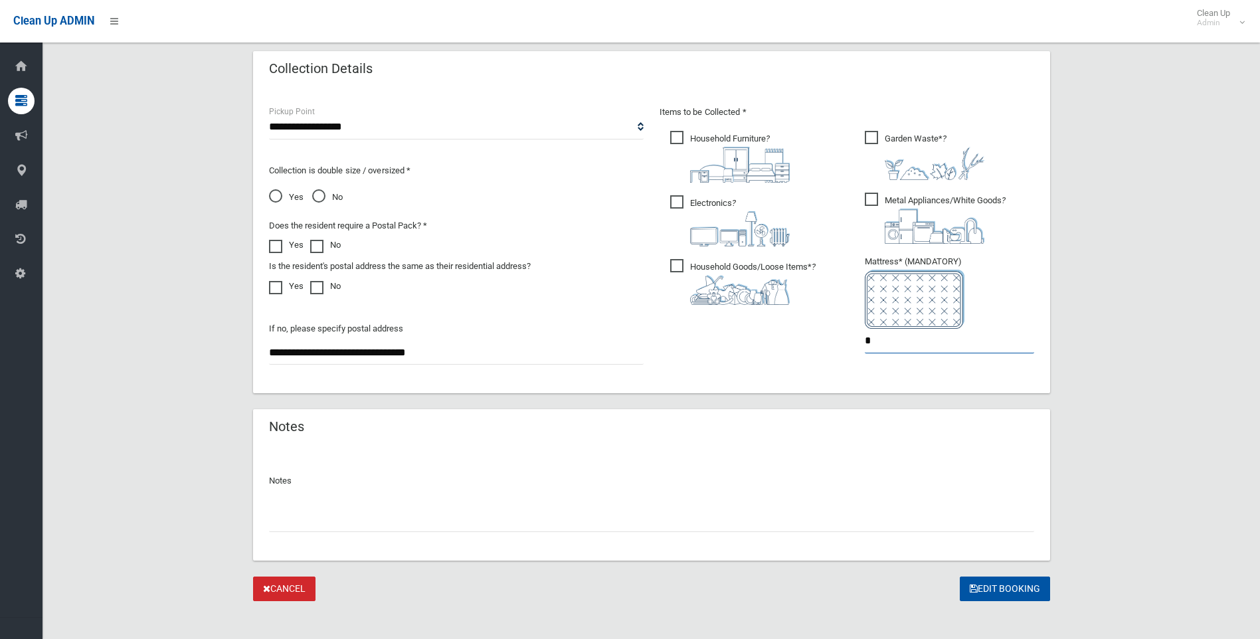
scroll to position [676, 0]
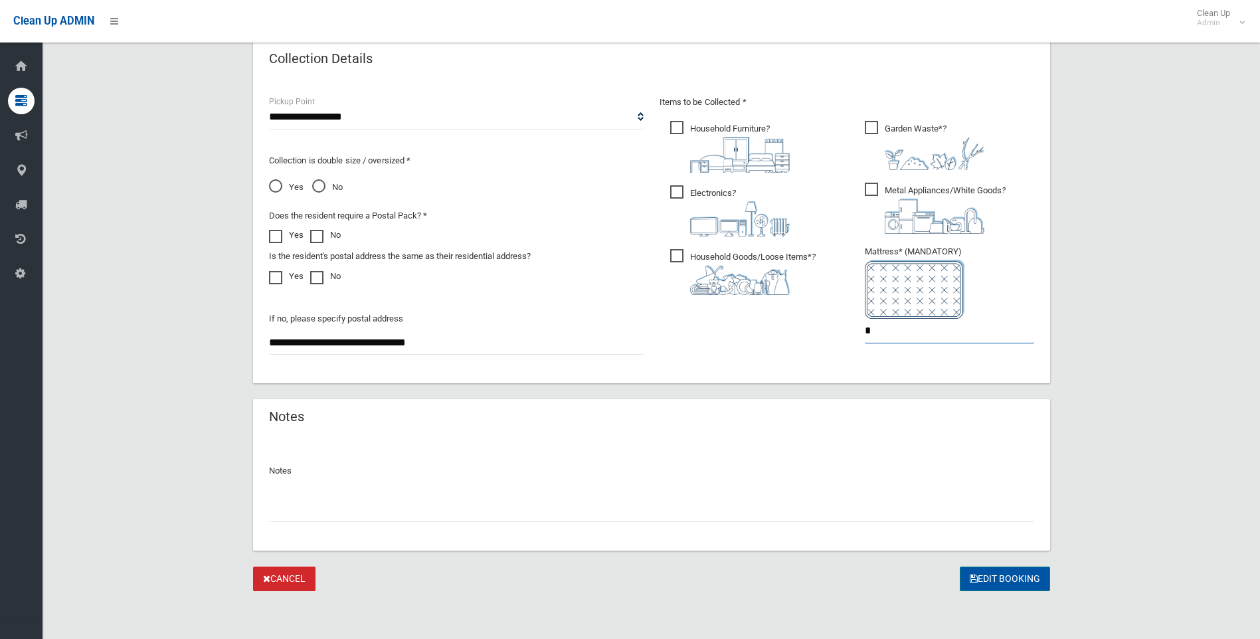
type input "*"
click at [1002, 577] on button "Edit Booking" at bounding box center [1005, 579] width 90 height 25
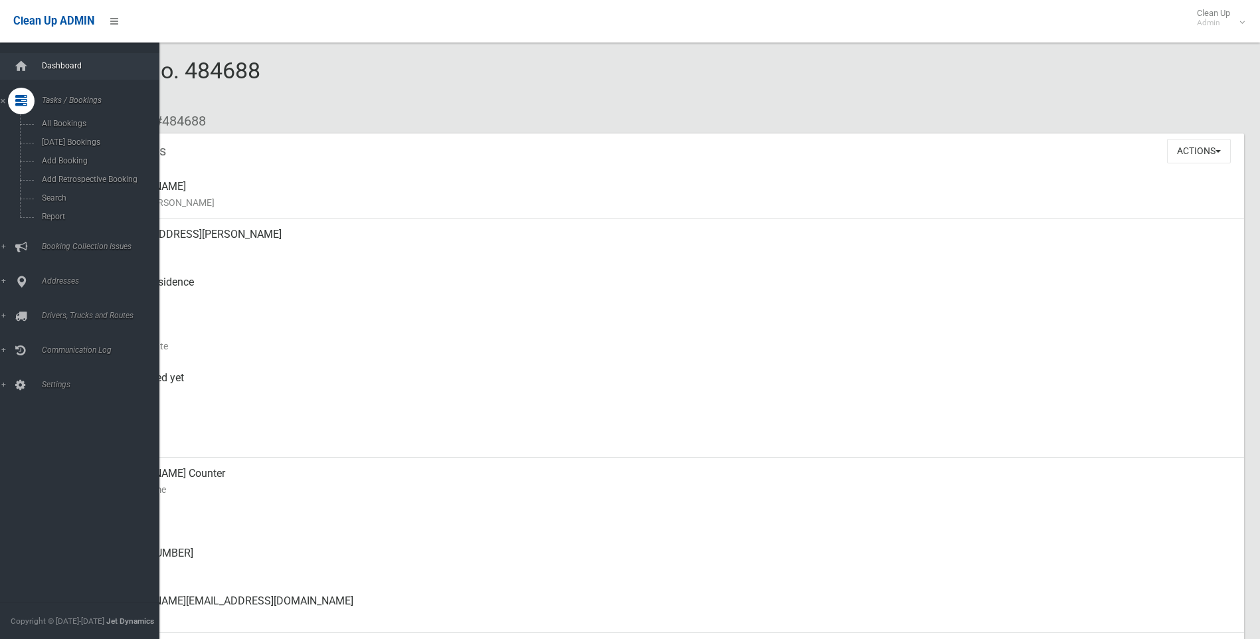
click at [64, 60] on link "Dashboard" at bounding box center [84, 66] width 169 height 27
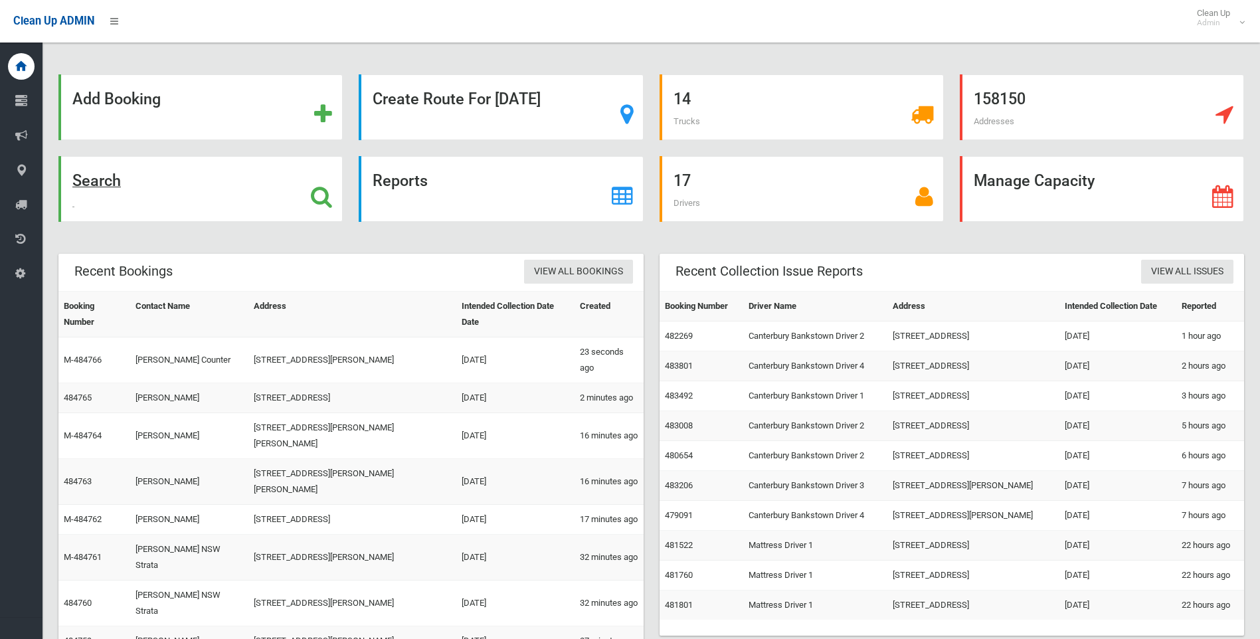
click at [108, 181] on strong "Search" at bounding box center [96, 180] width 49 height 19
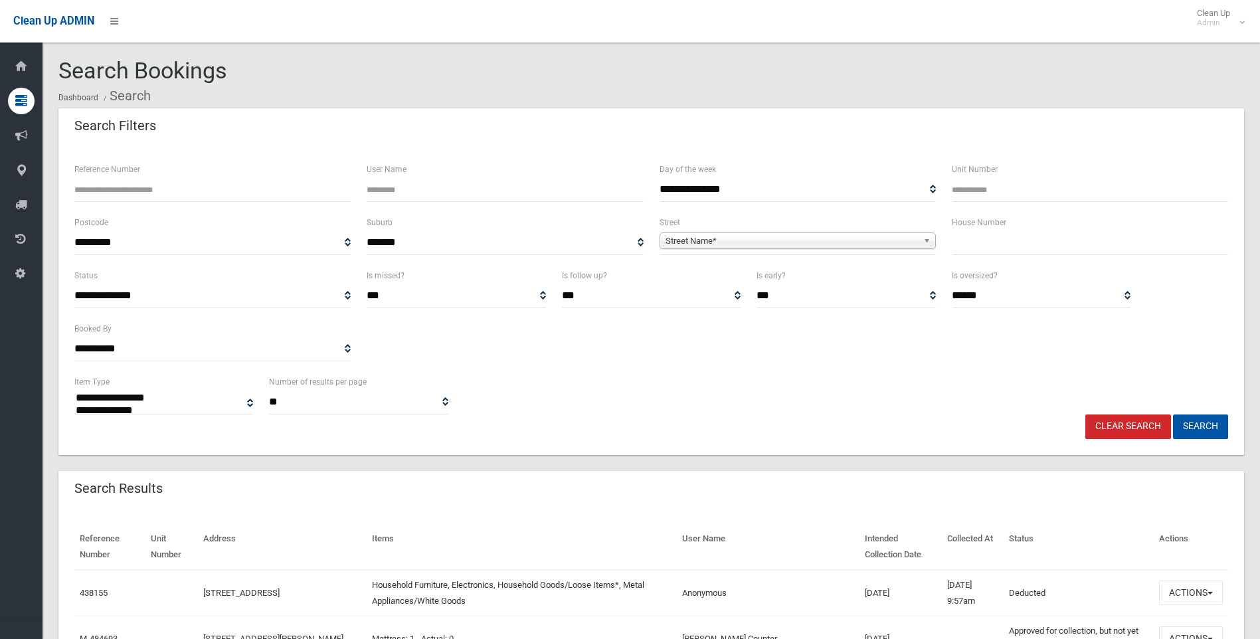
select select
drag, startPoint x: 968, startPoint y: 239, endPoint x: 1178, endPoint y: 216, distance: 211.2
click at [991, 241] on input "text" at bounding box center [1090, 243] width 276 height 25
type input "*"
click at [712, 243] on span "Street Name*" at bounding box center [792, 241] width 252 height 16
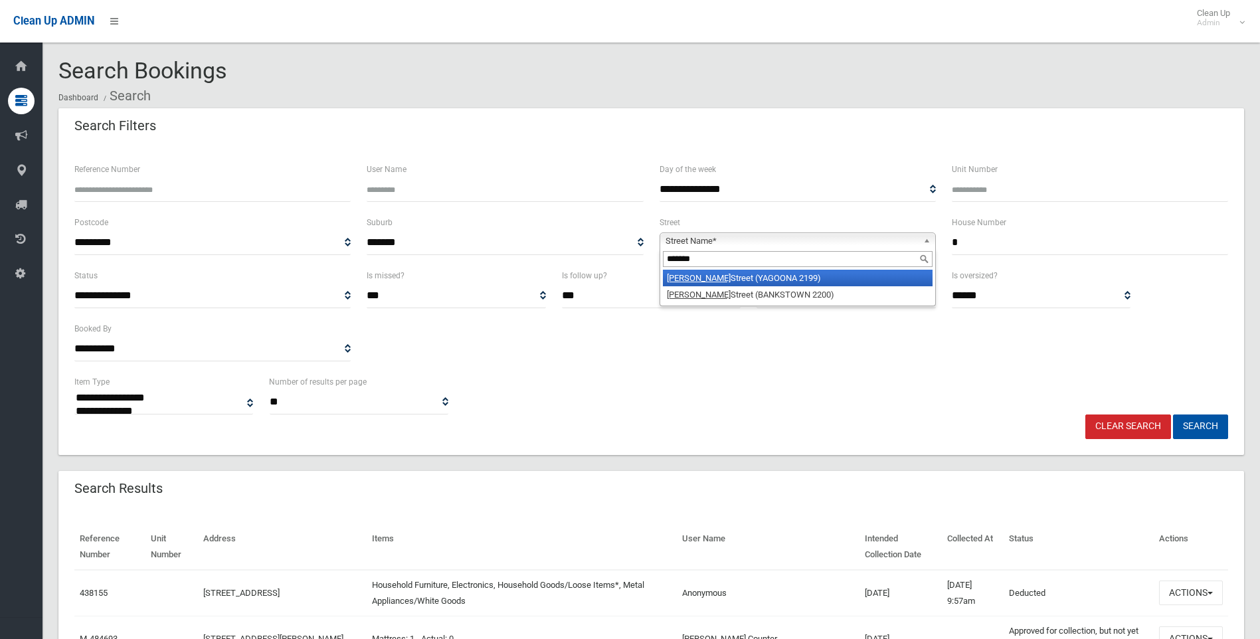
type input "*******"
click at [691, 275] on em "Wilkins" at bounding box center [699, 278] width 64 height 10
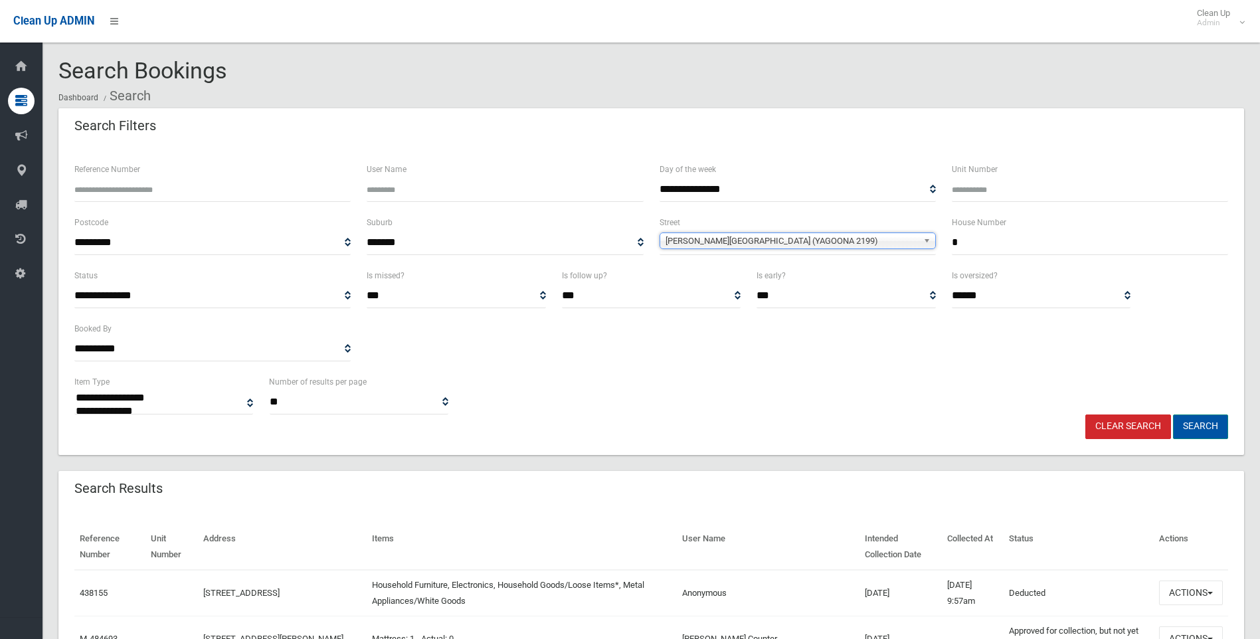
click at [1200, 425] on button "Search" at bounding box center [1200, 427] width 55 height 25
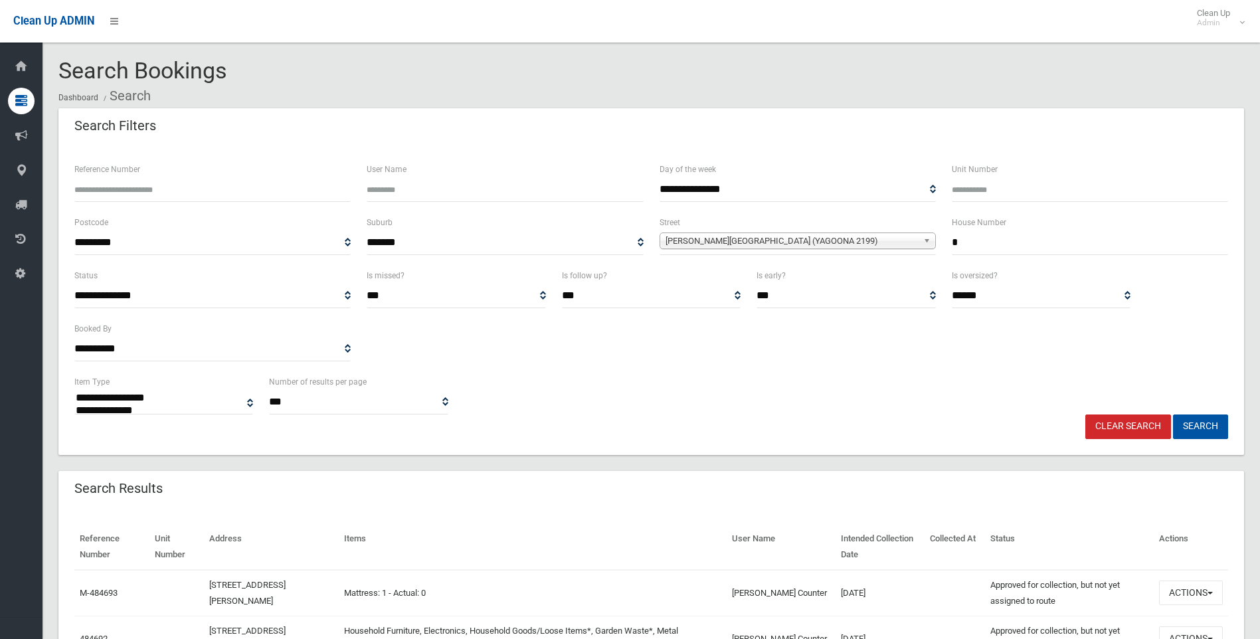
select select
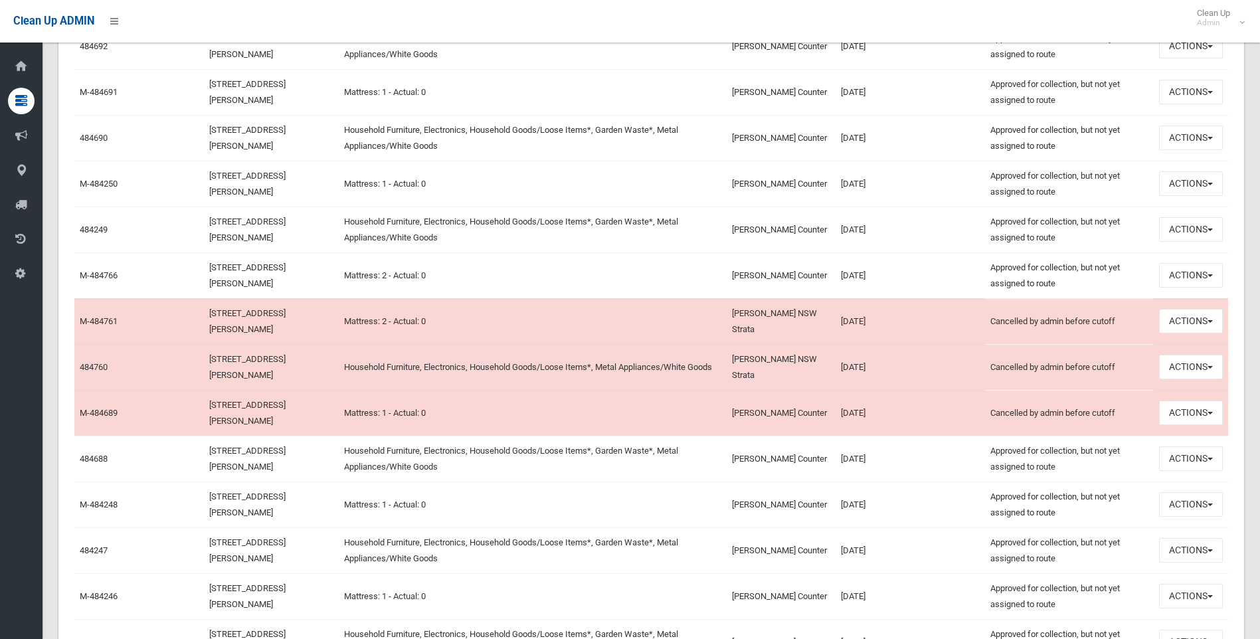
scroll to position [598, 0]
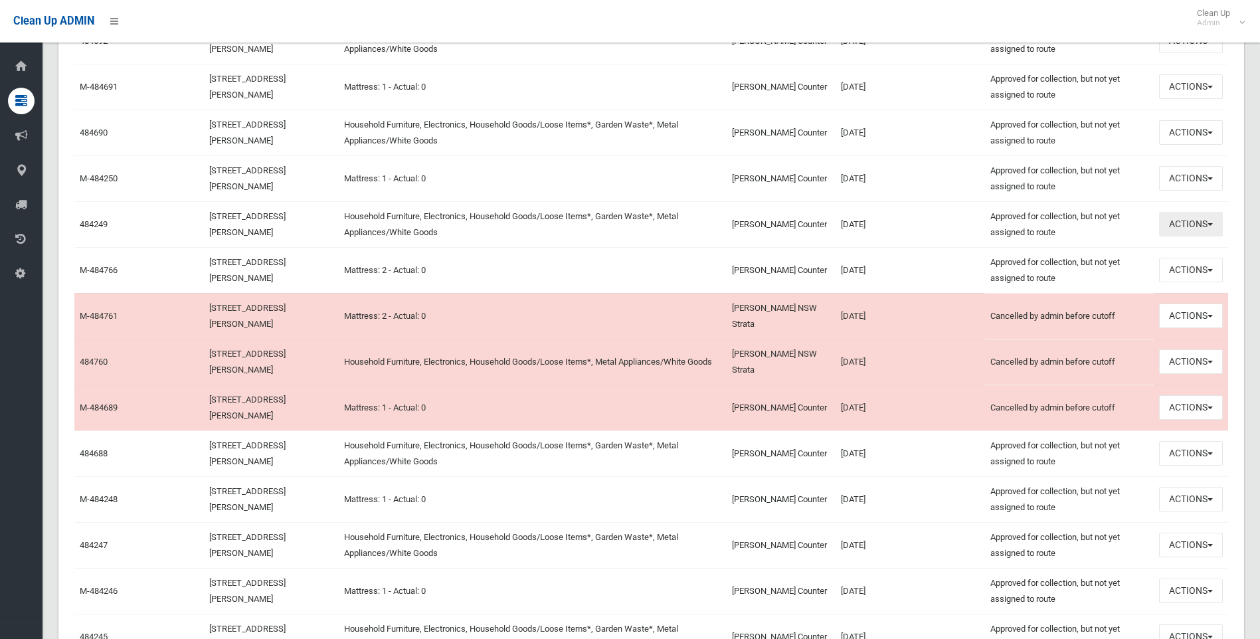
click at [1211, 223] on button "Actions" at bounding box center [1191, 224] width 64 height 25
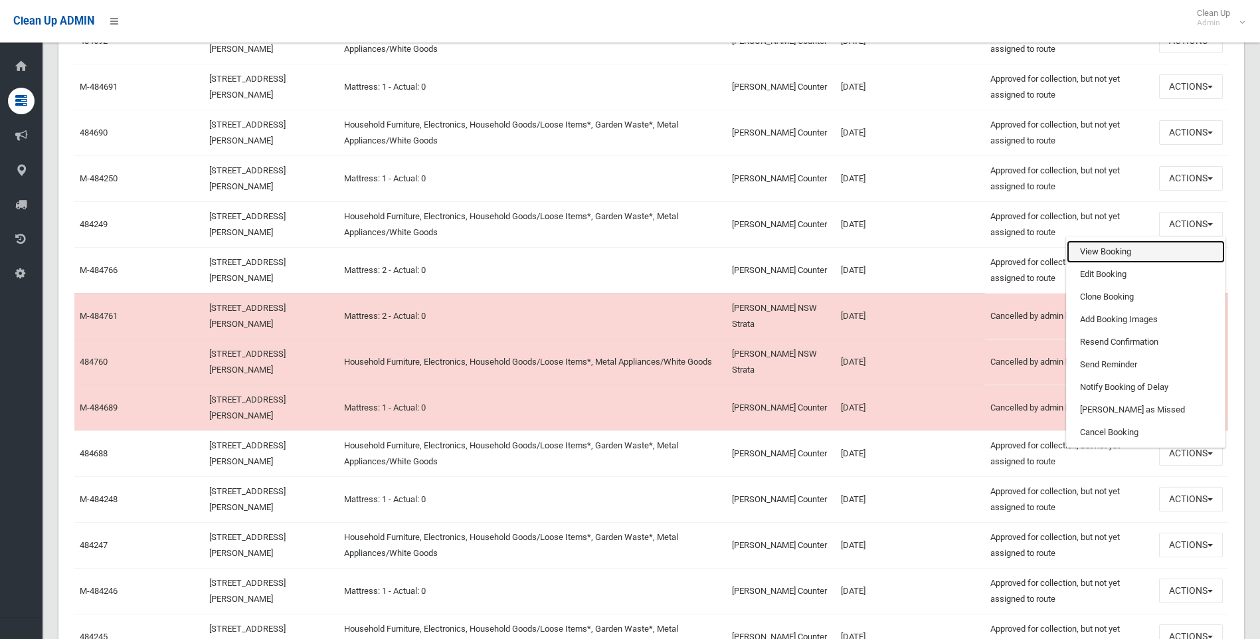
click at [1114, 250] on link "View Booking" at bounding box center [1146, 252] width 158 height 23
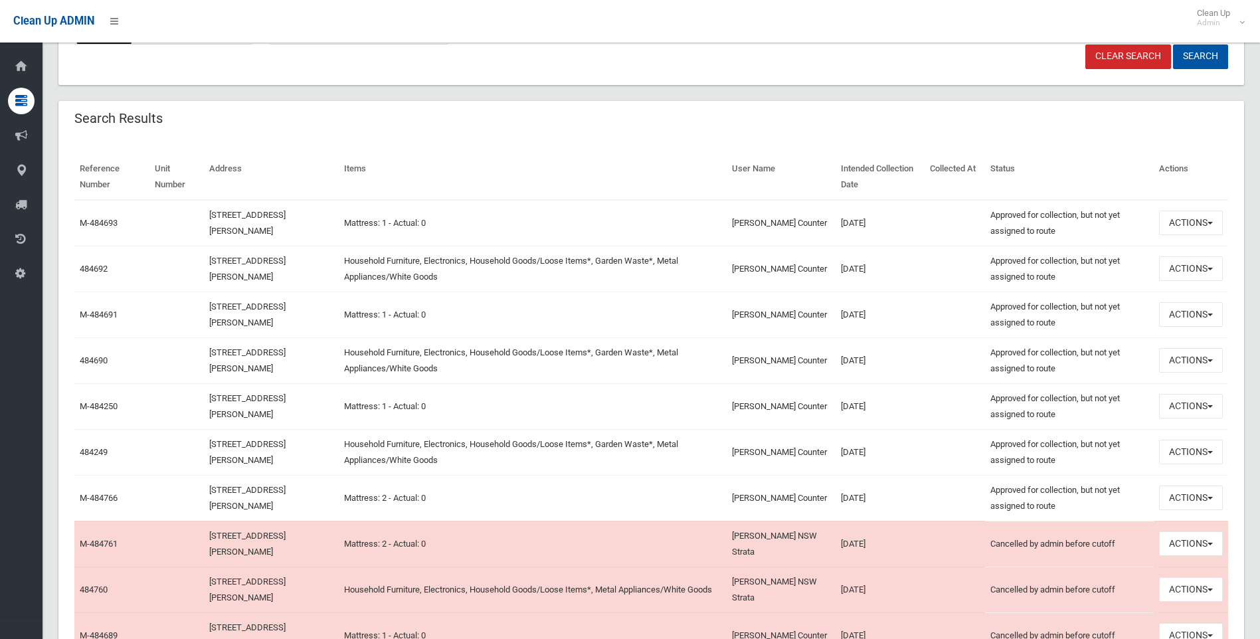
scroll to position [266, 0]
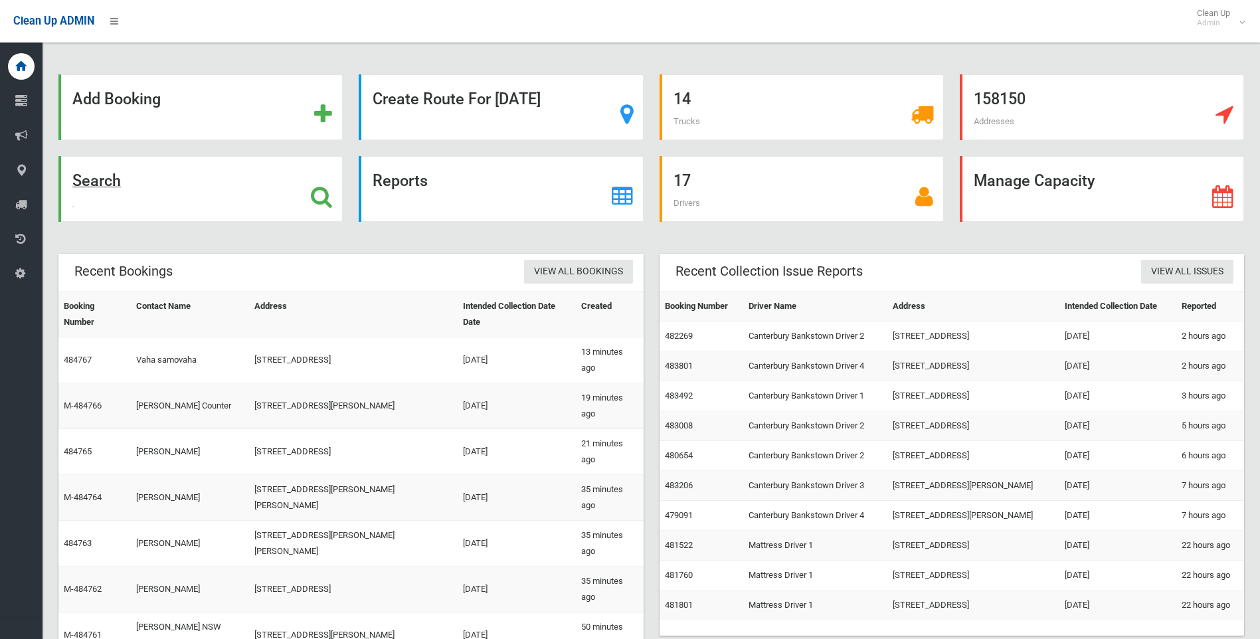
click at [98, 182] on strong "Search" at bounding box center [96, 180] width 49 height 19
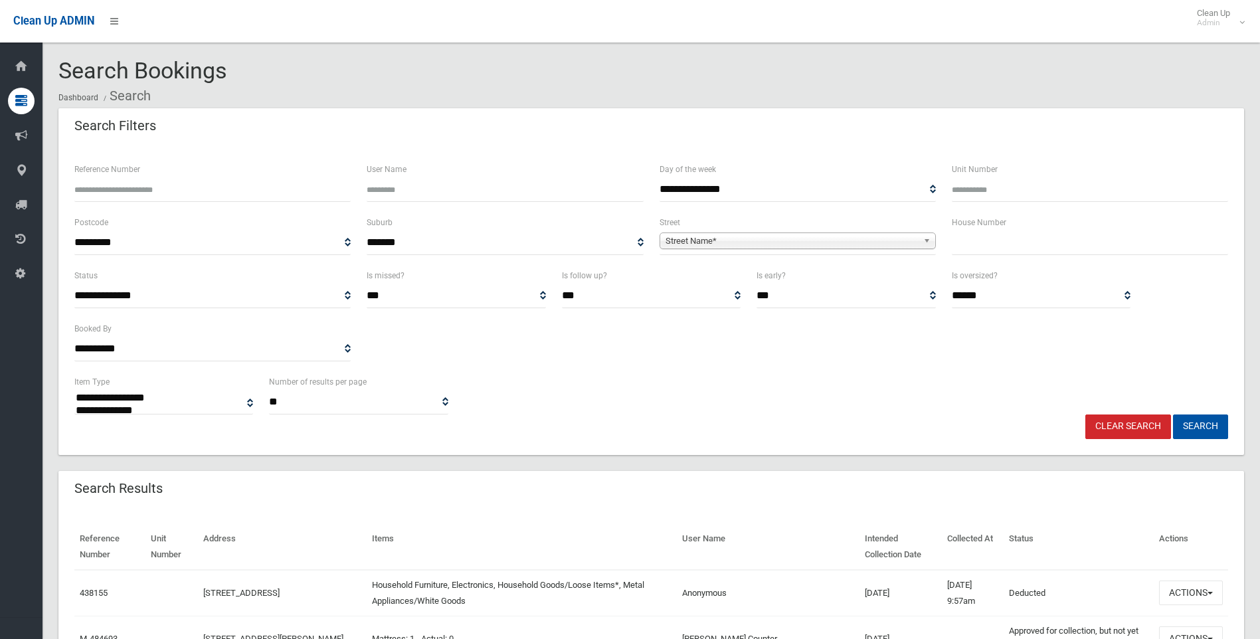
select select
click at [980, 248] on input "text" at bounding box center [1090, 243] width 276 height 25
type input "**"
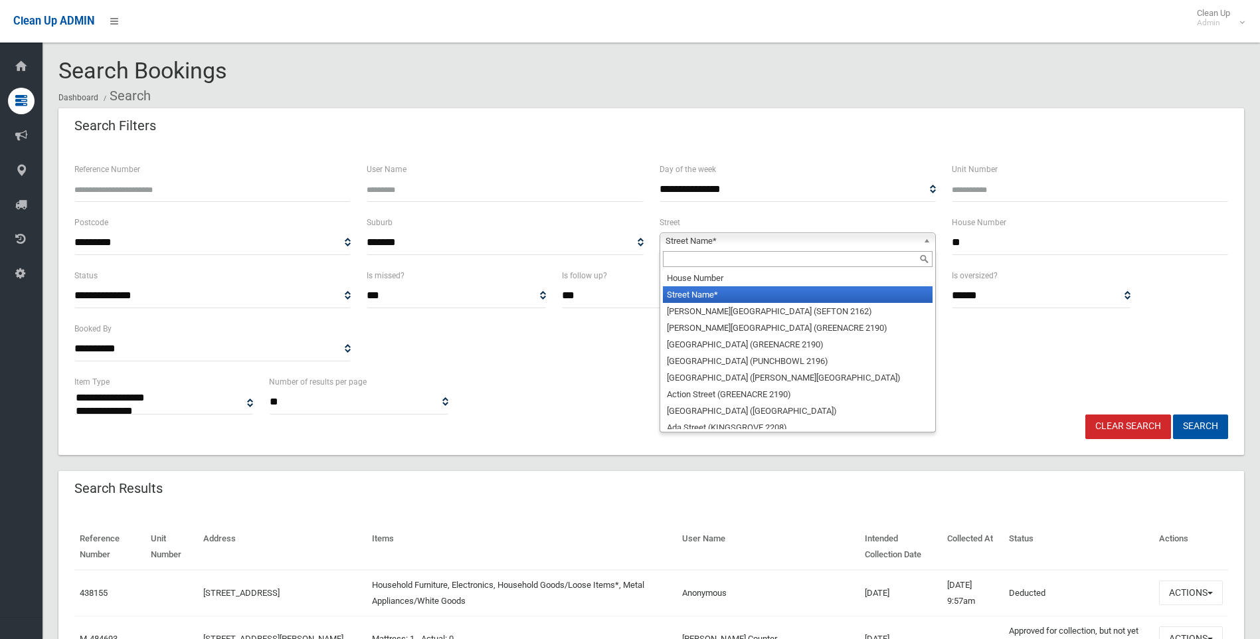
click at [684, 237] on span "Street Name*" at bounding box center [792, 241] width 252 height 16
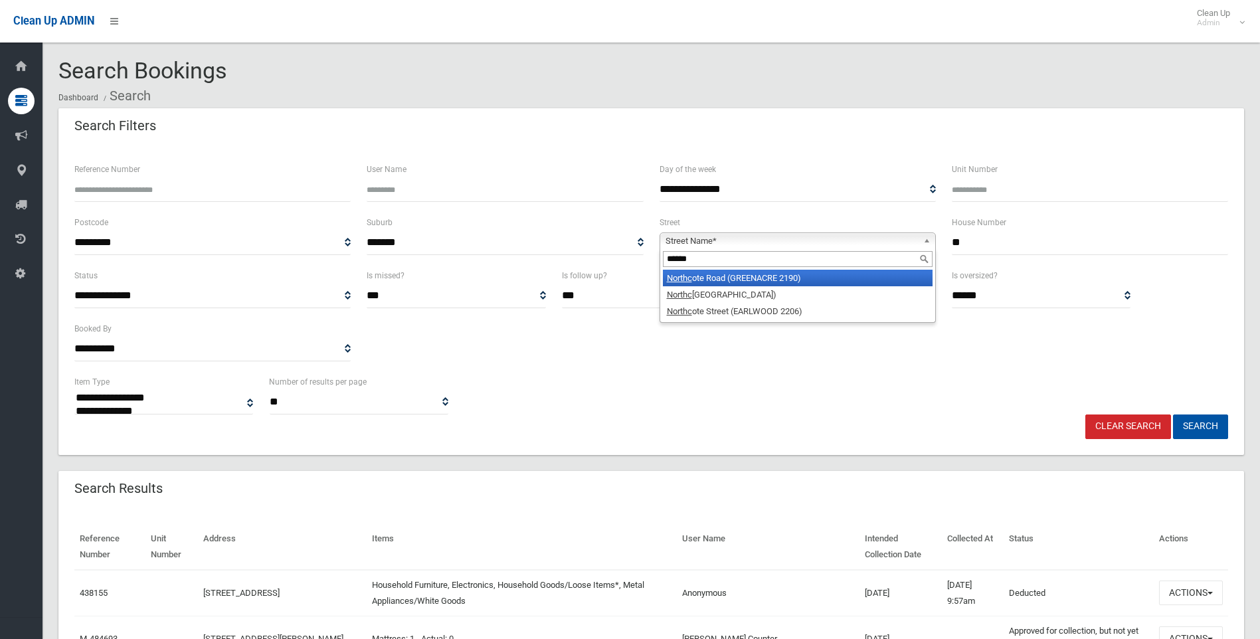
type input "******"
click at [679, 278] on em "Northc" at bounding box center [679, 278] width 25 height 10
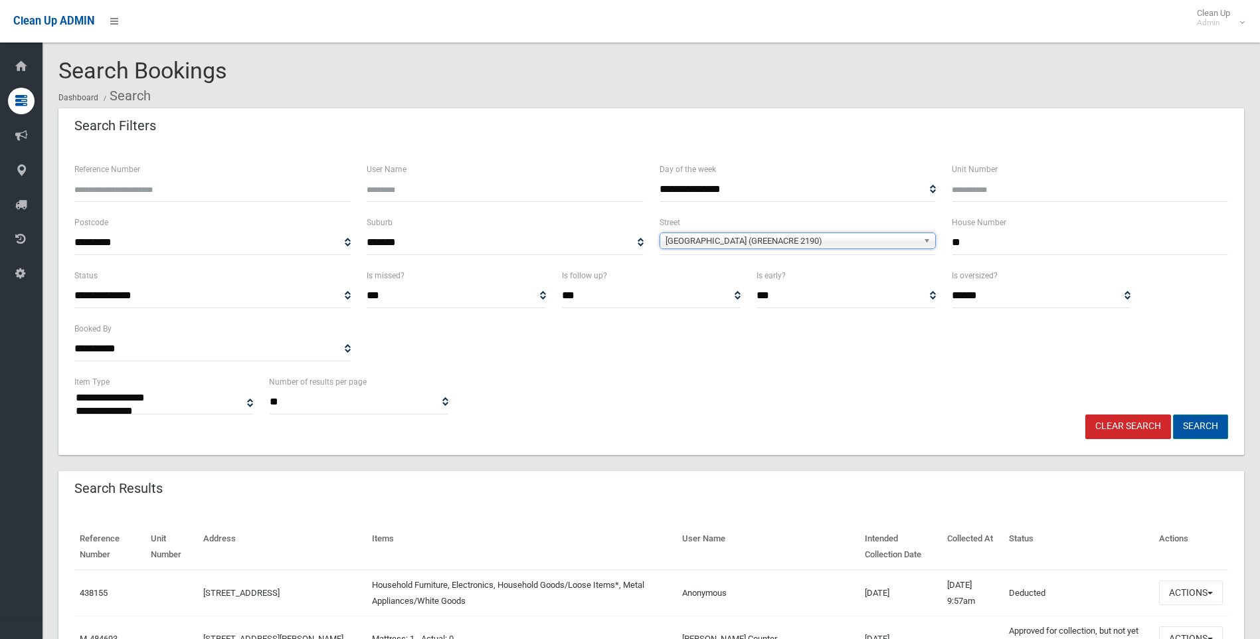
click at [1188, 423] on button "Search" at bounding box center [1200, 427] width 55 height 25
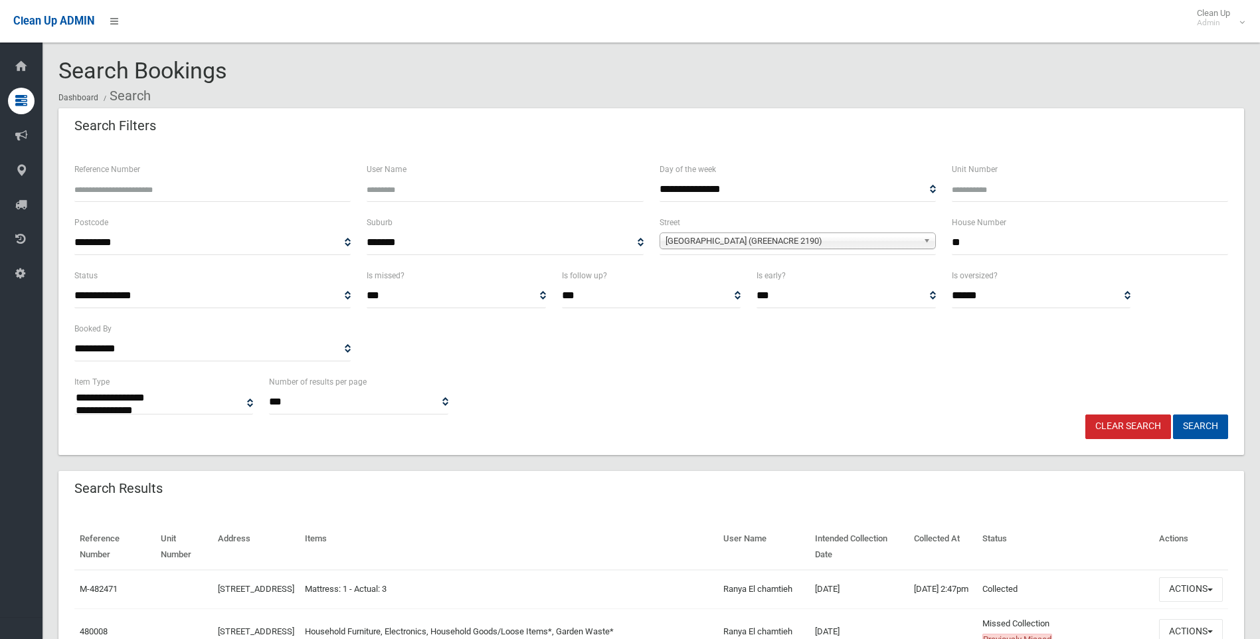
select select
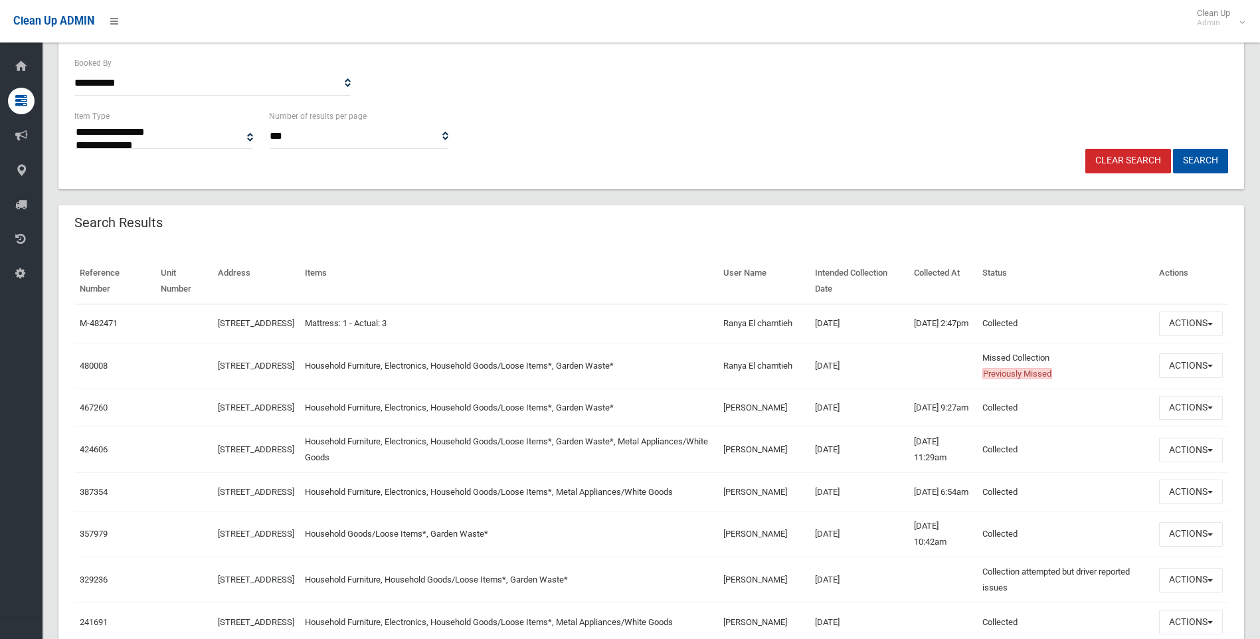
scroll to position [332, 0]
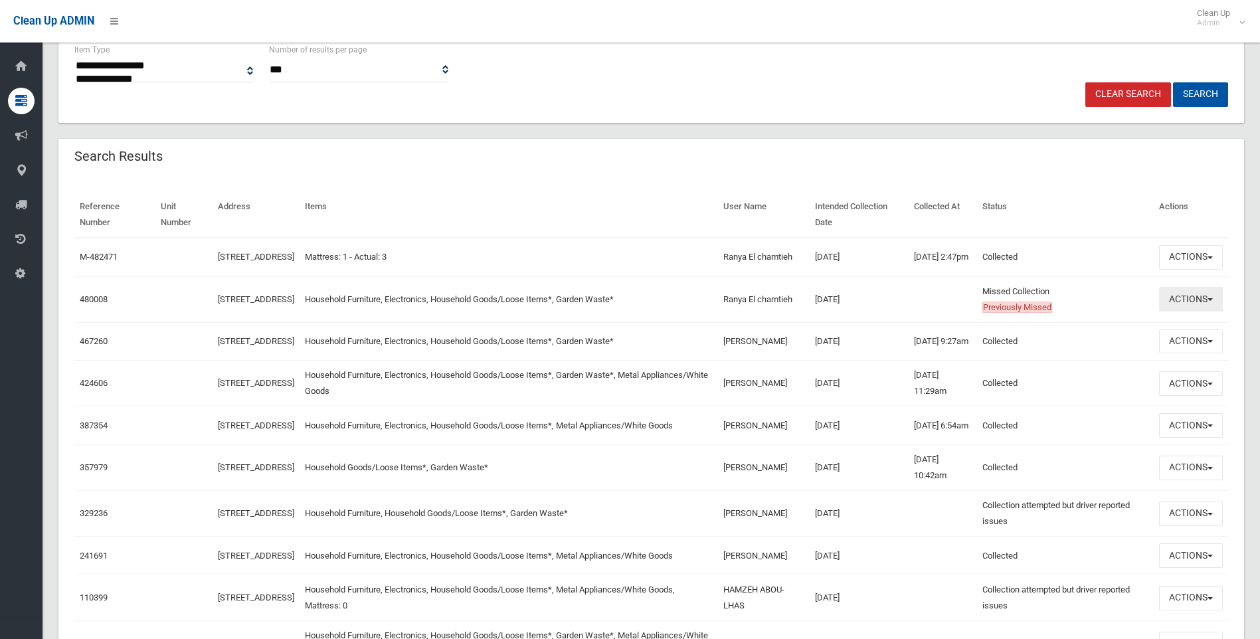
click at [1210, 301] on span "button" at bounding box center [1210, 299] width 5 height 3
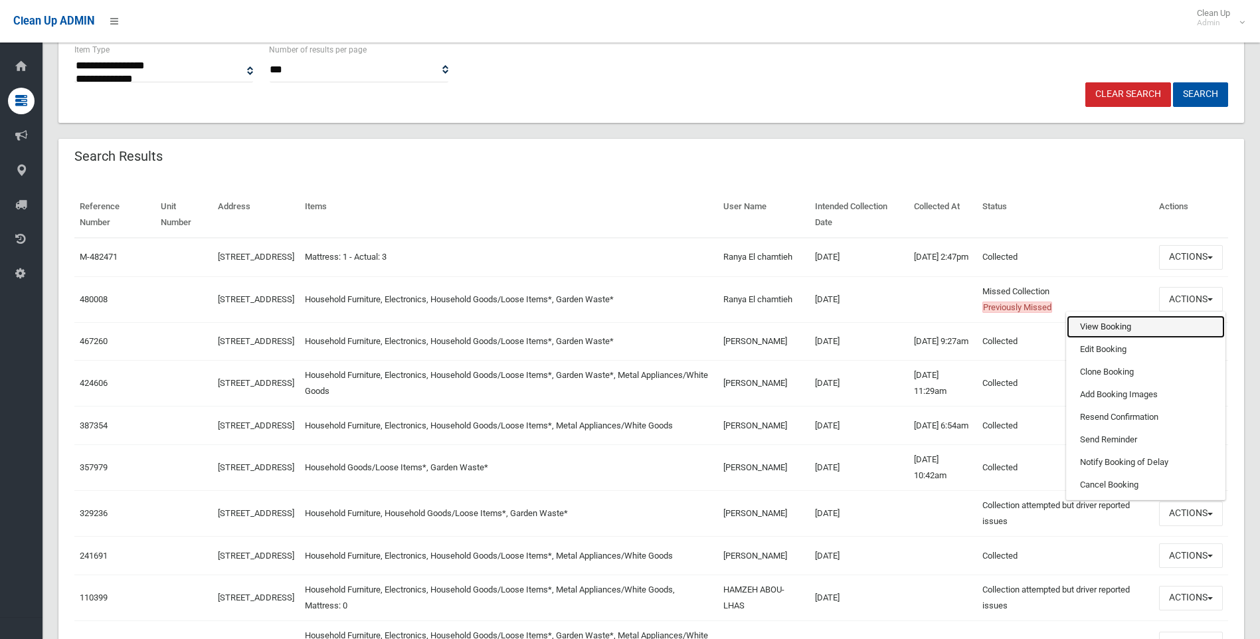
click at [1100, 332] on link "View Booking" at bounding box center [1146, 327] width 158 height 23
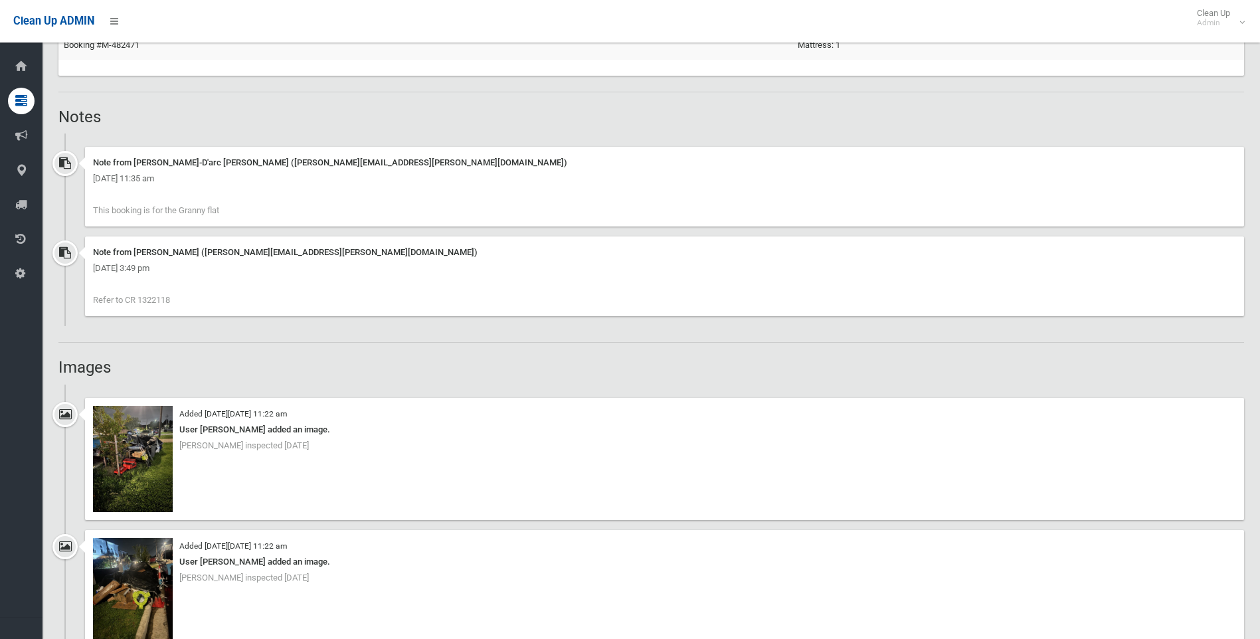
scroll to position [930, 0]
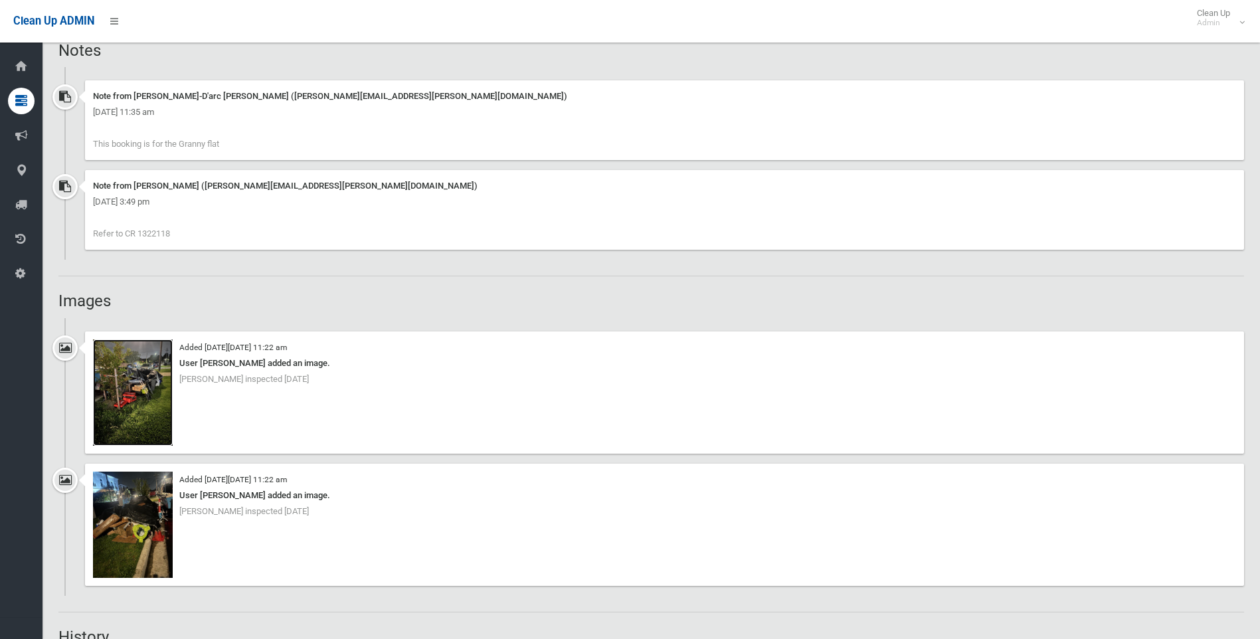
click at [163, 348] on img at bounding box center [133, 393] width 80 height 106
click at [166, 479] on img at bounding box center [133, 525] width 80 height 106
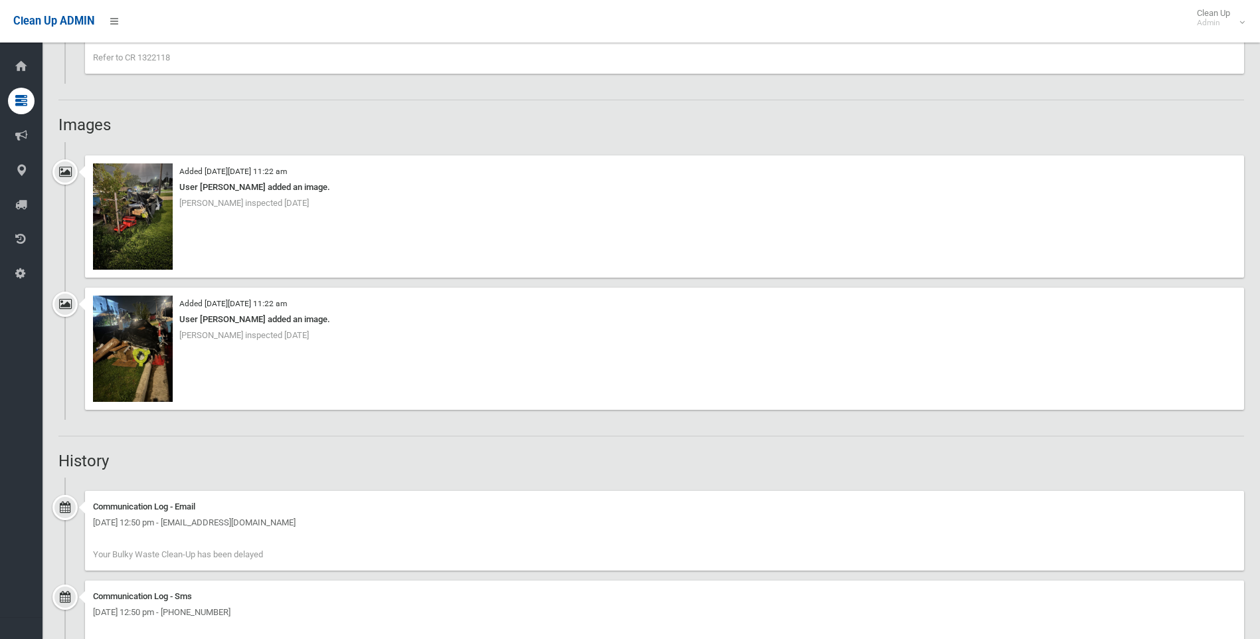
scroll to position [1130, 0]
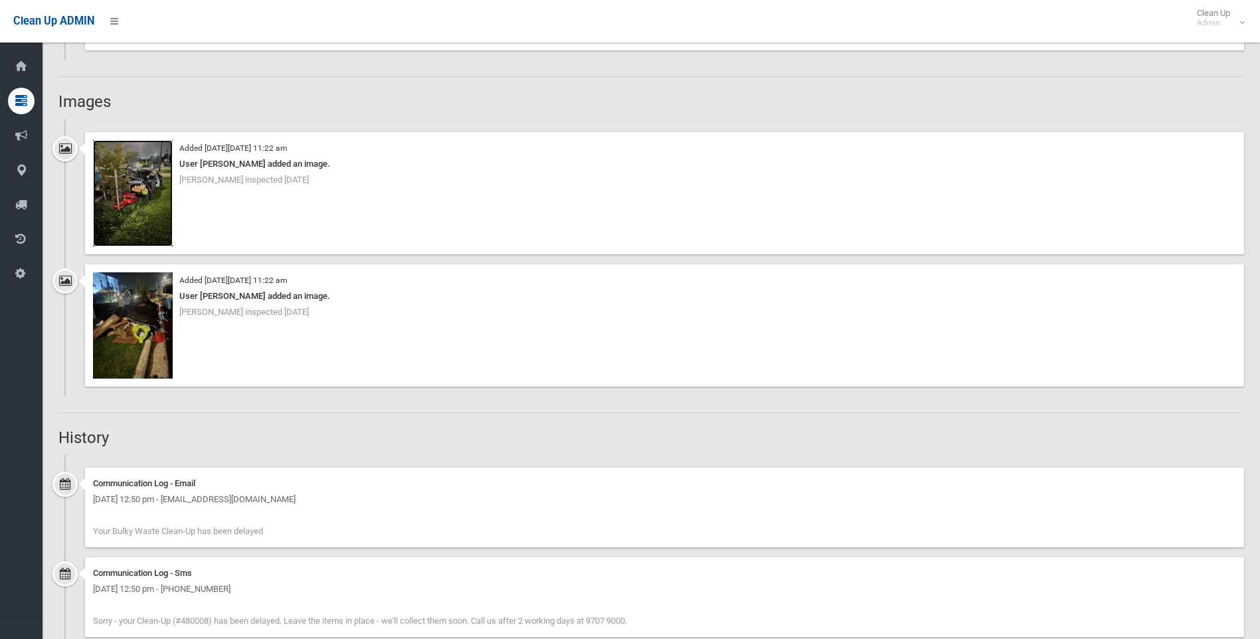
click at [163, 152] on img at bounding box center [133, 193] width 80 height 106
click at [169, 278] on img at bounding box center [133, 325] width 80 height 106
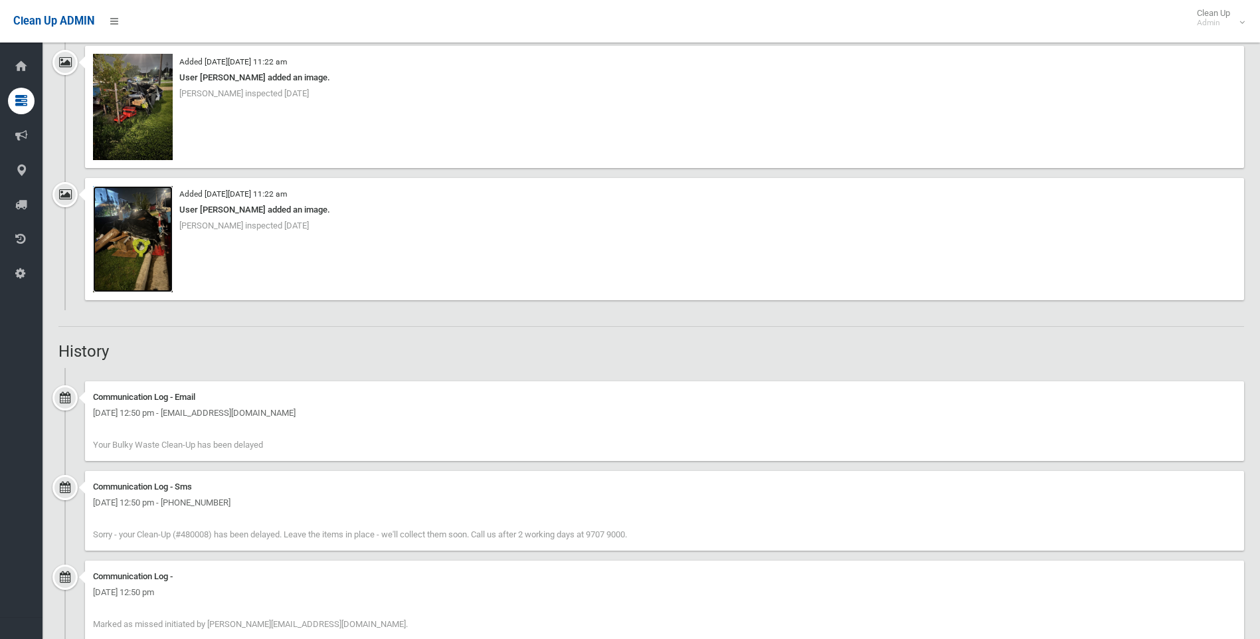
scroll to position [1196, 0]
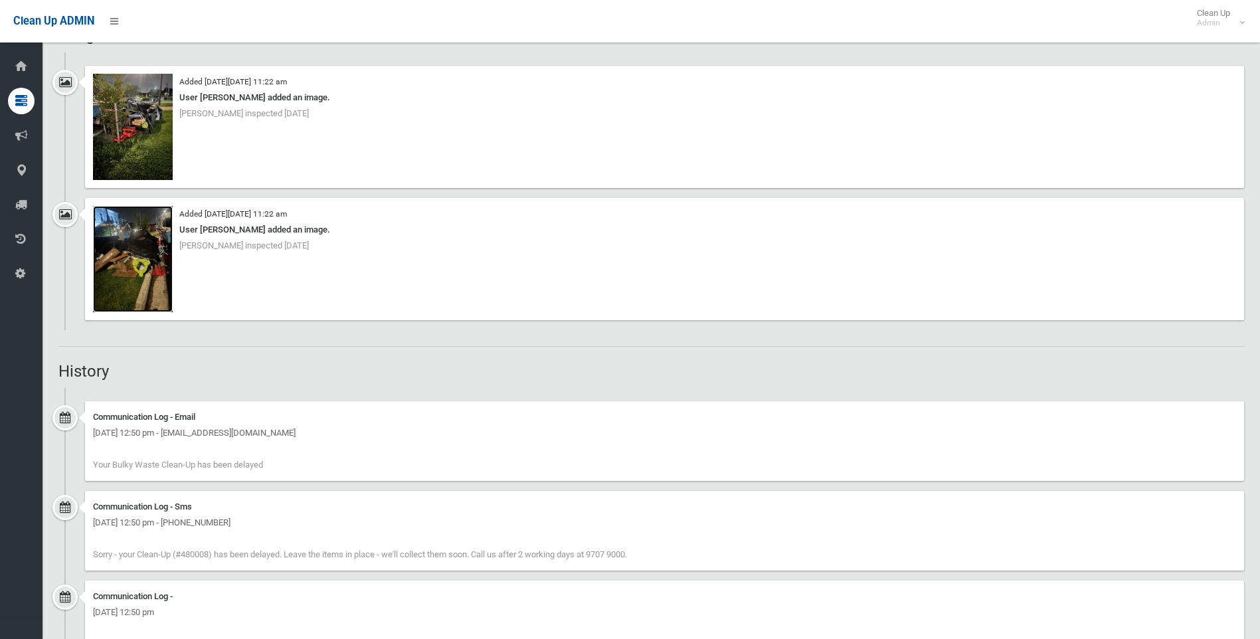
click at [170, 214] on img at bounding box center [133, 259] width 80 height 106
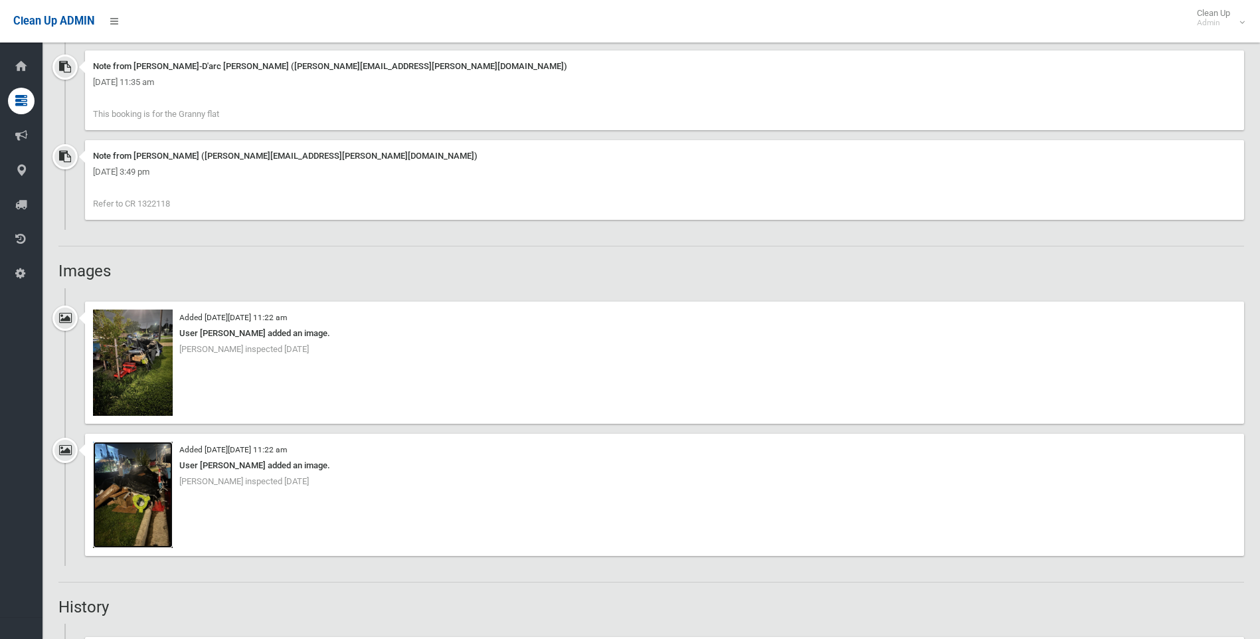
scroll to position [997, 0]
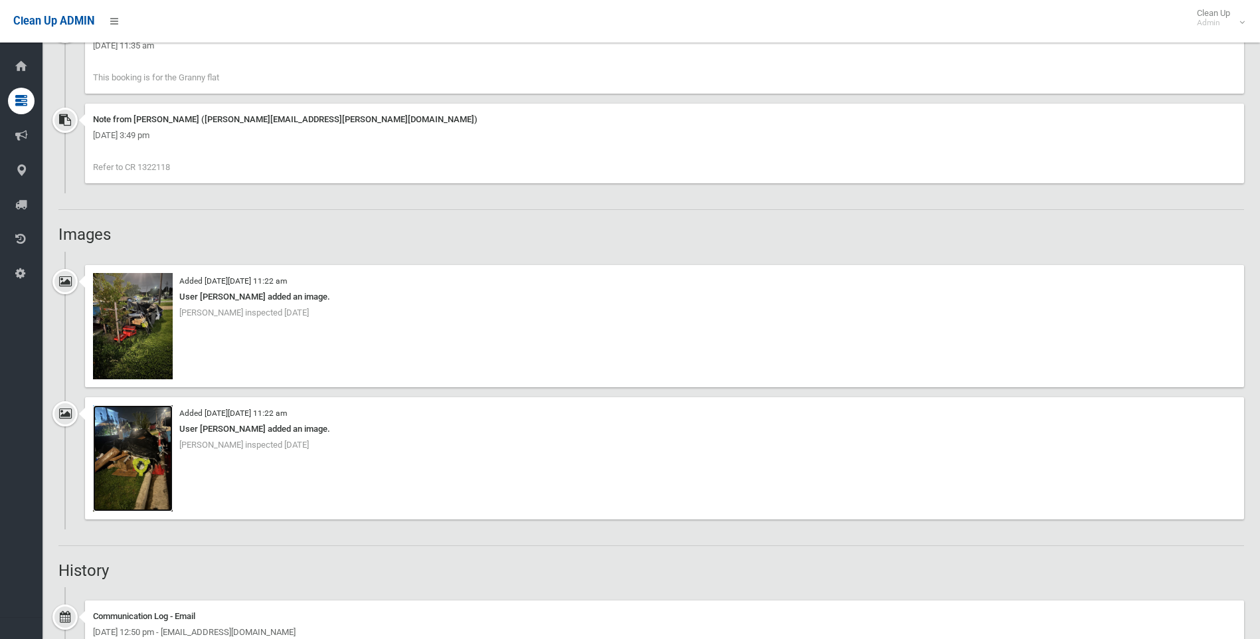
click at [170, 413] on img at bounding box center [133, 458] width 80 height 106
click at [167, 283] on img at bounding box center [133, 326] width 80 height 106
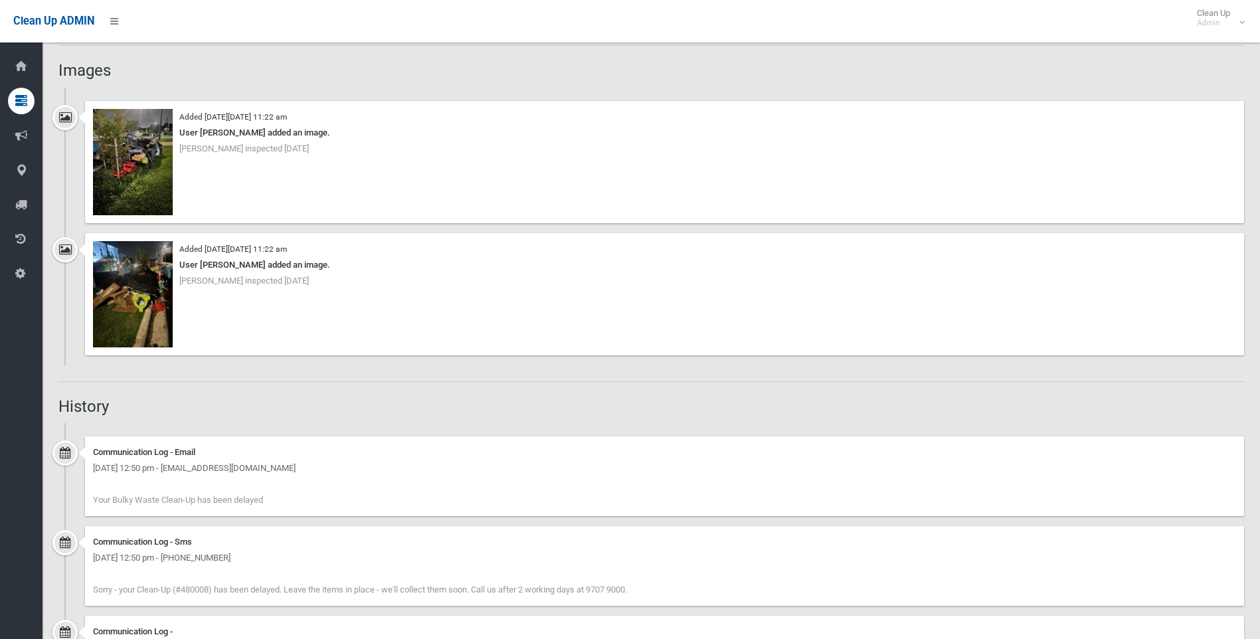
scroll to position [1196, 0]
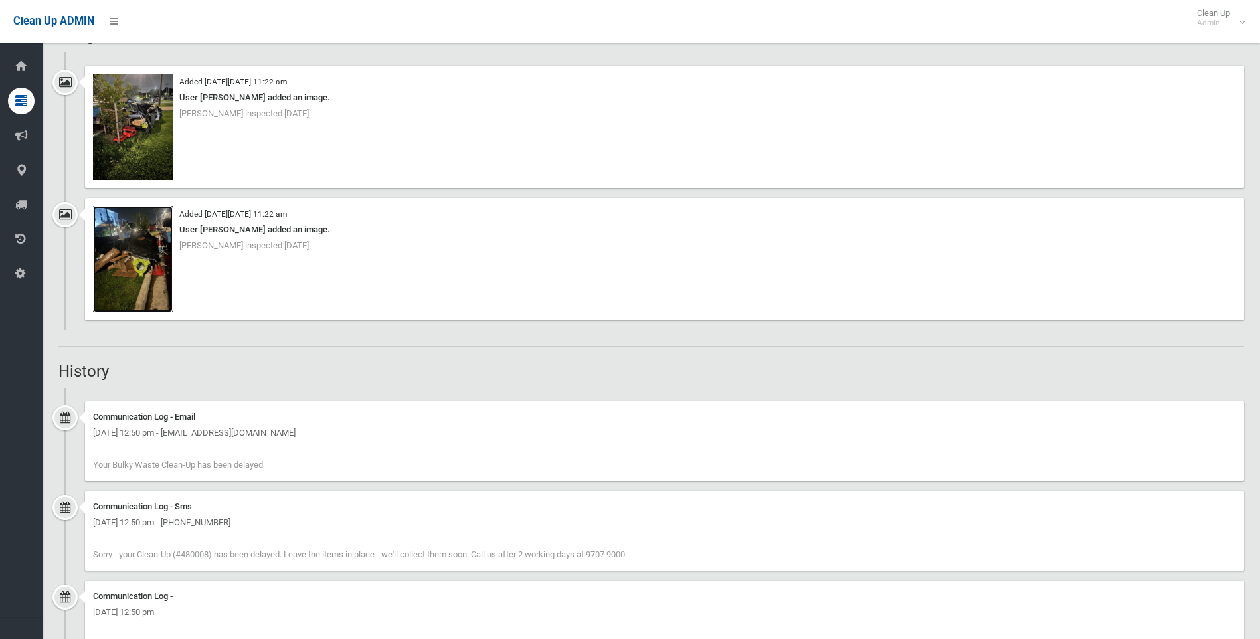
click at [159, 216] on img at bounding box center [133, 259] width 80 height 106
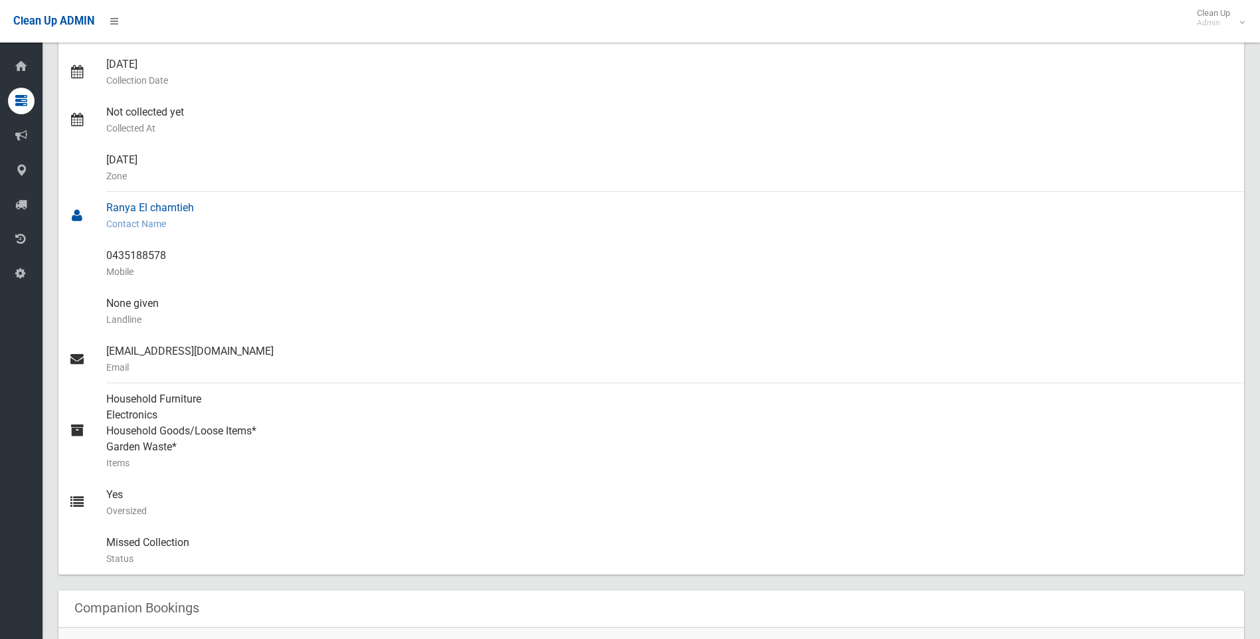
scroll to position [0, 0]
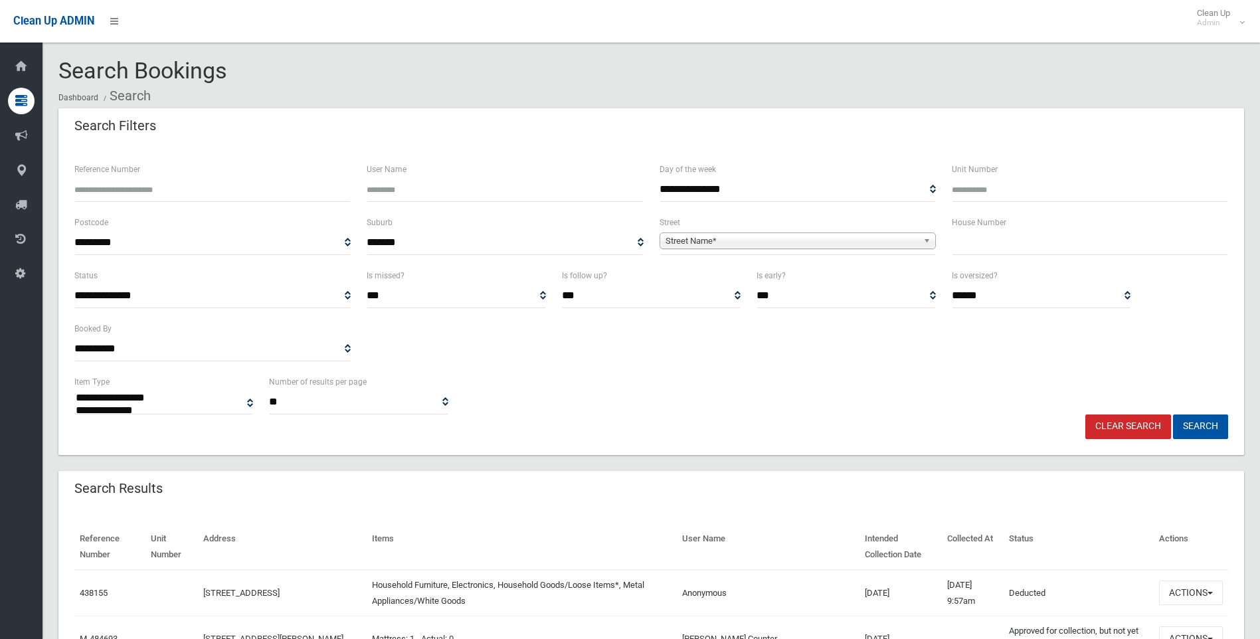
select select
click at [971, 250] on input "text" at bounding box center [1090, 243] width 276 height 25
type input "*"
click at [696, 237] on span "Street Name*" at bounding box center [792, 241] width 252 height 16
type input "******"
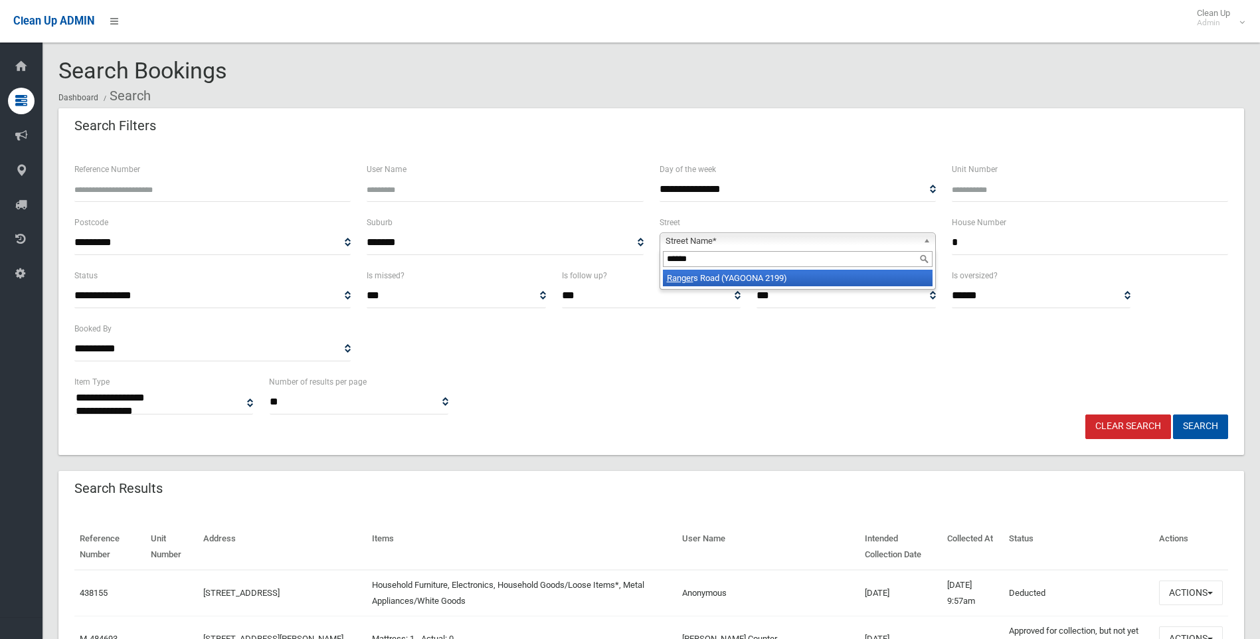
click at [681, 282] on em "Ranger" at bounding box center [680, 278] width 27 height 10
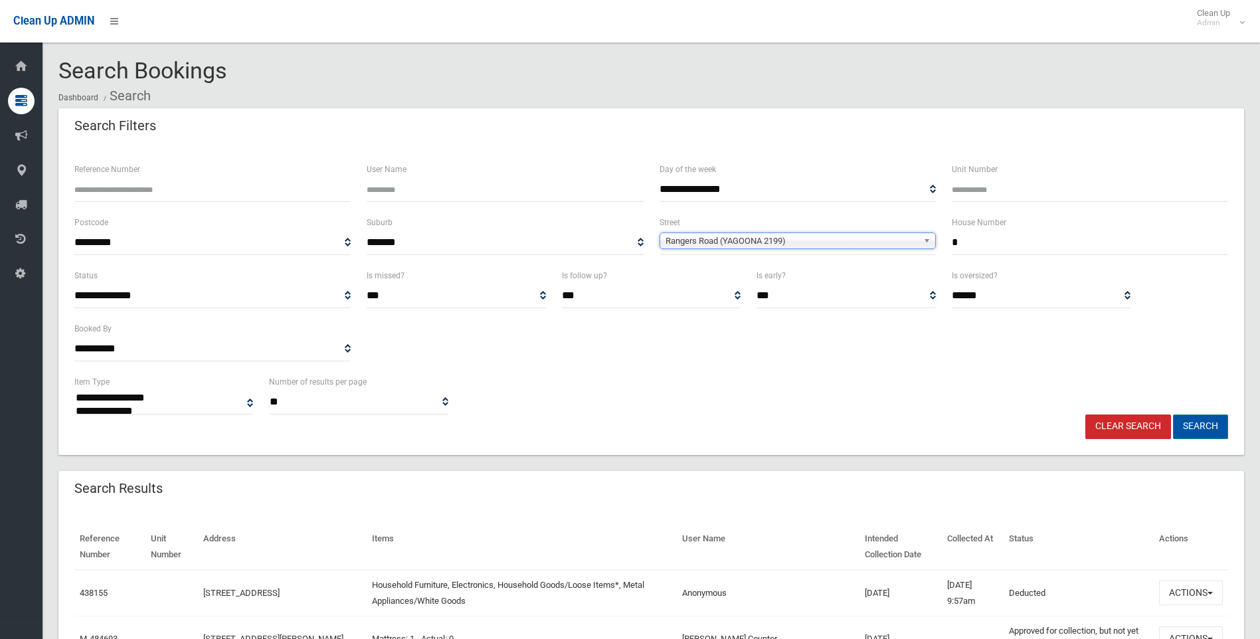
click at [1212, 423] on button "Search" at bounding box center [1200, 427] width 55 height 25
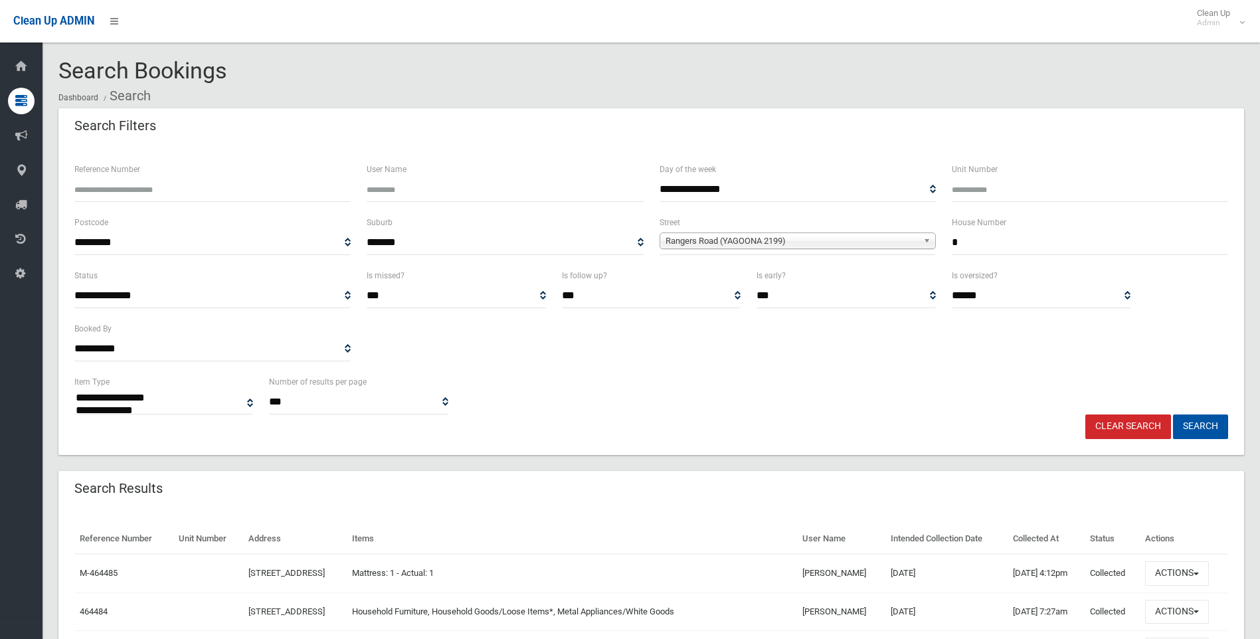
select select
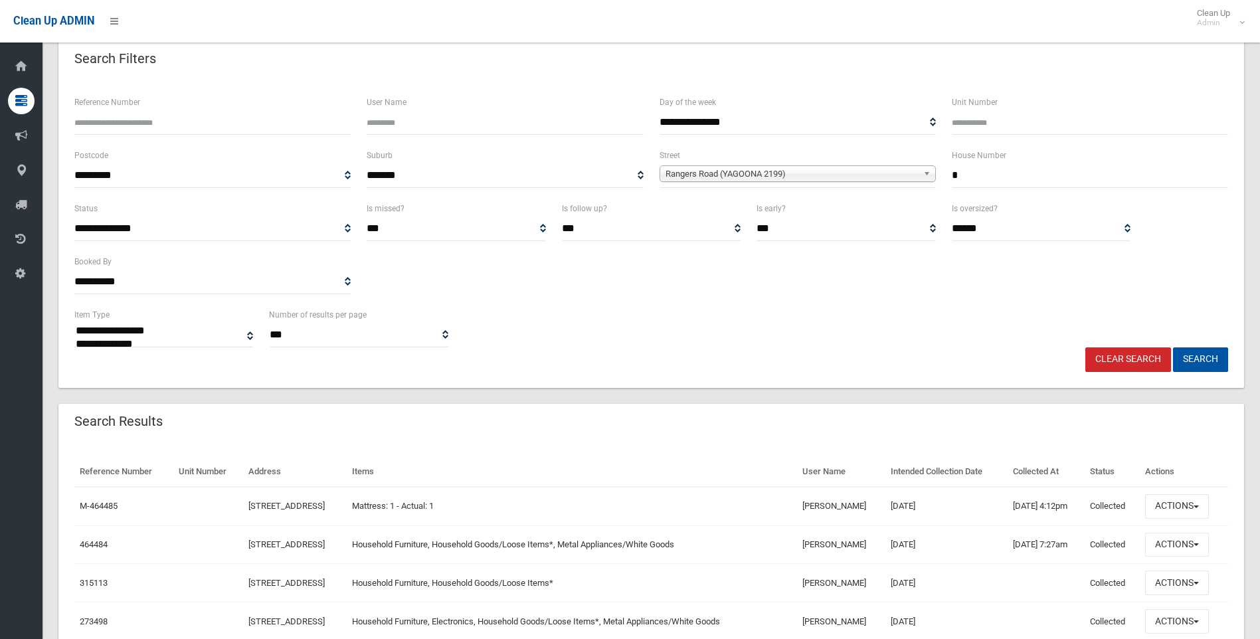
scroll to position [209, 0]
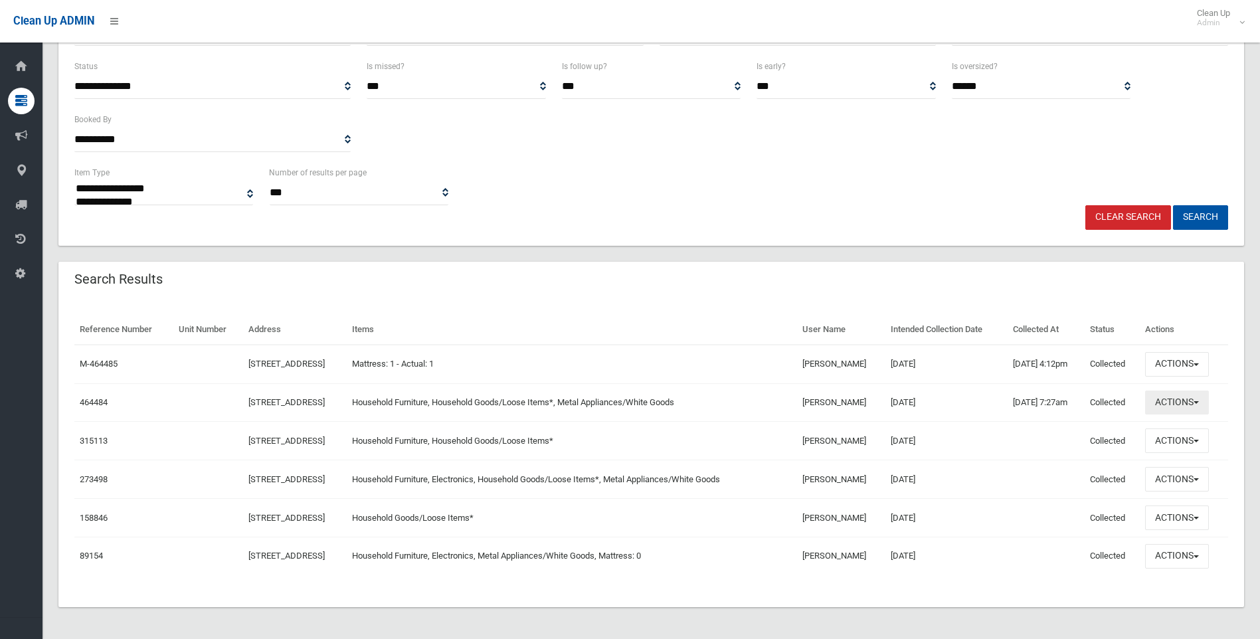
click at [1199, 401] on span "button" at bounding box center [1196, 402] width 5 height 3
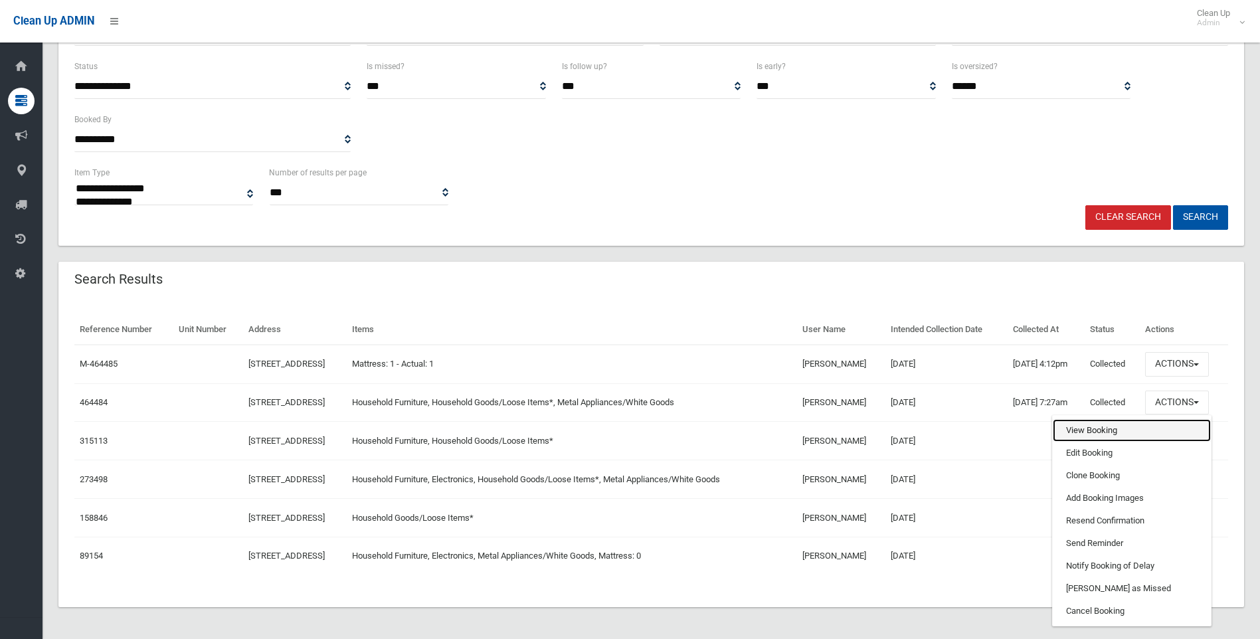
click at [1104, 431] on link "View Booking" at bounding box center [1132, 430] width 158 height 23
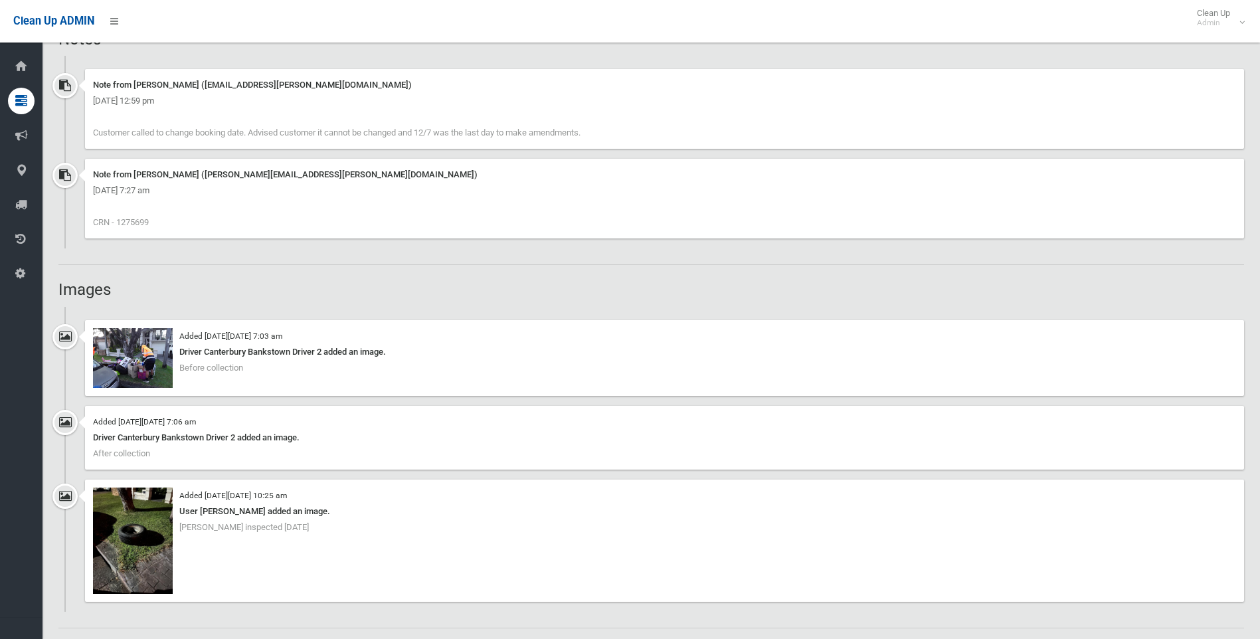
scroll to position [997, 0]
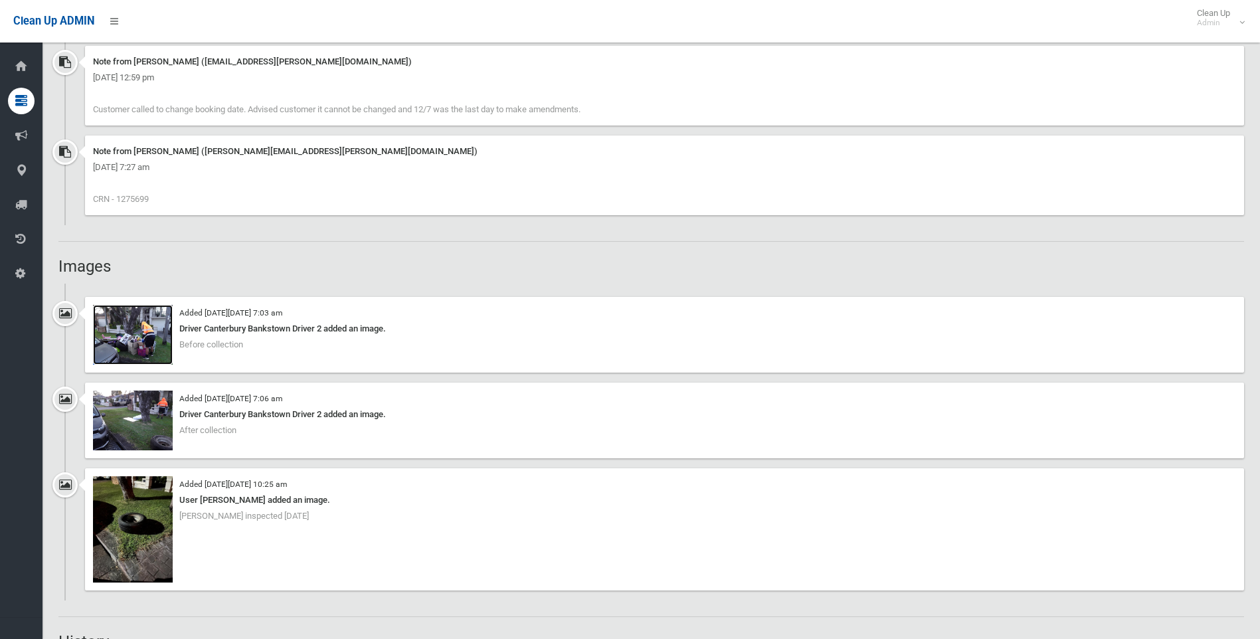
click at [163, 316] on img at bounding box center [133, 335] width 80 height 60
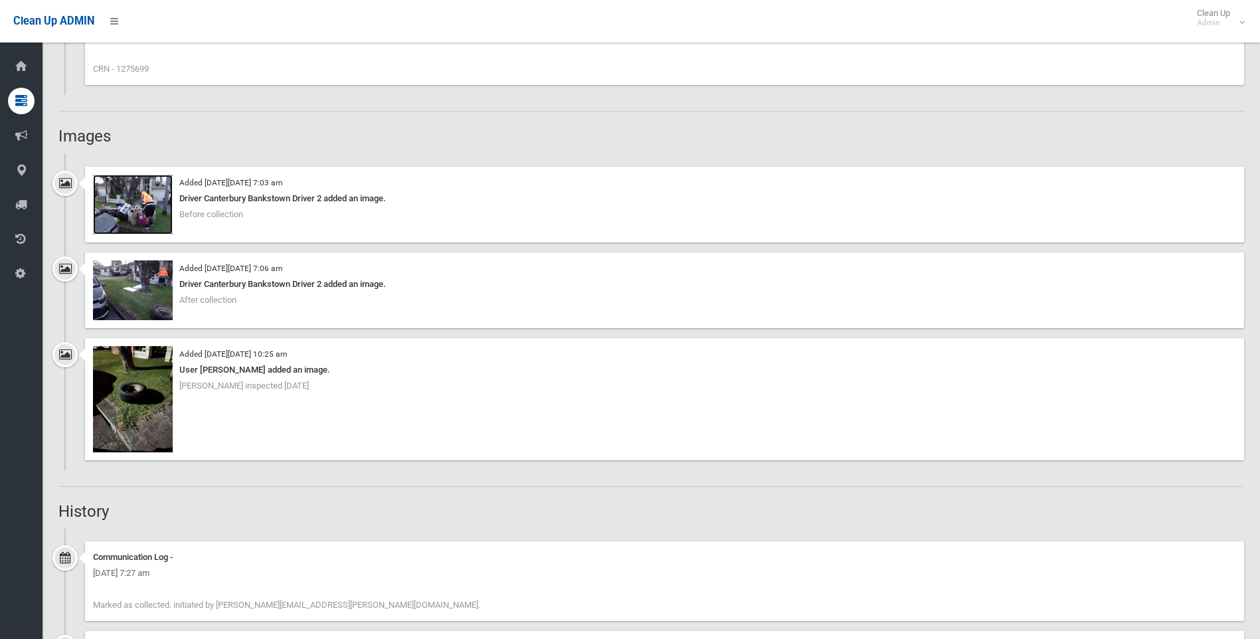
scroll to position [1130, 0]
click at [161, 265] on img at bounding box center [133, 288] width 80 height 60
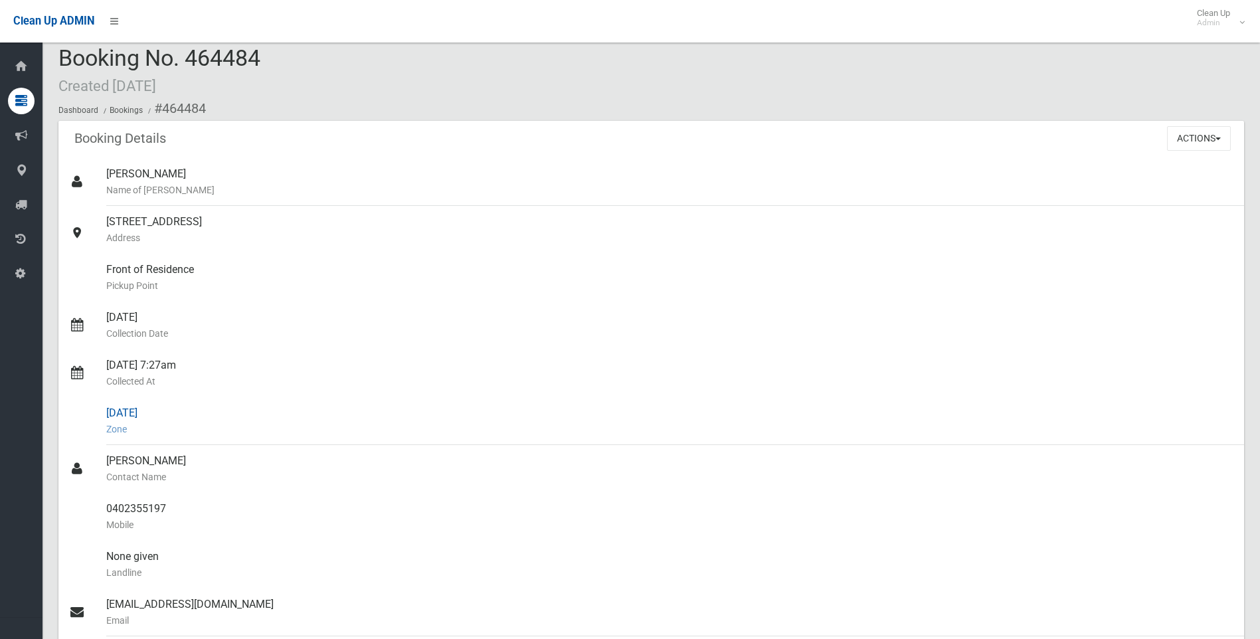
scroll to position [0, 0]
